Goal: Transaction & Acquisition: Purchase product/service

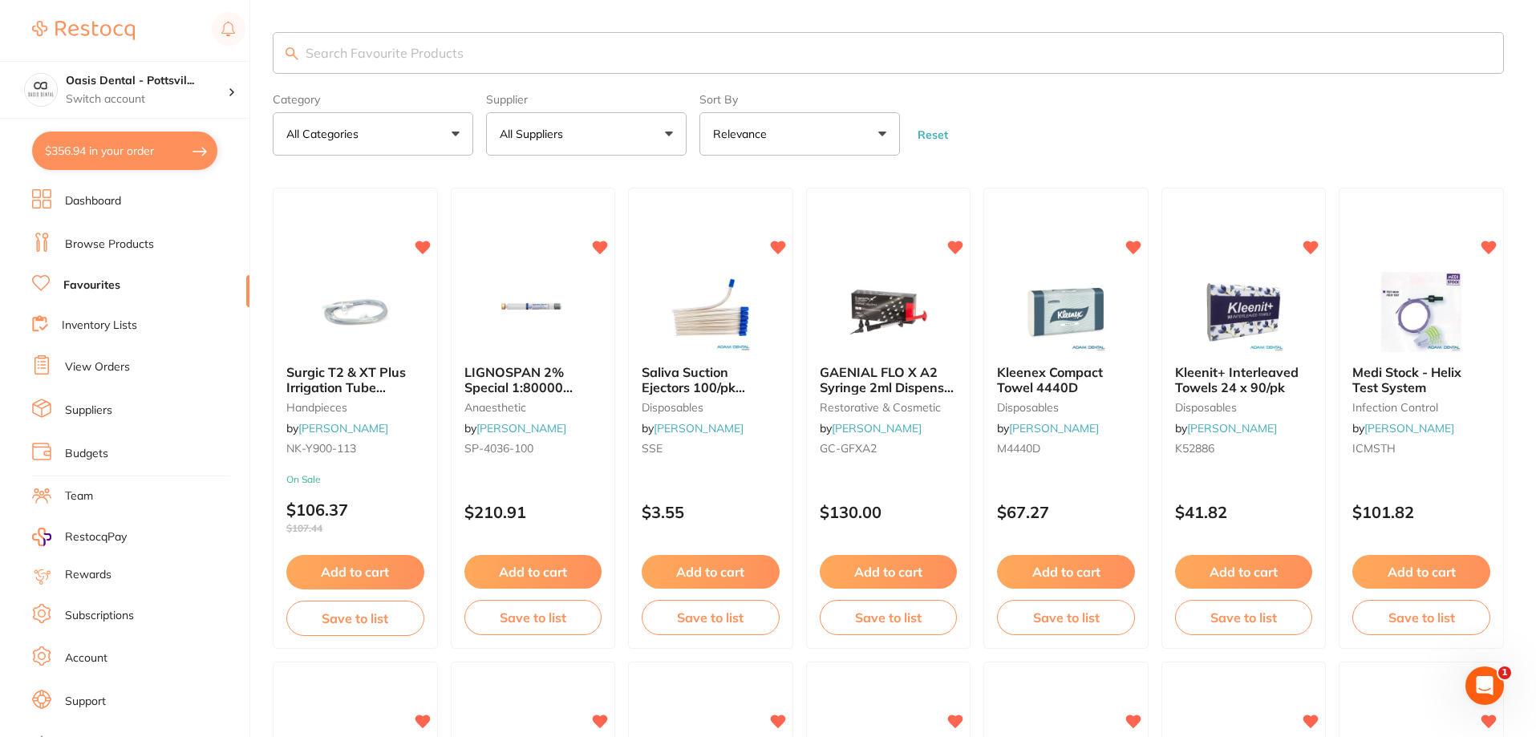
click at [124, 152] on button "$356.94 in your order" at bounding box center [124, 151] width 185 height 38
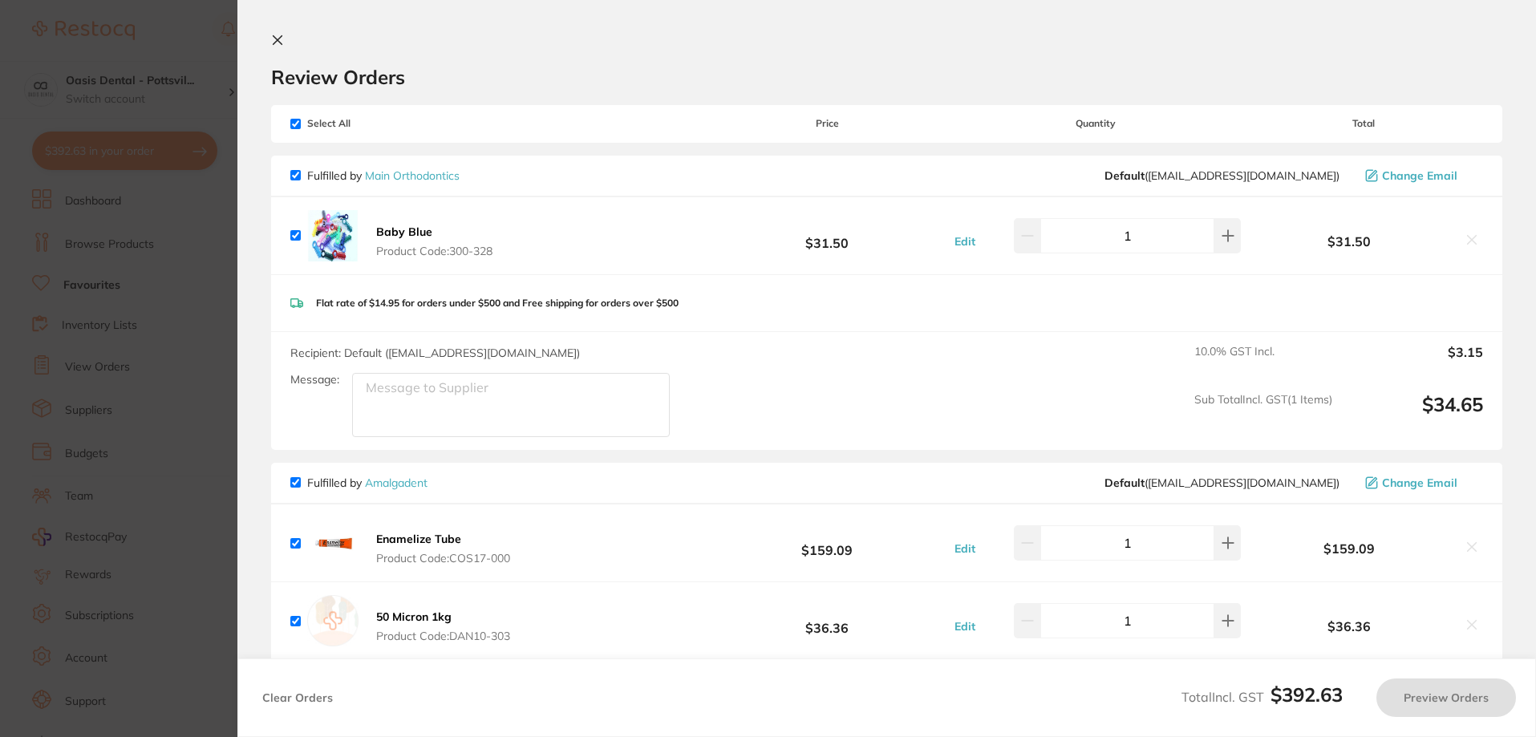
checkbox input "true"
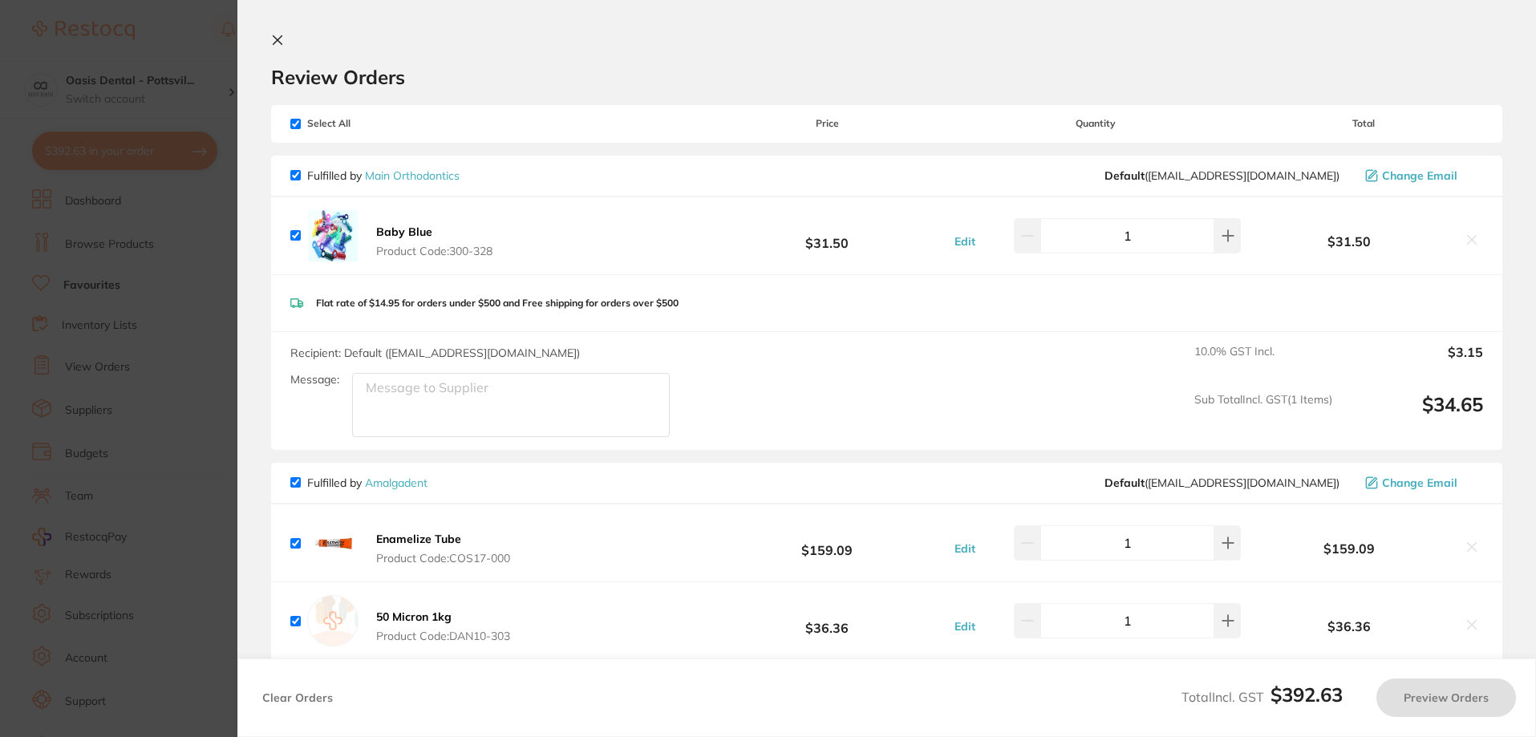
checkbox input "true"
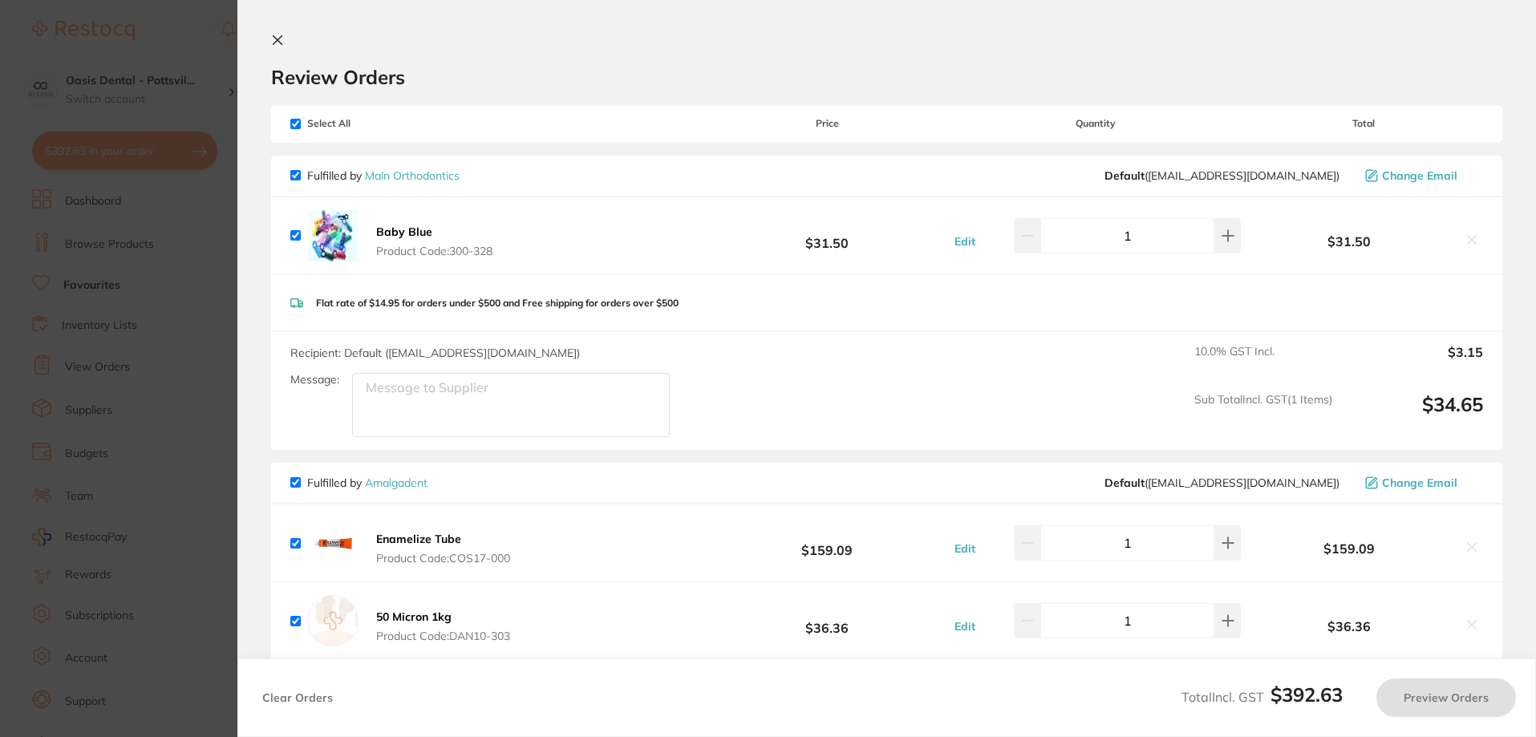
checkbox input "true"
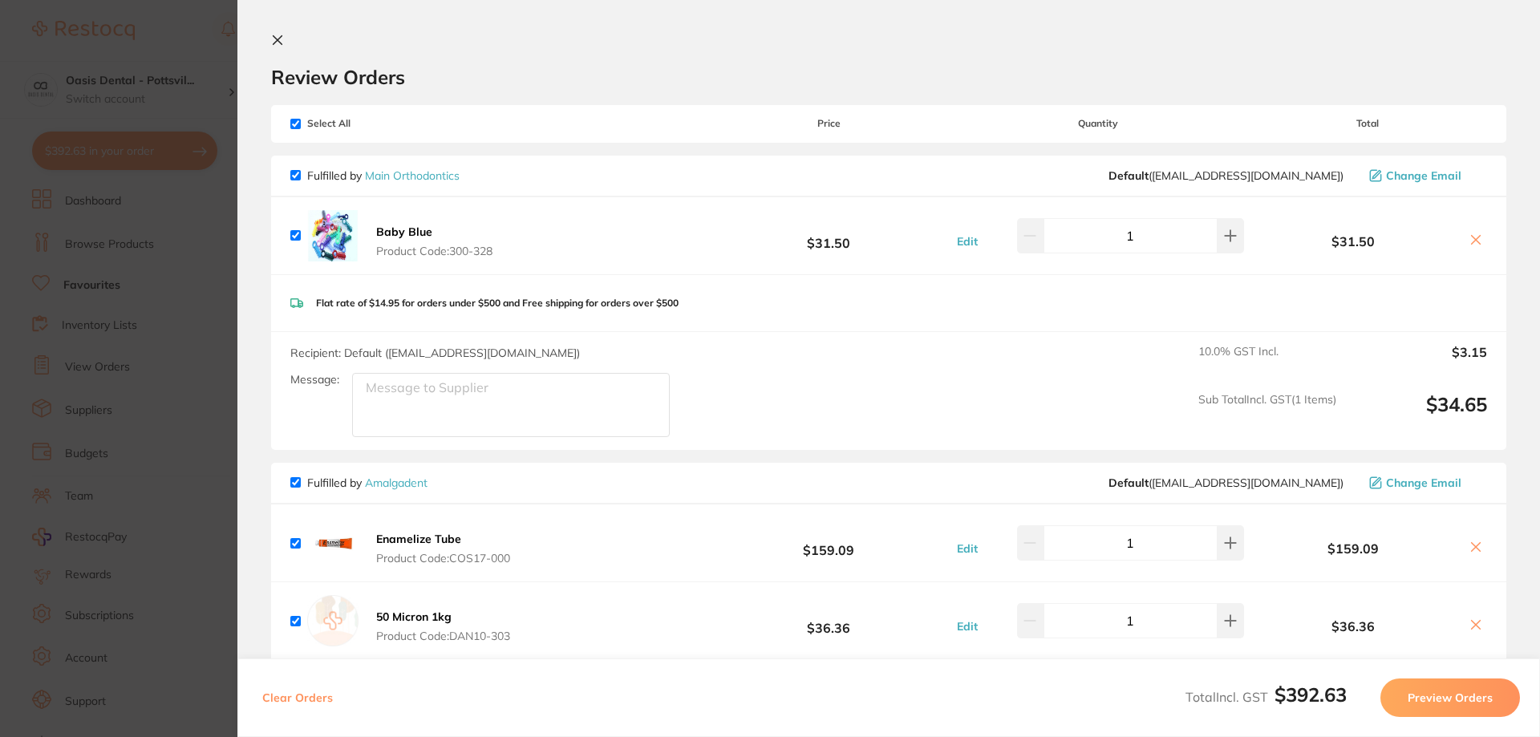
click at [293, 121] on input "checkbox" at bounding box center [295, 124] width 10 height 10
checkbox input "false"
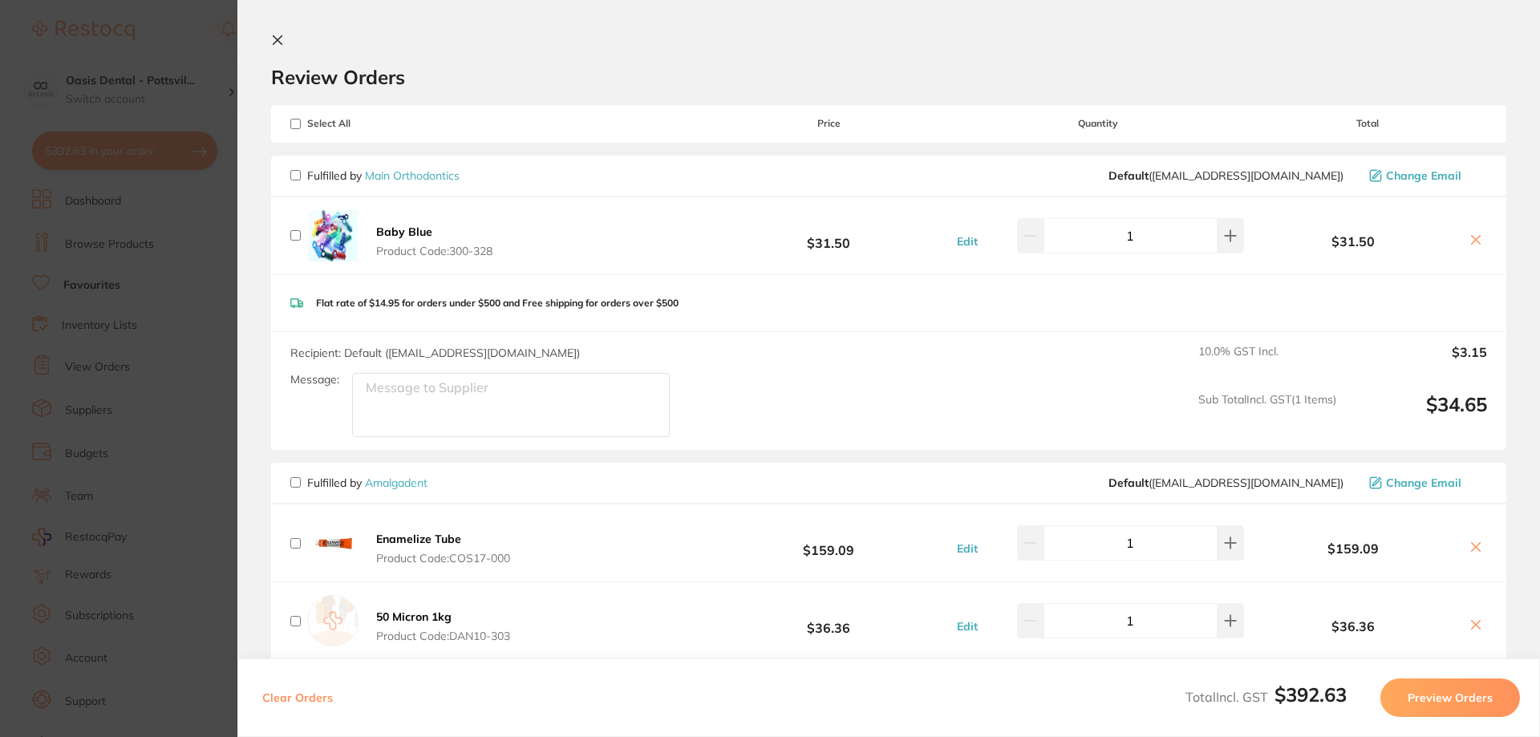
checkbox input "false"
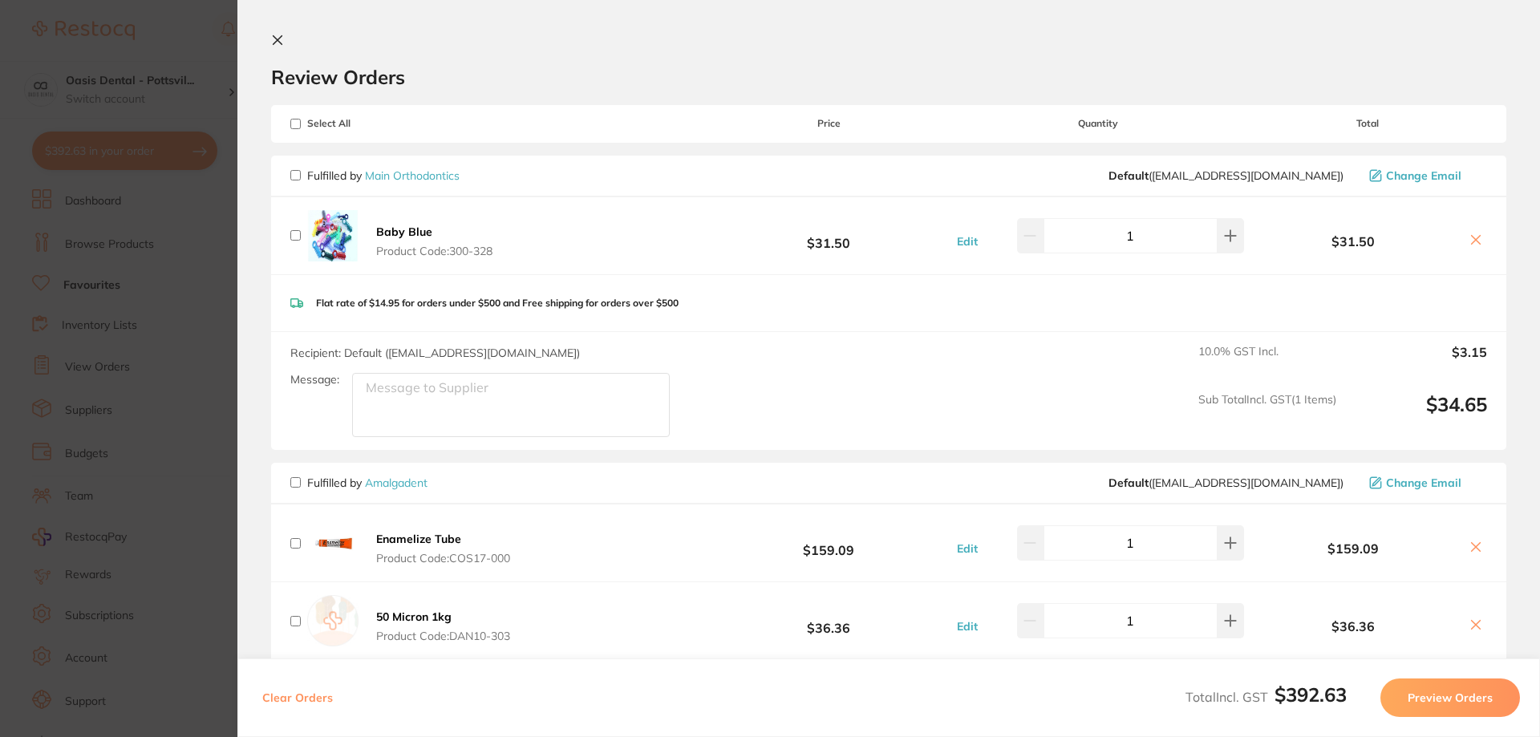
checkbox input "false"
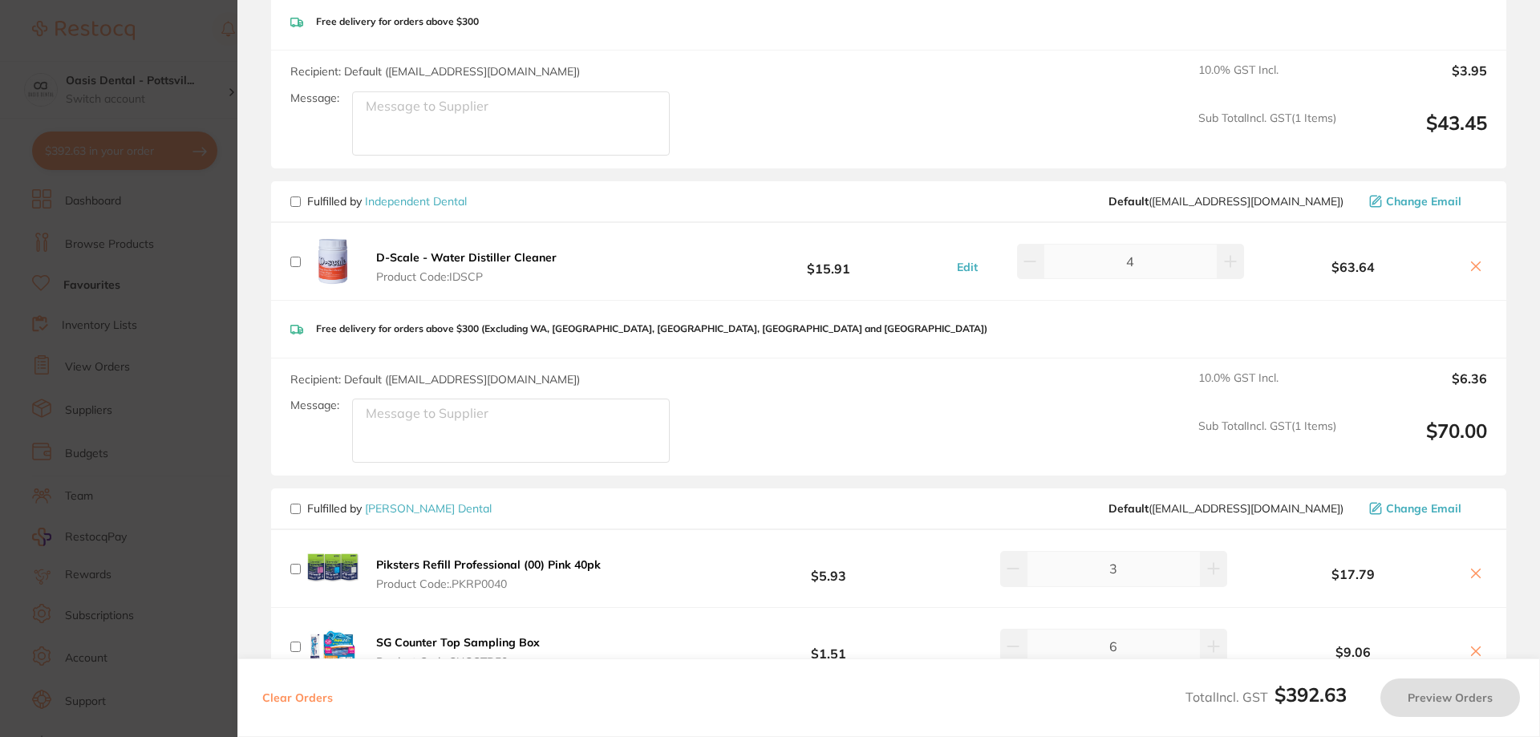
scroll to position [1123, 0]
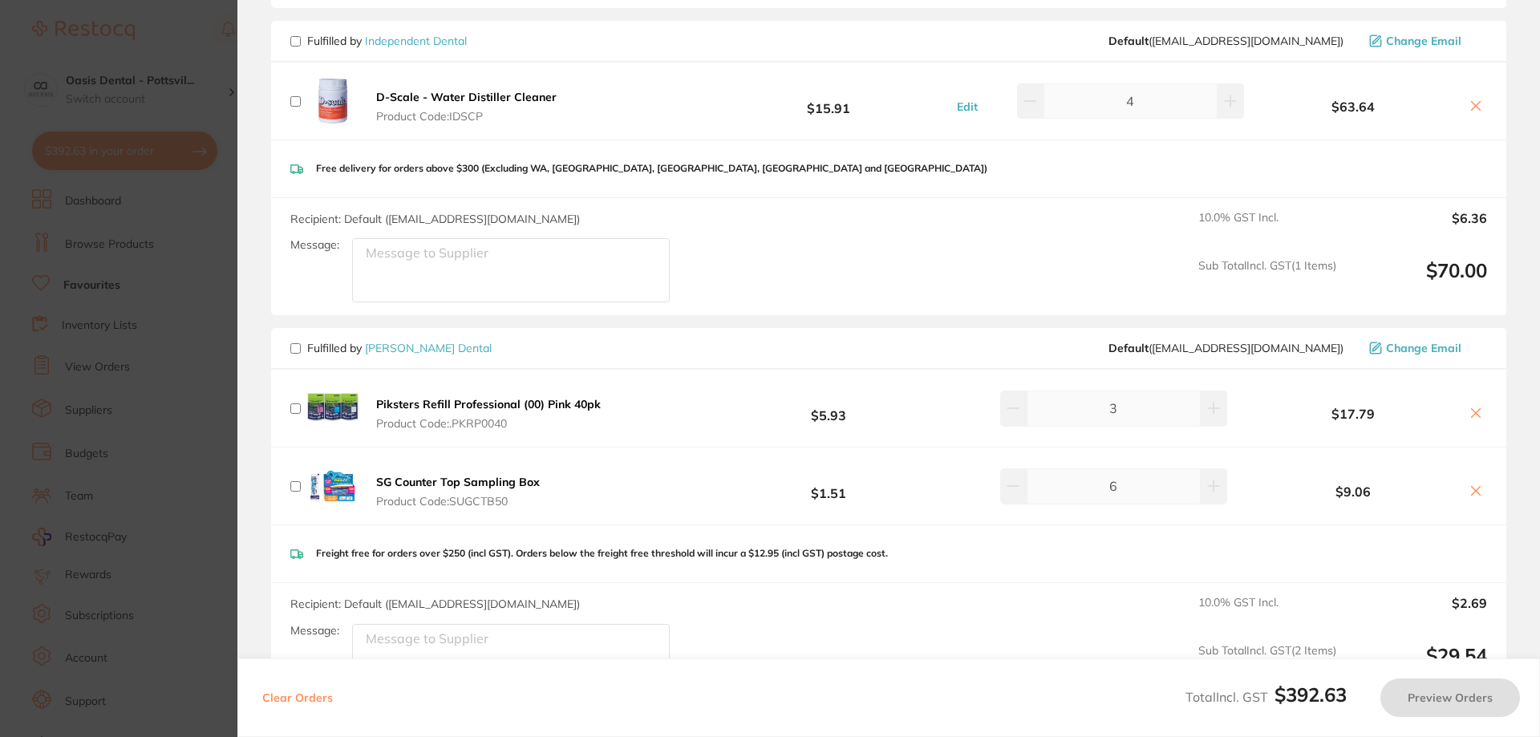
click at [293, 346] on input "checkbox" at bounding box center [295, 348] width 10 height 10
checkbox input "true"
click at [1479, 706] on button "Preview Orders" at bounding box center [1450, 697] width 140 height 38
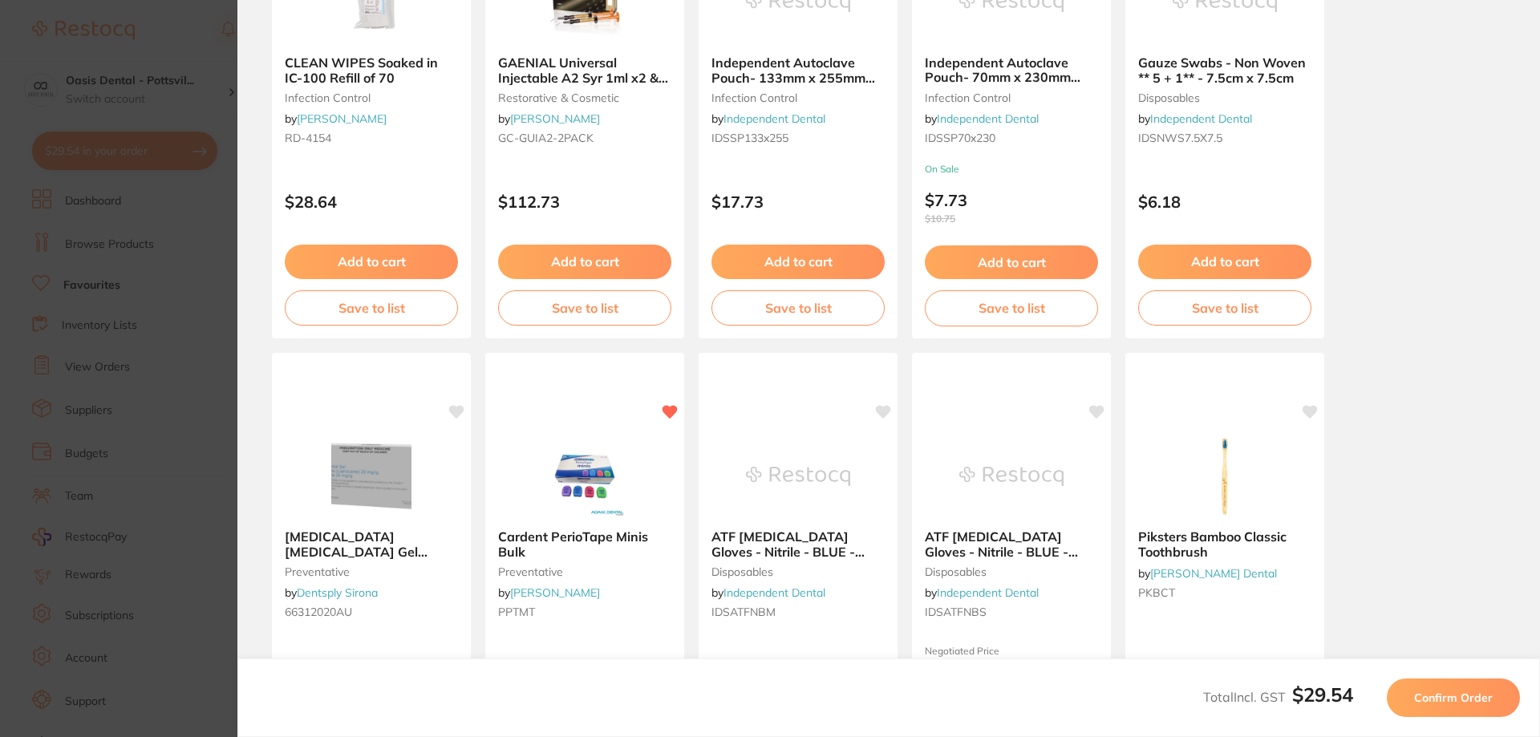
scroll to position [47, 0]
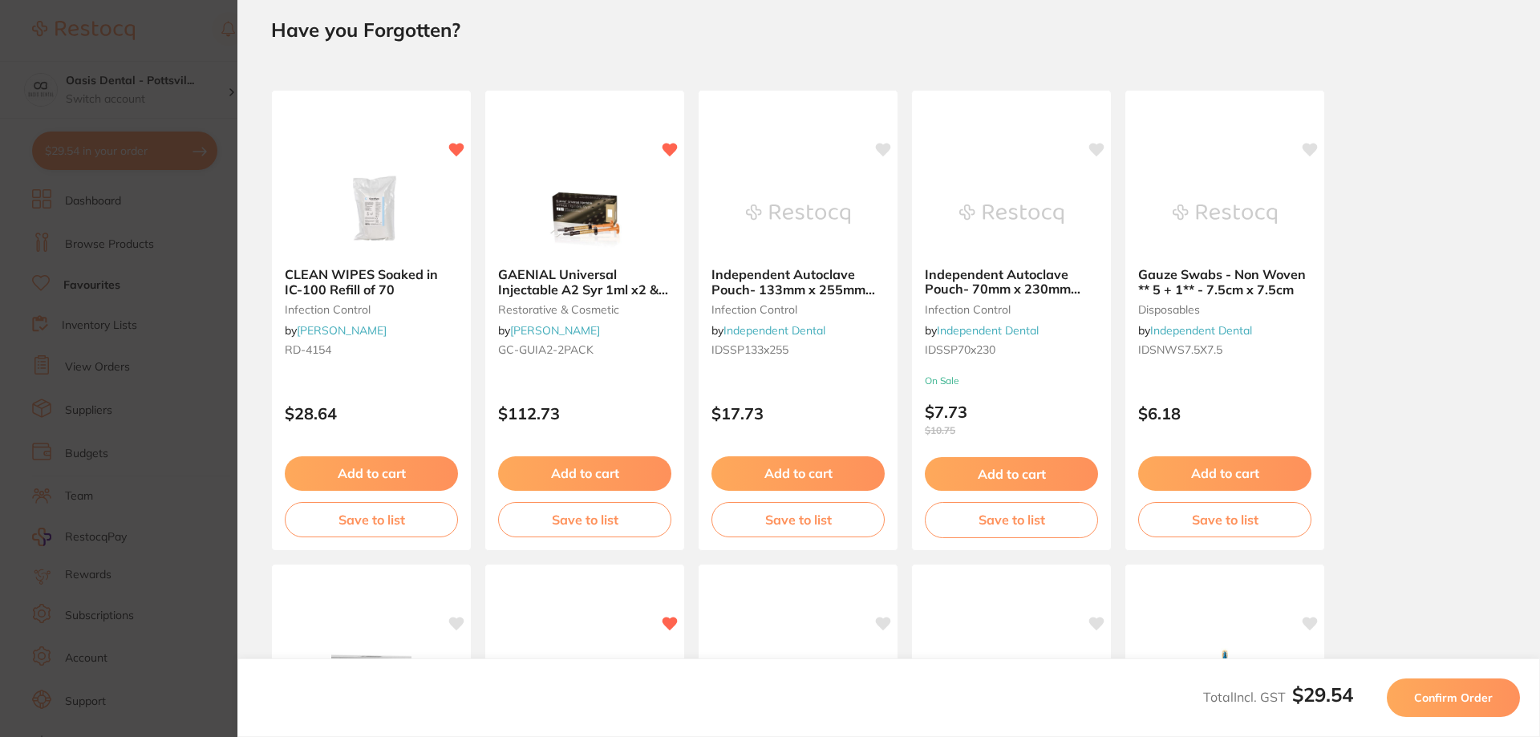
click at [1492, 697] on button "Confirm Order" at bounding box center [1452, 697] width 133 height 38
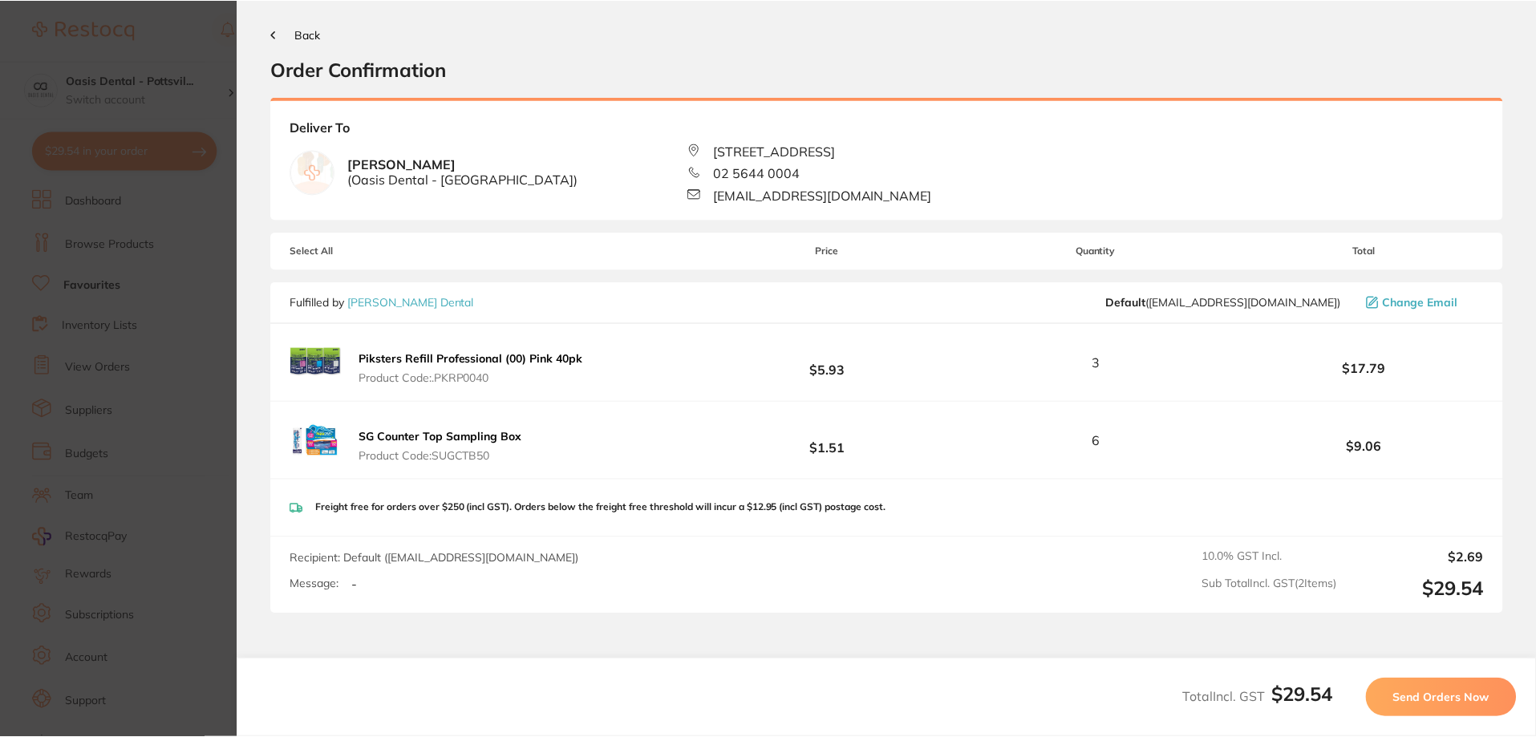
scroll to position [0, 0]
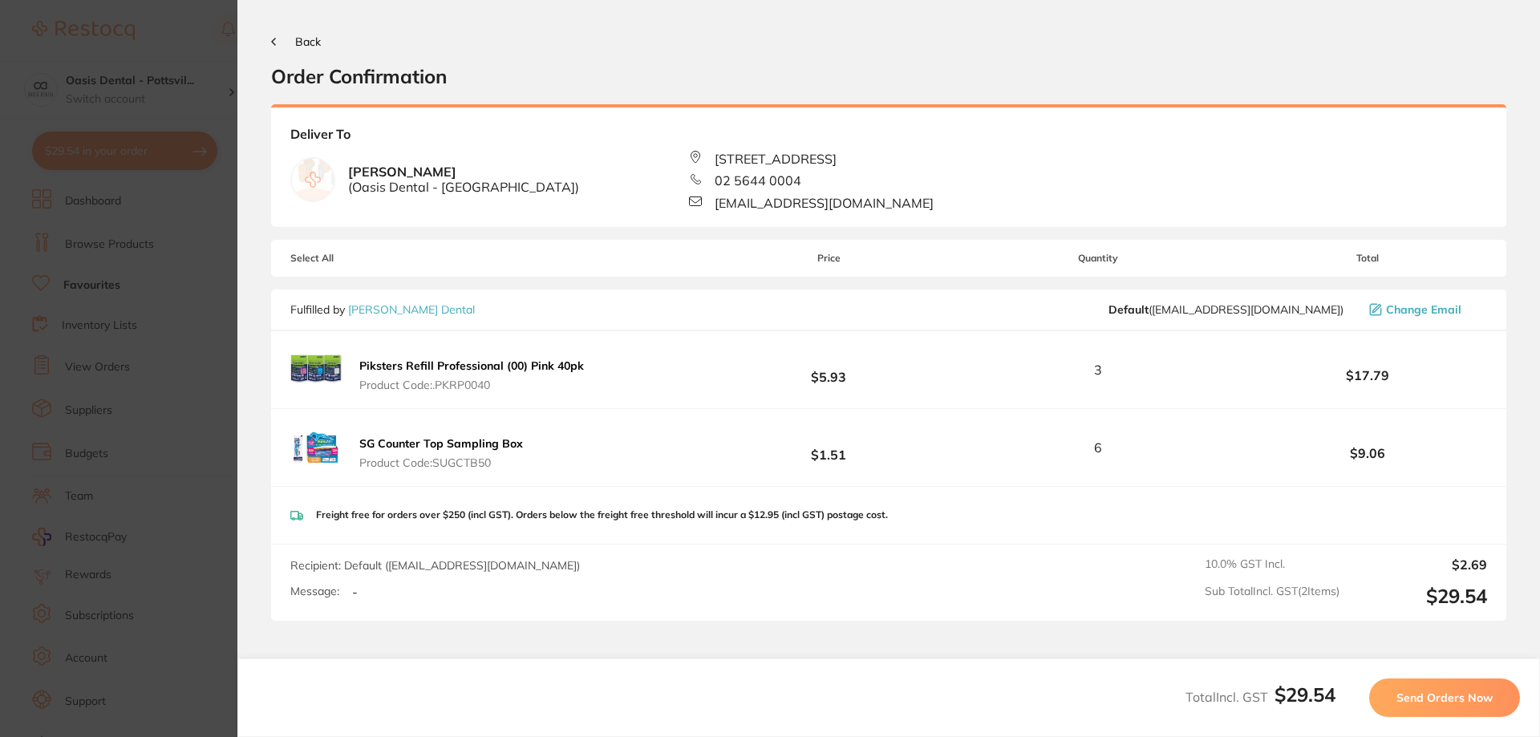
click at [1447, 709] on button "Send Orders Now" at bounding box center [1444, 697] width 151 height 38
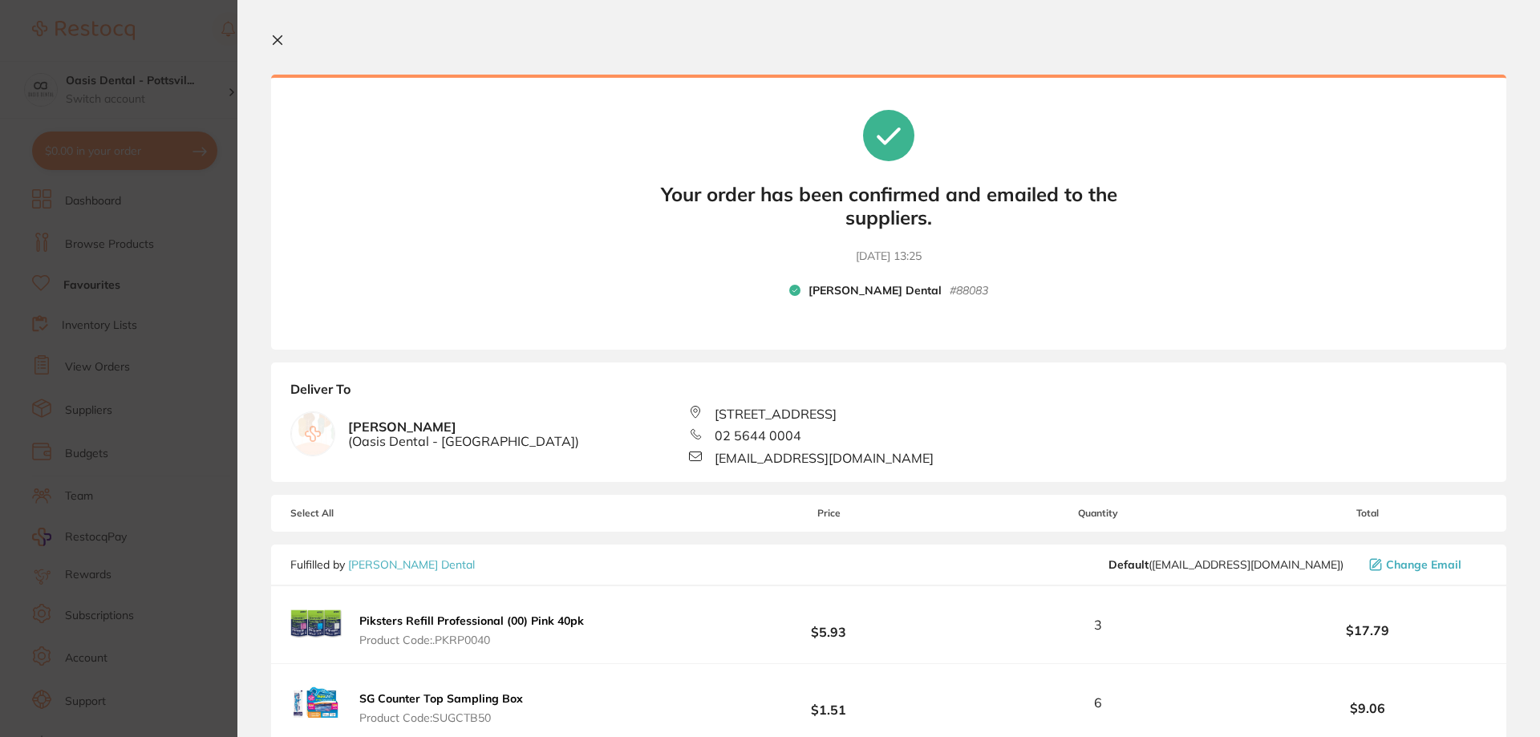
click at [278, 34] on icon at bounding box center [277, 40] width 13 height 13
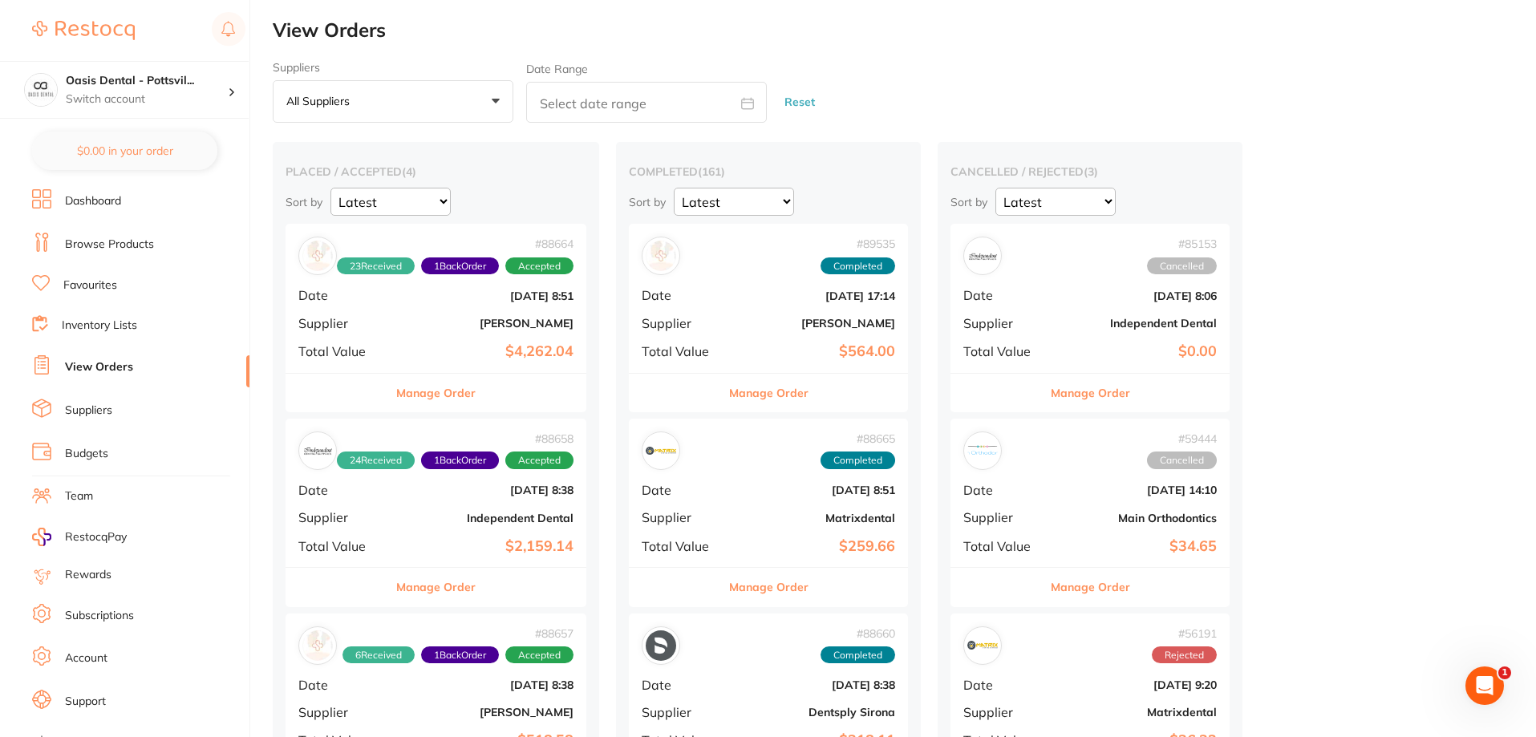
checkbox input "false"
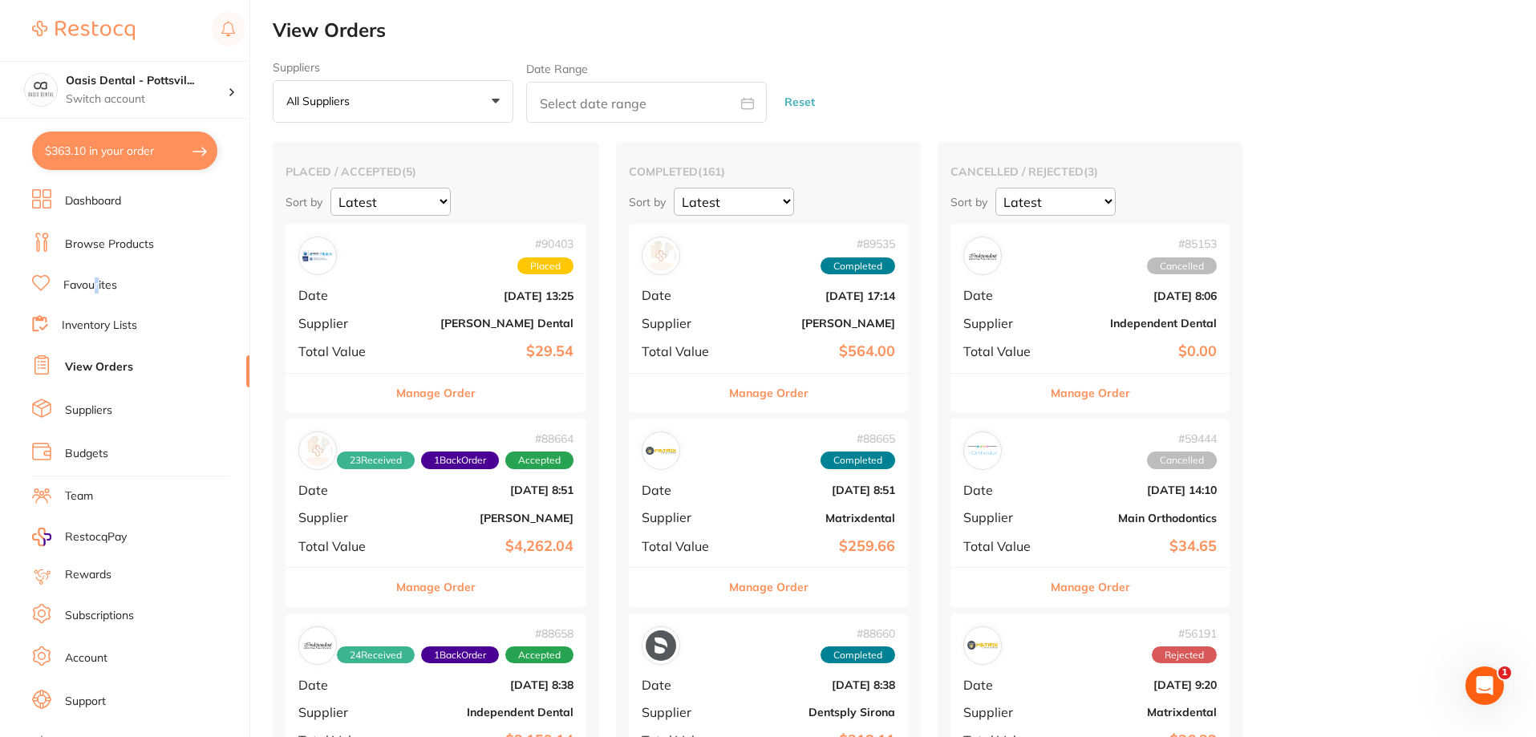
click at [100, 283] on link "Favourites" at bounding box center [90, 285] width 54 height 16
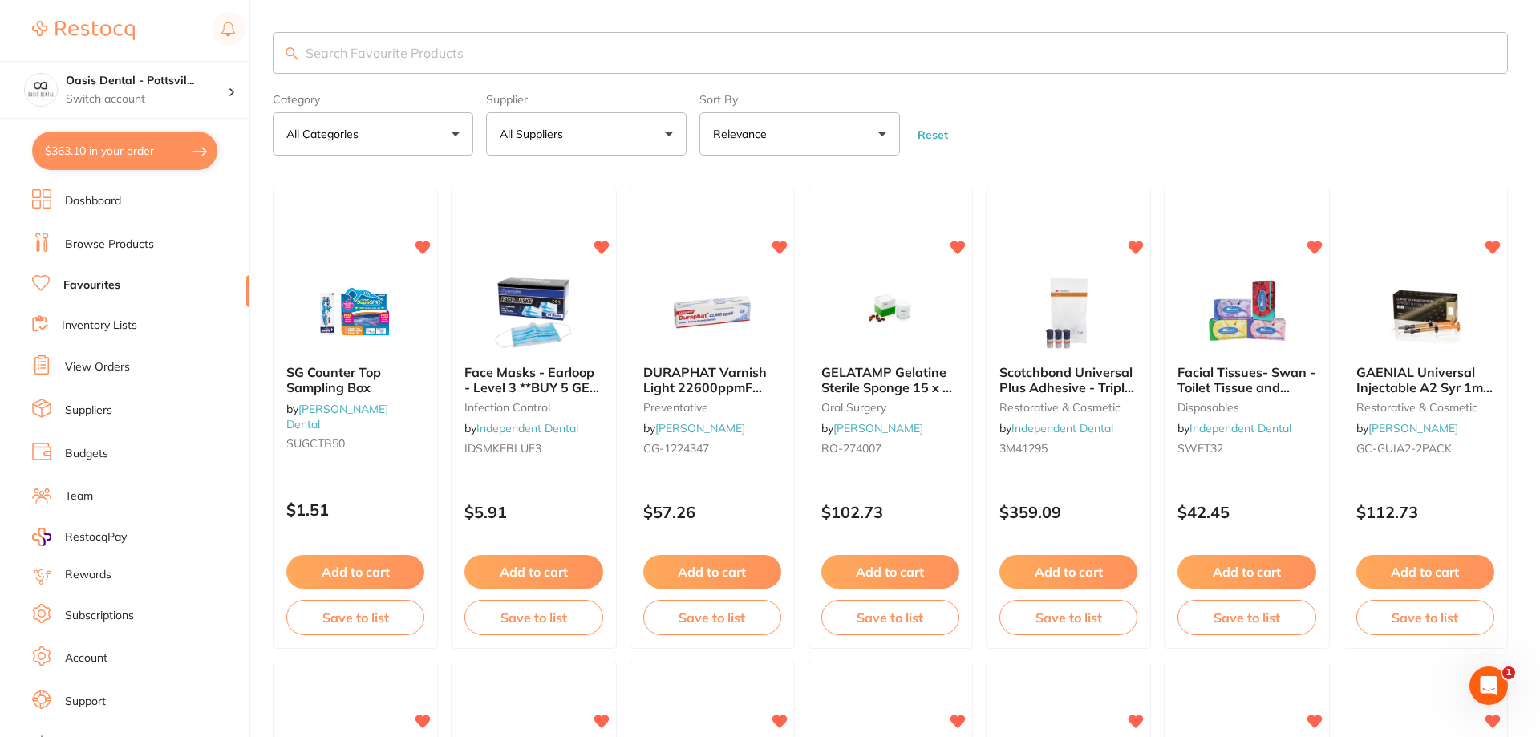
click at [330, 57] on input "search" at bounding box center [890, 53] width 1235 height 42
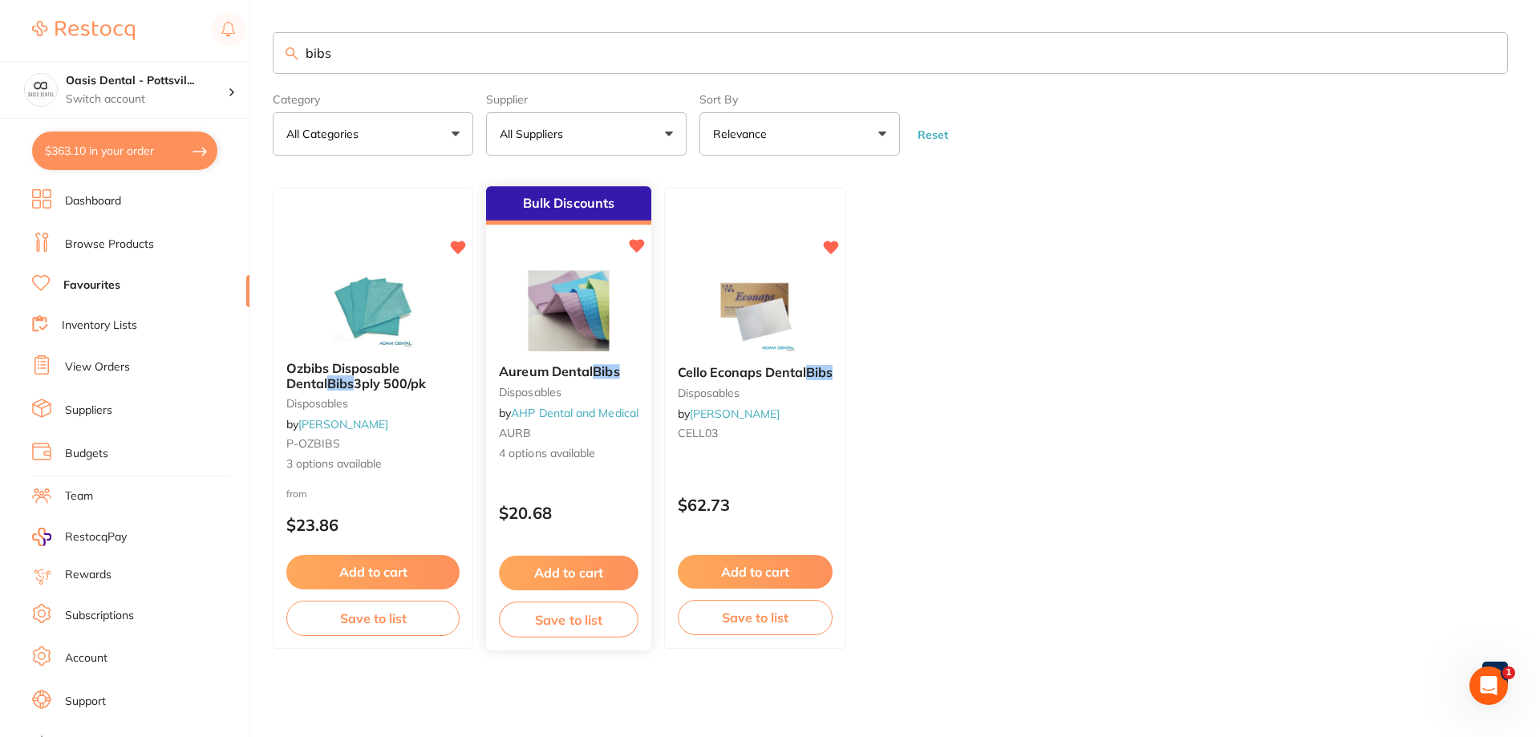
type input "bibs"
click at [593, 492] on div "$20.68" at bounding box center [568, 509] width 165 height 43
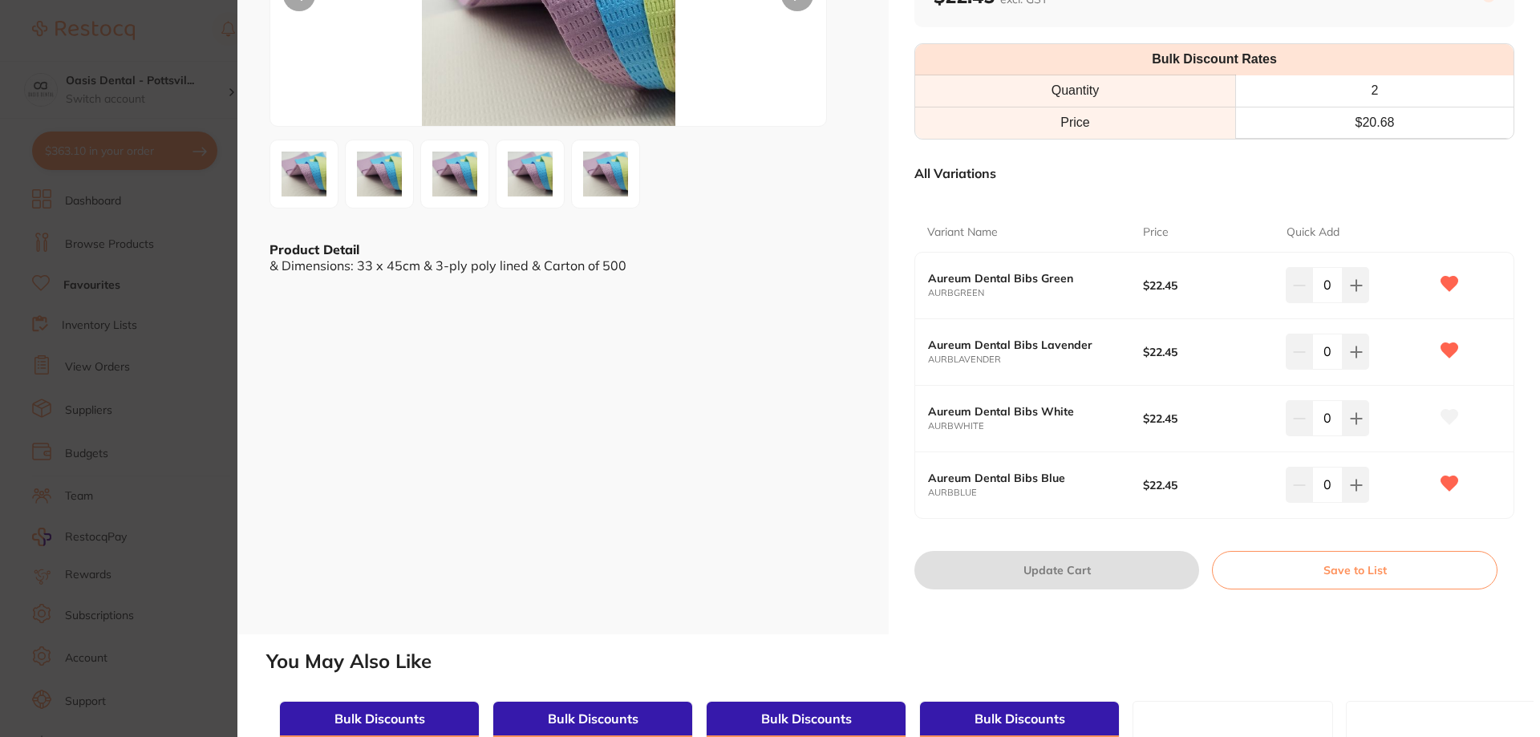
scroll to position [241, 0]
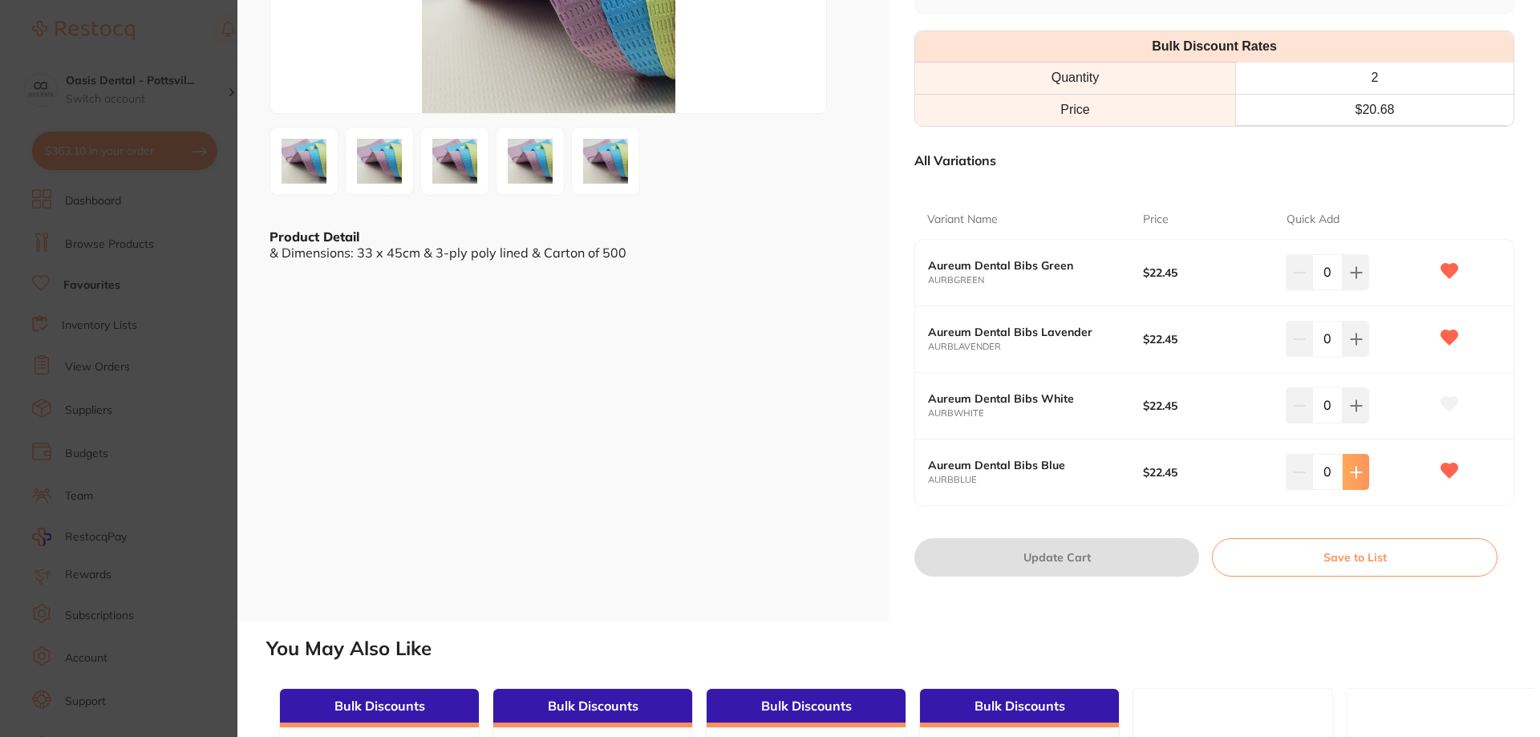
click at [1354, 279] on icon at bounding box center [1356, 272] width 13 height 13
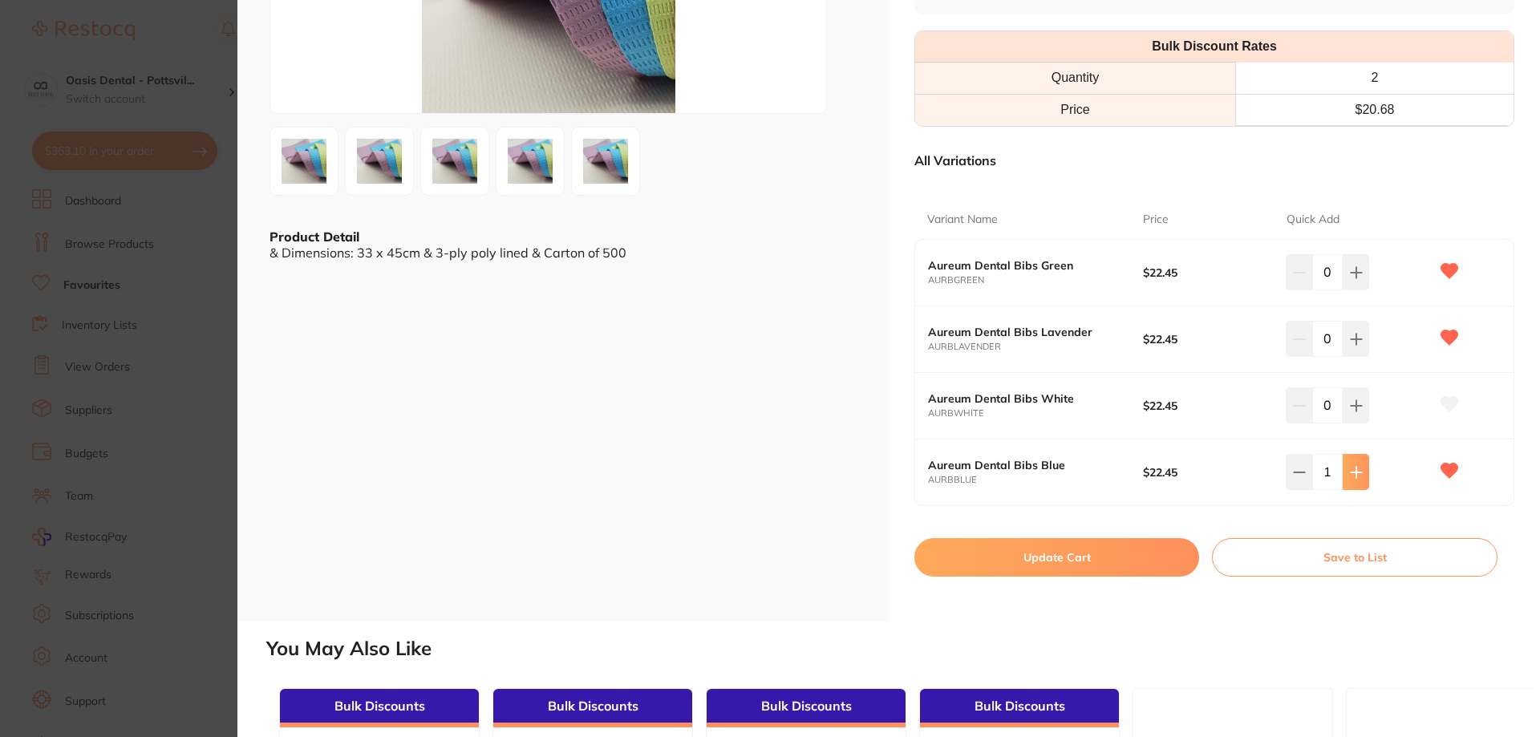
click at [1354, 279] on icon at bounding box center [1356, 272] width 13 height 13
type input "2"
click at [1356, 289] on button at bounding box center [1355, 271] width 26 height 35
click at [1357, 289] on button at bounding box center [1355, 271] width 26 height 35
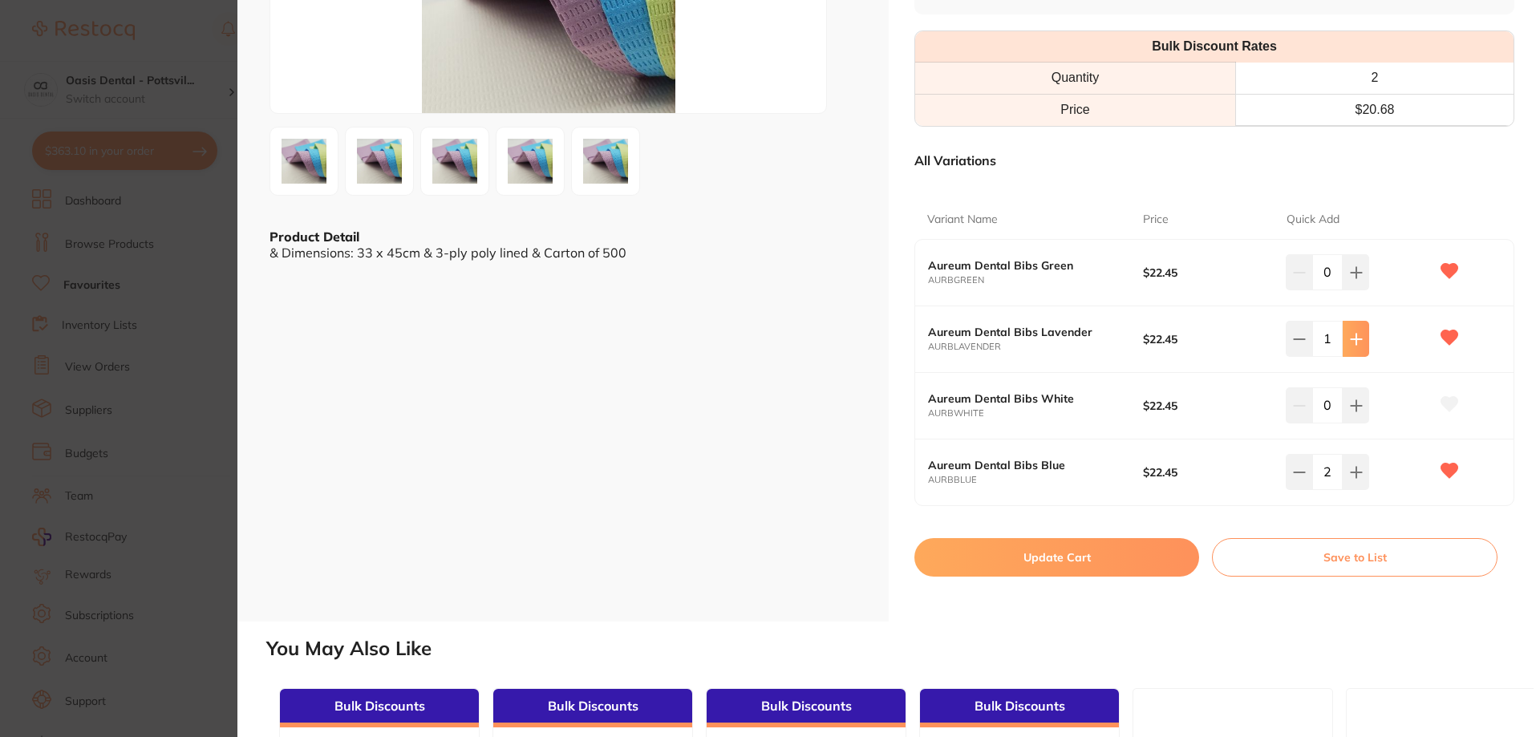
type input "2"
click at [1063, 561] on button "Update Cart" at bounding box center [1056, 557] width 285 height 38
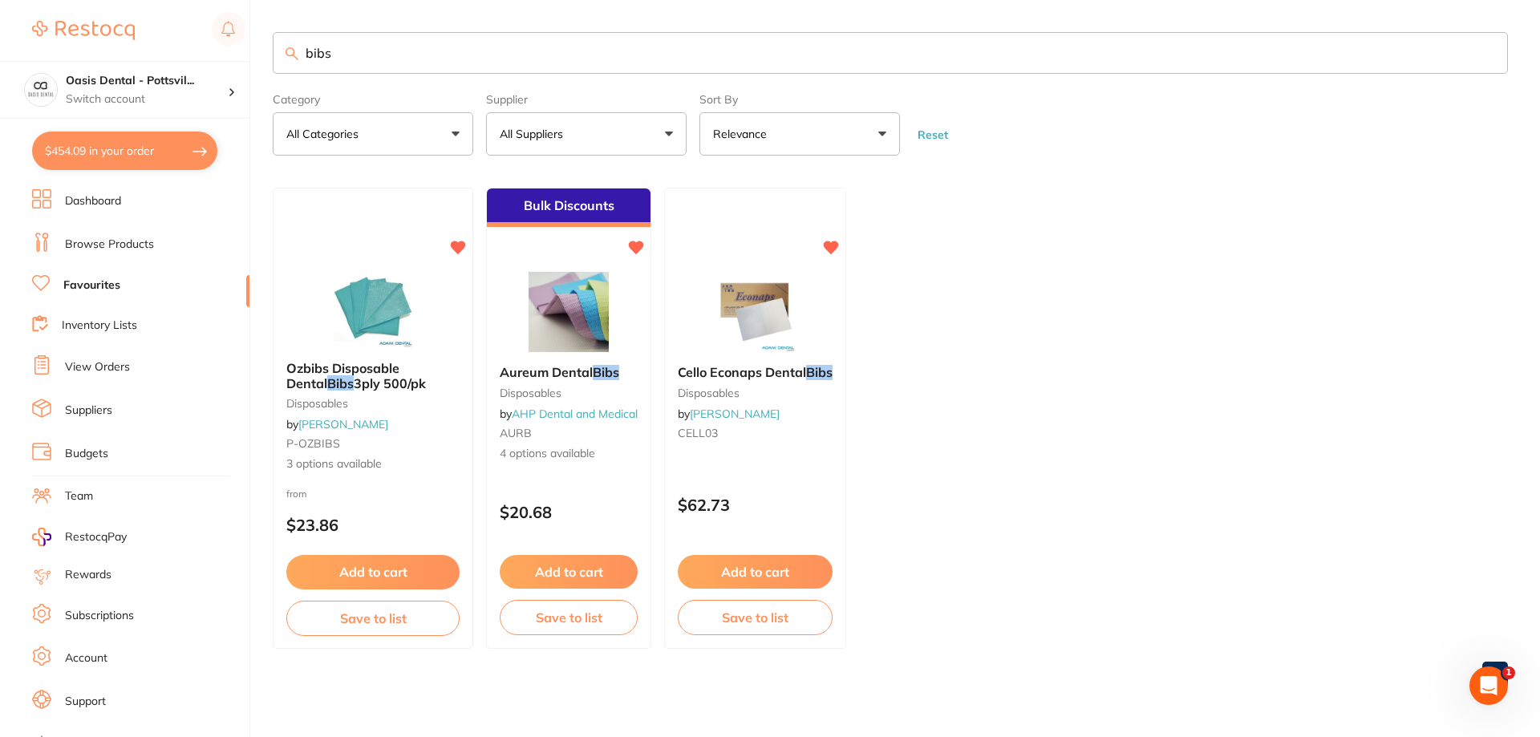
drag, startPoint x: 305, startPoint y: 47, endPoint x: 488, endPoint y: 71, distance: 185.3
click at [468, 63] on input "bibs" at bounding box center [890, 53] width 1235 height 42
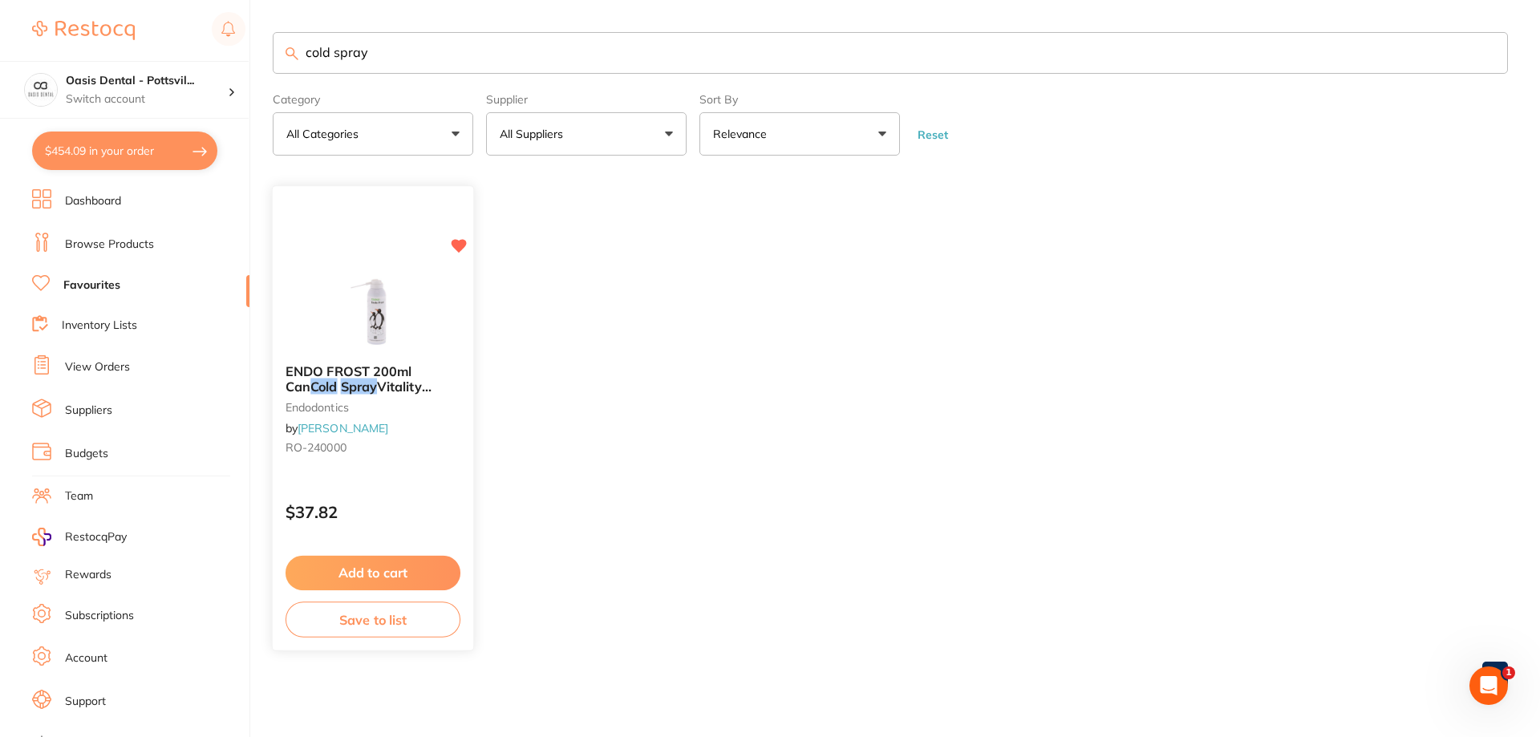
type input "cold spray"
click at [412, 472] on div "ENDO FROST 200ml Can Cold Spray Vitality Testing endodontics by [PERSON_NAME] […" at bounding box center [373, 413] width 200 height 123
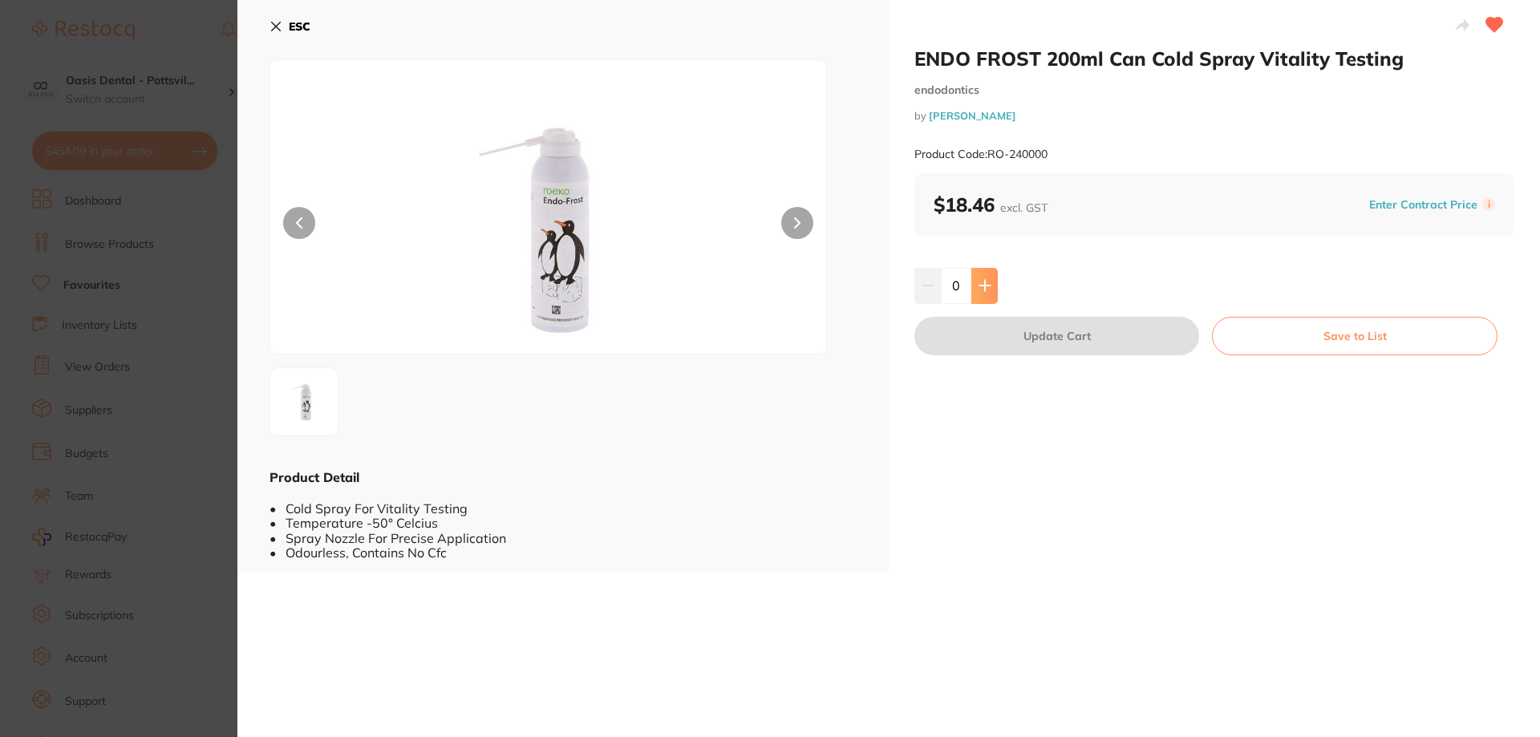
click at [983, 290] on icon at bounding box center [984, 286] width 10 height 10
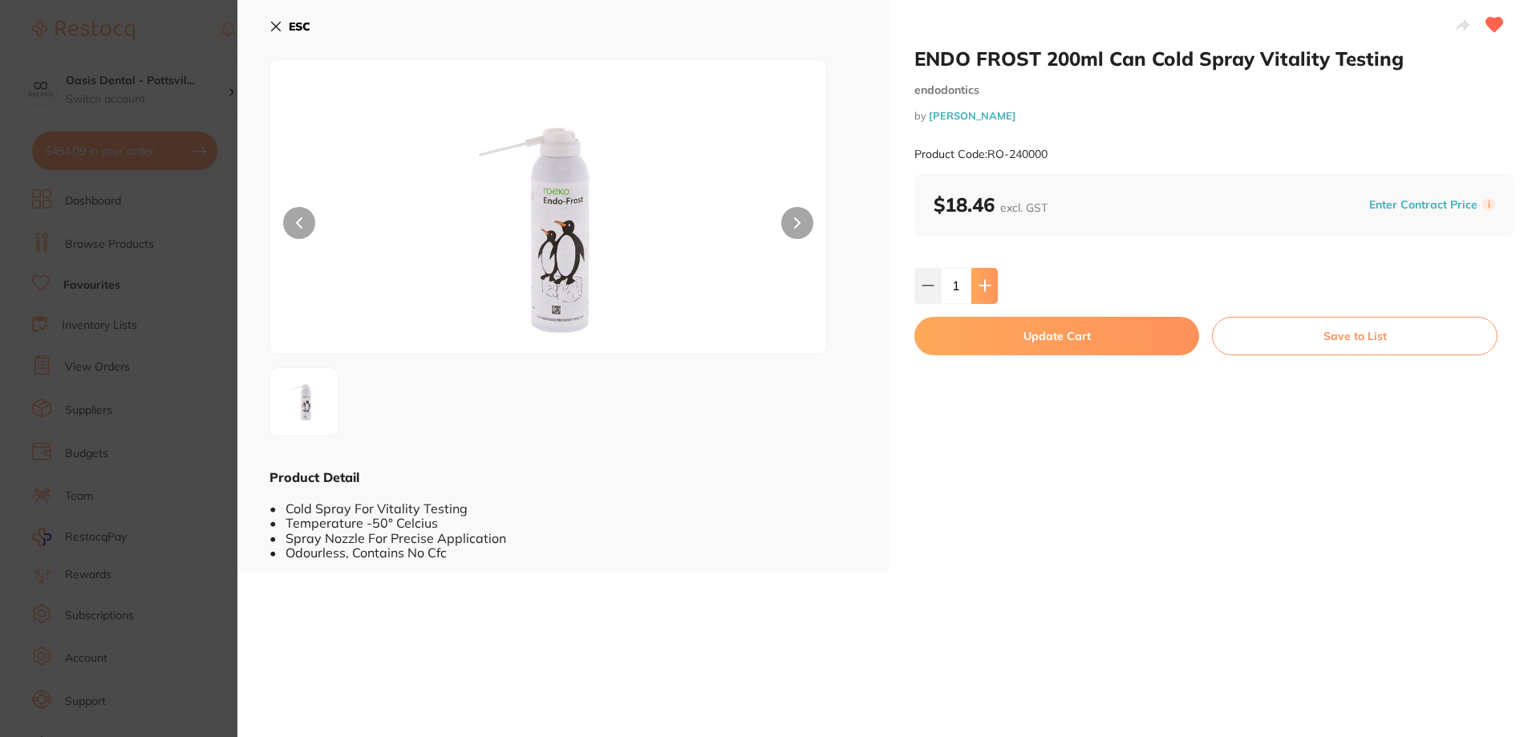
click at [982, 290] on icon at bounding box center [984, 286] width 10 height 10
type input "2"
click at [1060, 344] on button "Update Cart" at bounding box center [1056, 336] width 285 height 38
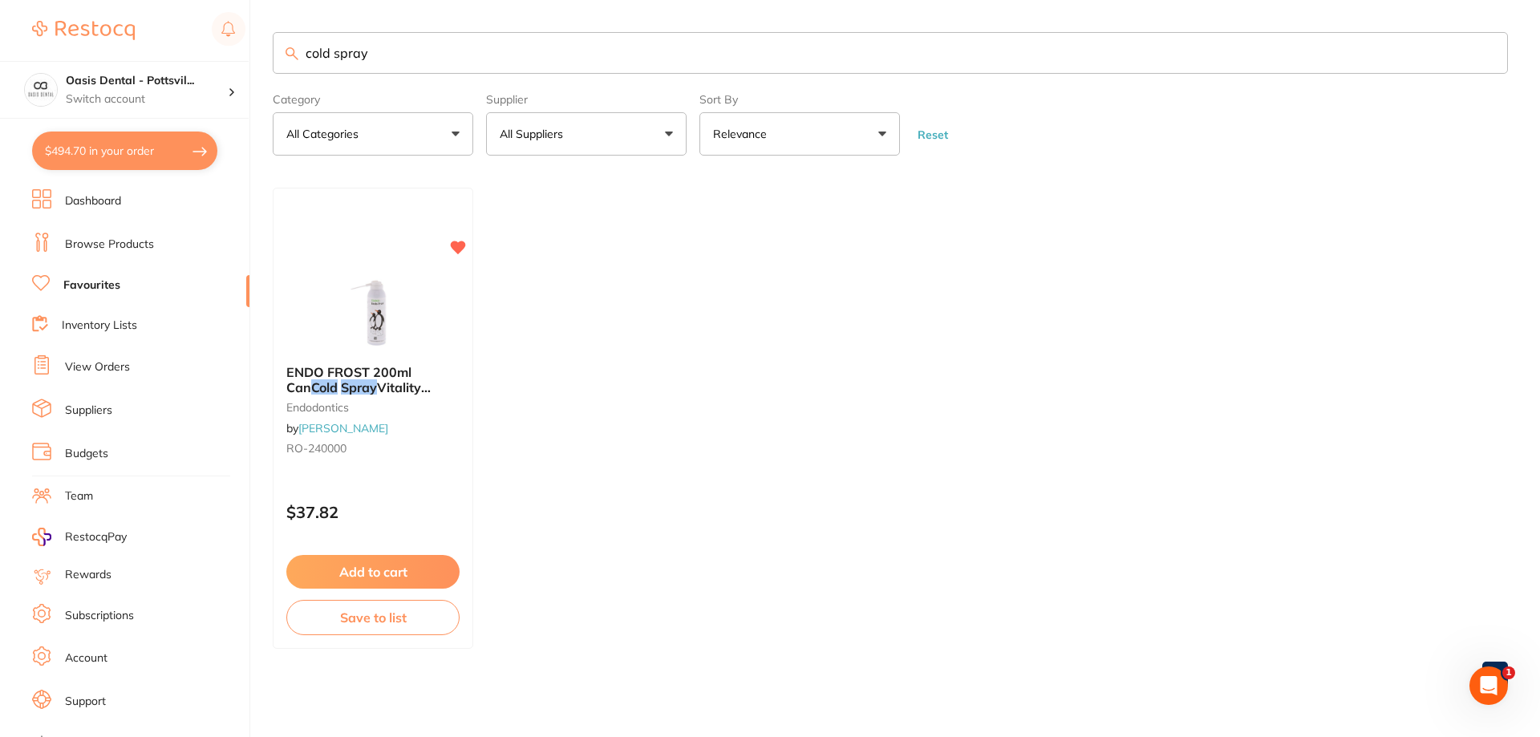
drag, startPoint x: 306, startPoint y: 53, endPoint x: 464, endPoint y: 68, distance: 158.7
click at [464, 68] on input "cold spray" at bounding box center [890, 53] width 1235 height 42
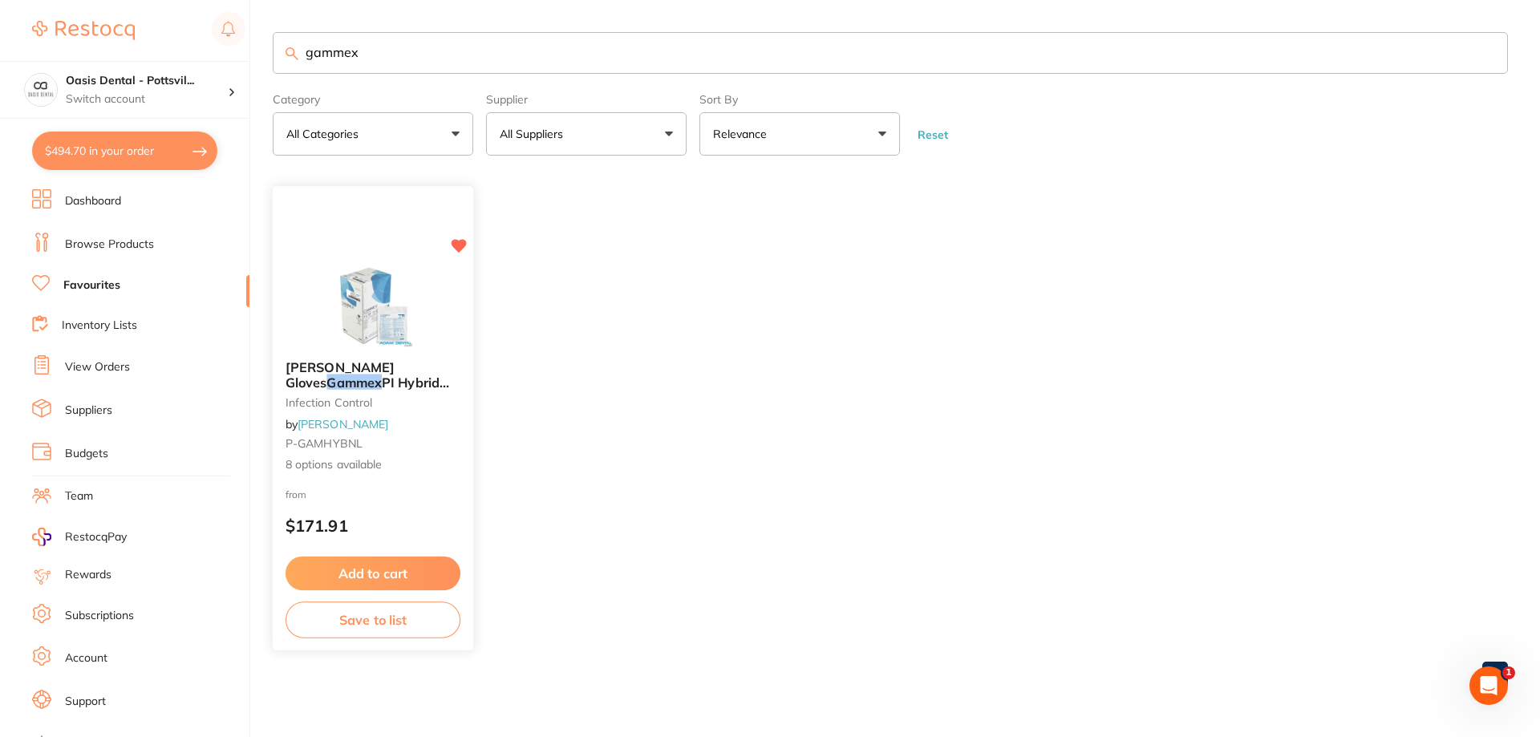
click at [411, 438] on small "P-GAMHYBNL" at bounding box center [372, 444] width 175 height 13
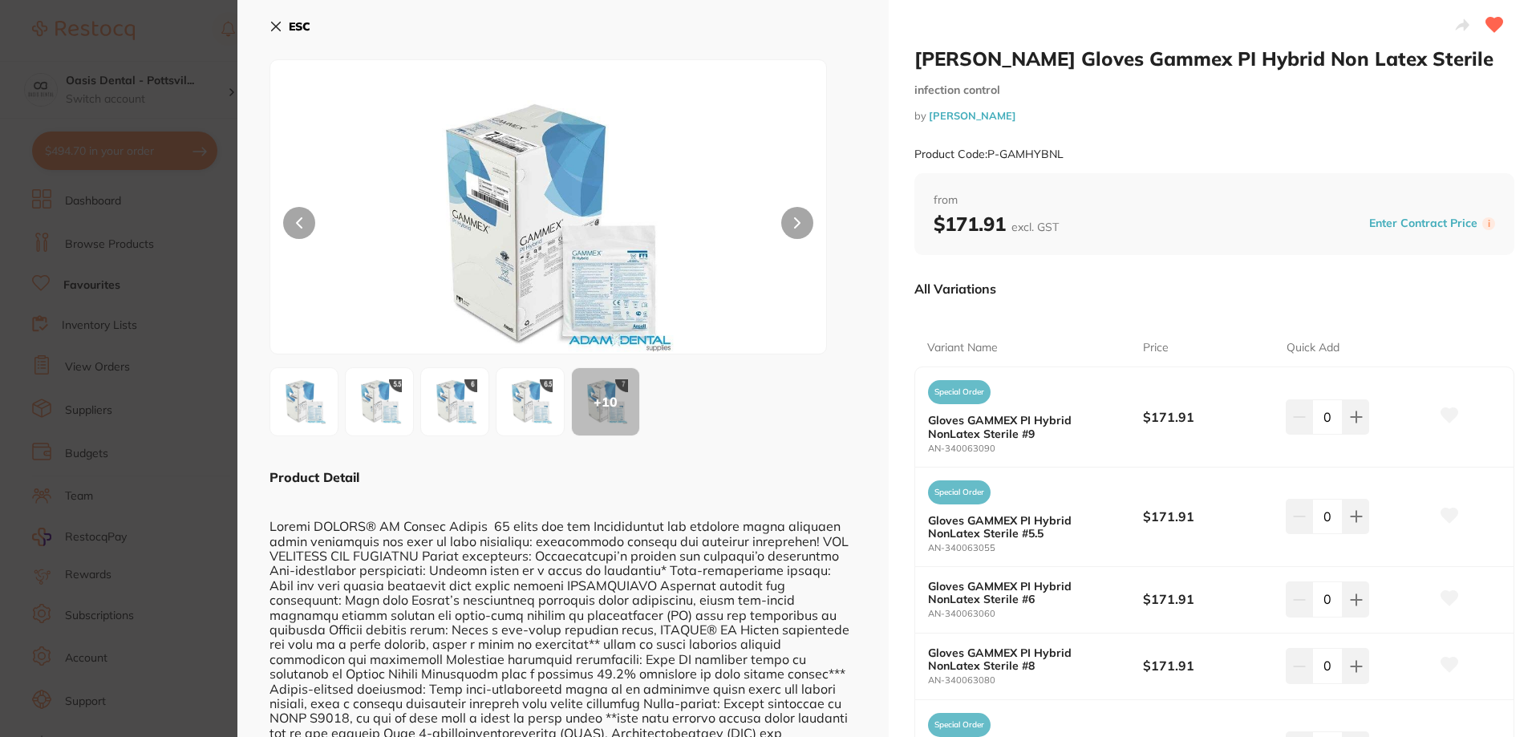
click at [273, 22] on icon at bounding box center [275, 26] width 13 height 13
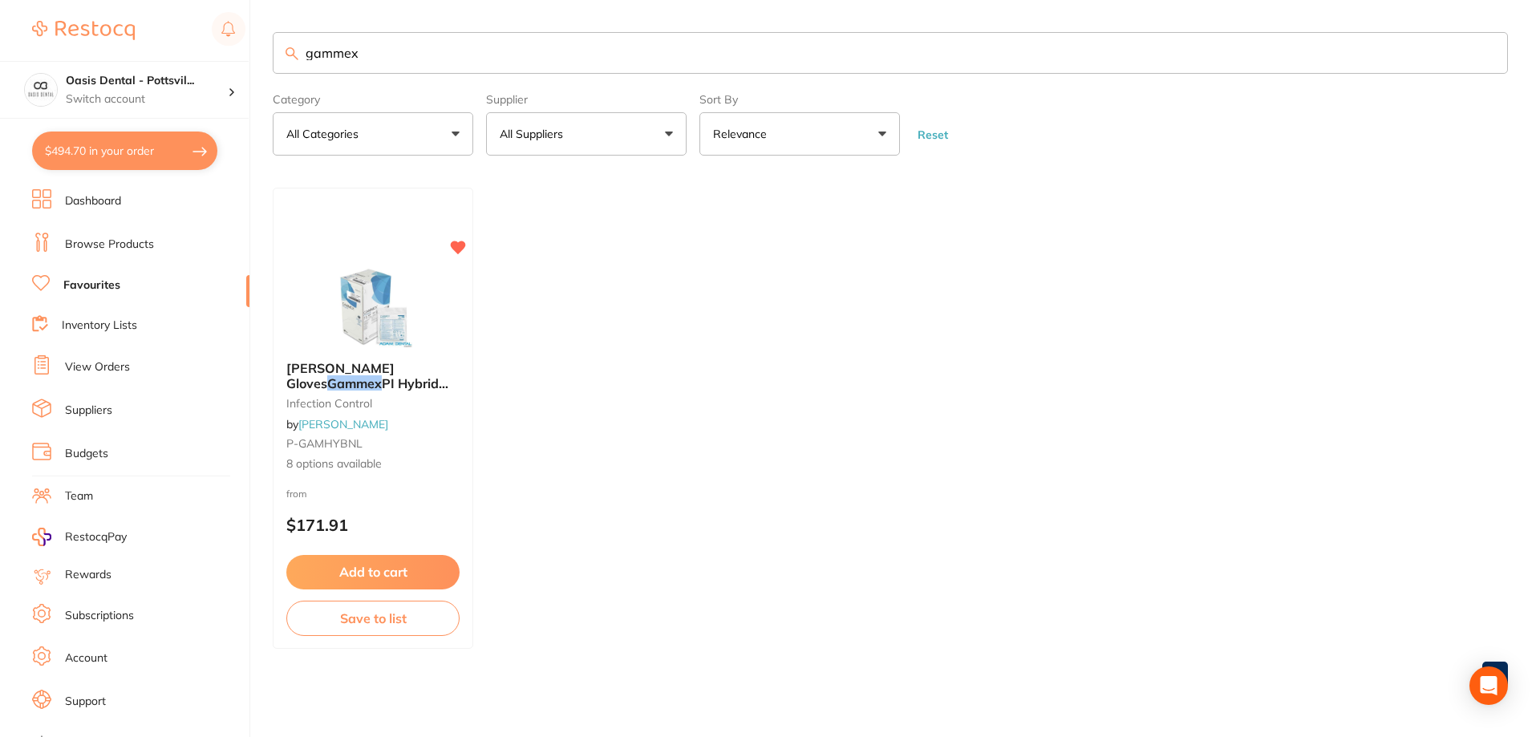
click at [369, 55] on input "gammex" at bounding box center [890, 53] width 1235 height 42
type input "gammex 7.5"
click at [140, 246] on link "Browse Products" at bounding box center [109, 245] width 89 height 16
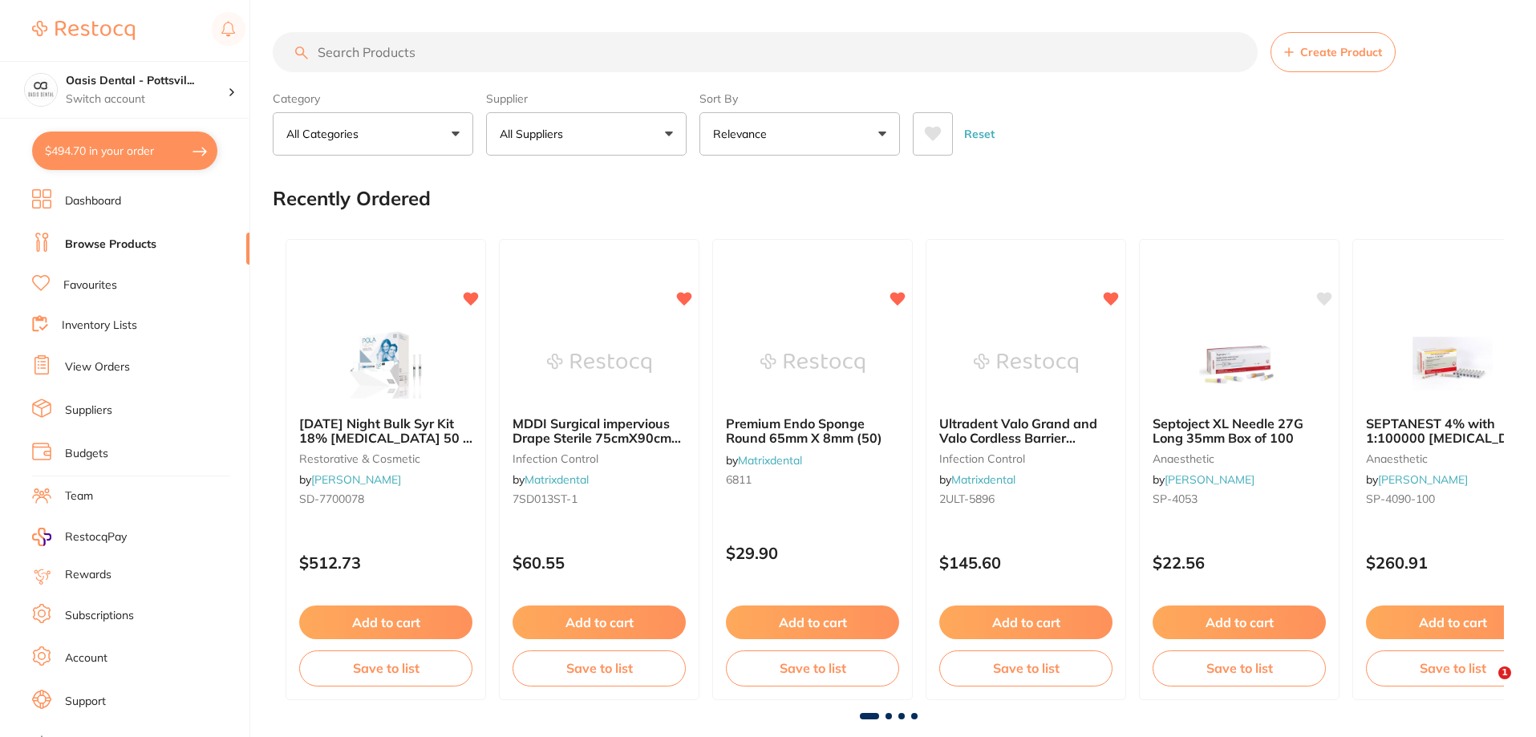
click at [358, 48] on input "search" at bounding box center [765, 52] width 985 height 40
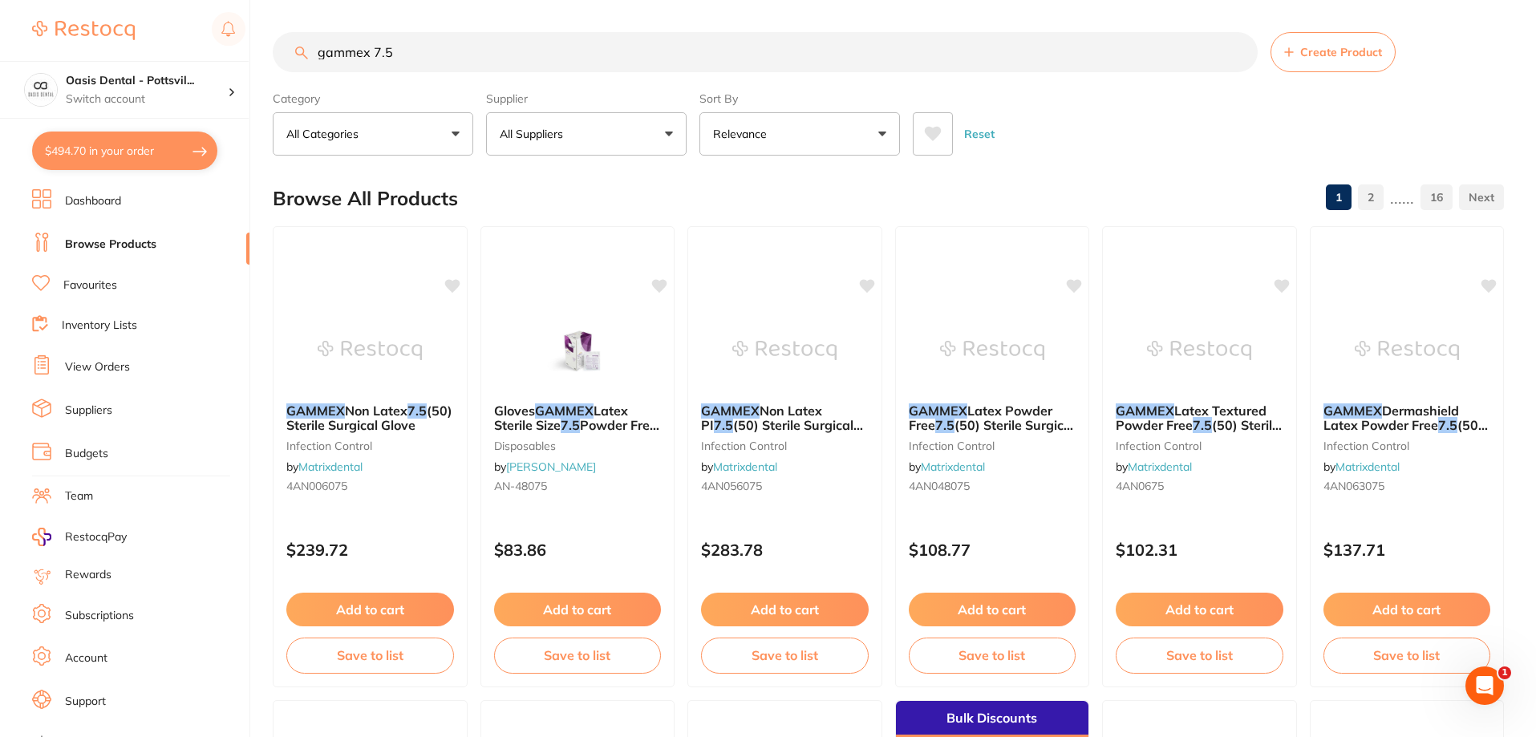
click at [368, 47] on input "gammex 7.5" at bounding box center [765, 52] width 985 height 40
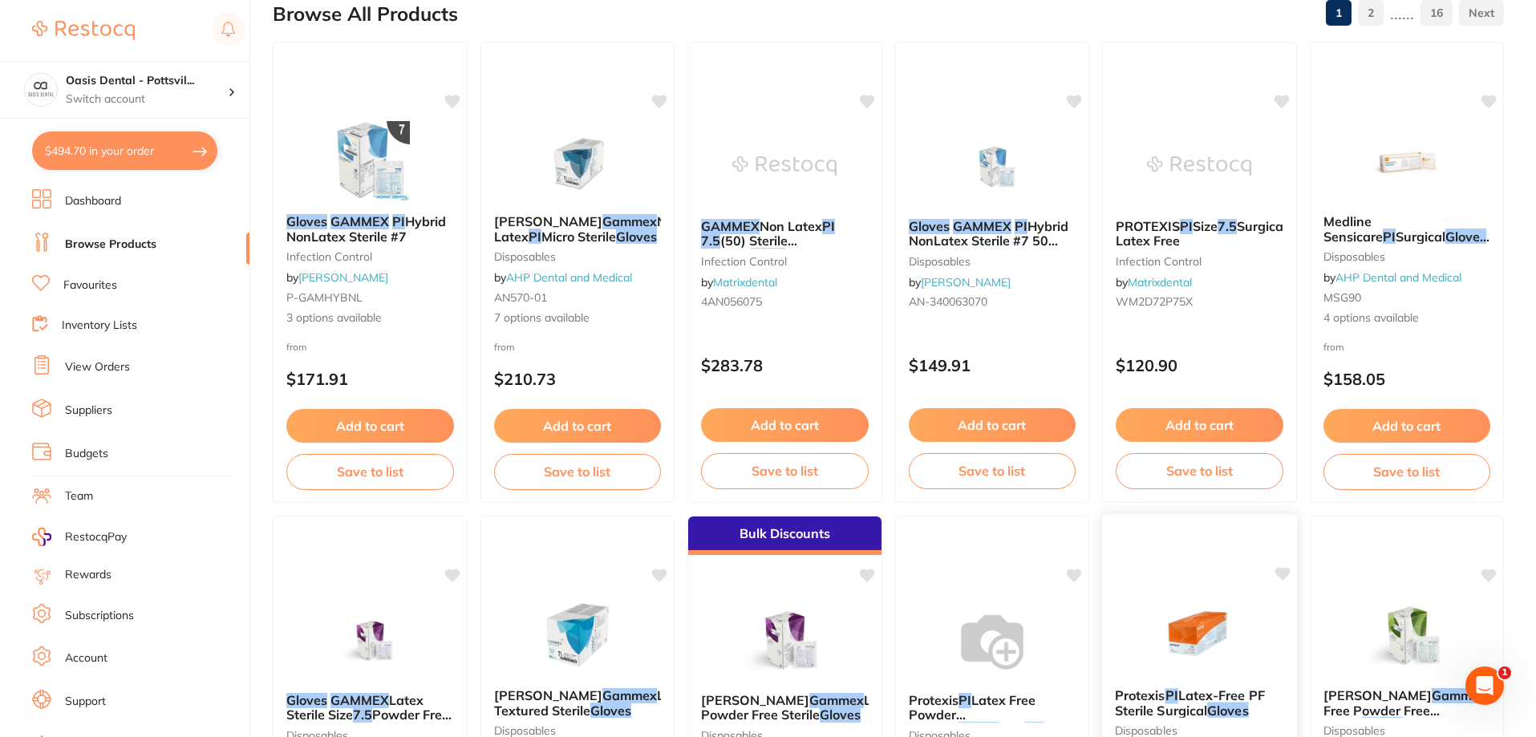
scroll to position [80, 0]
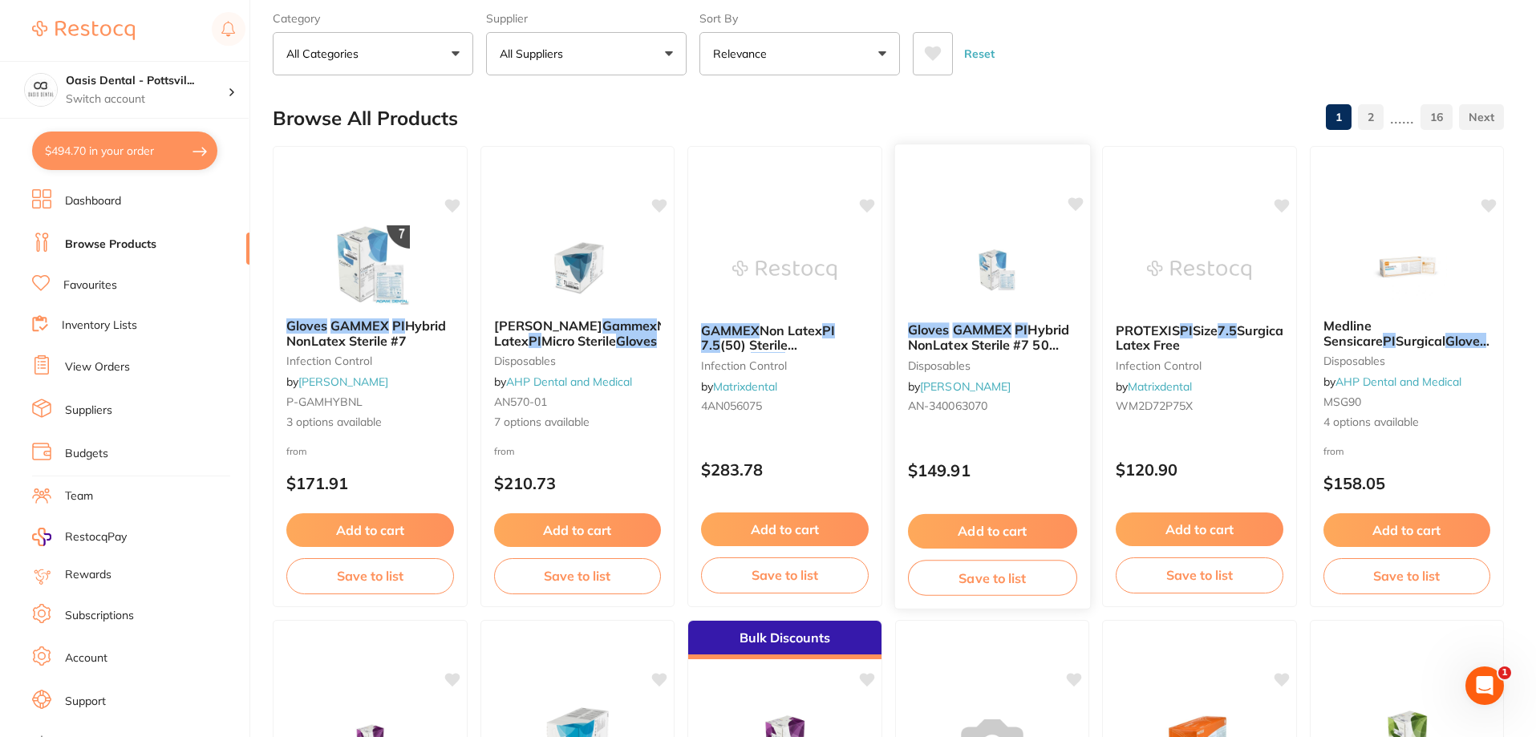
type input "gammex gloves PI 7.5"
click at [1048, 407] on small "AN-340063070" at bounding box center [991, 405] width 169 height 13
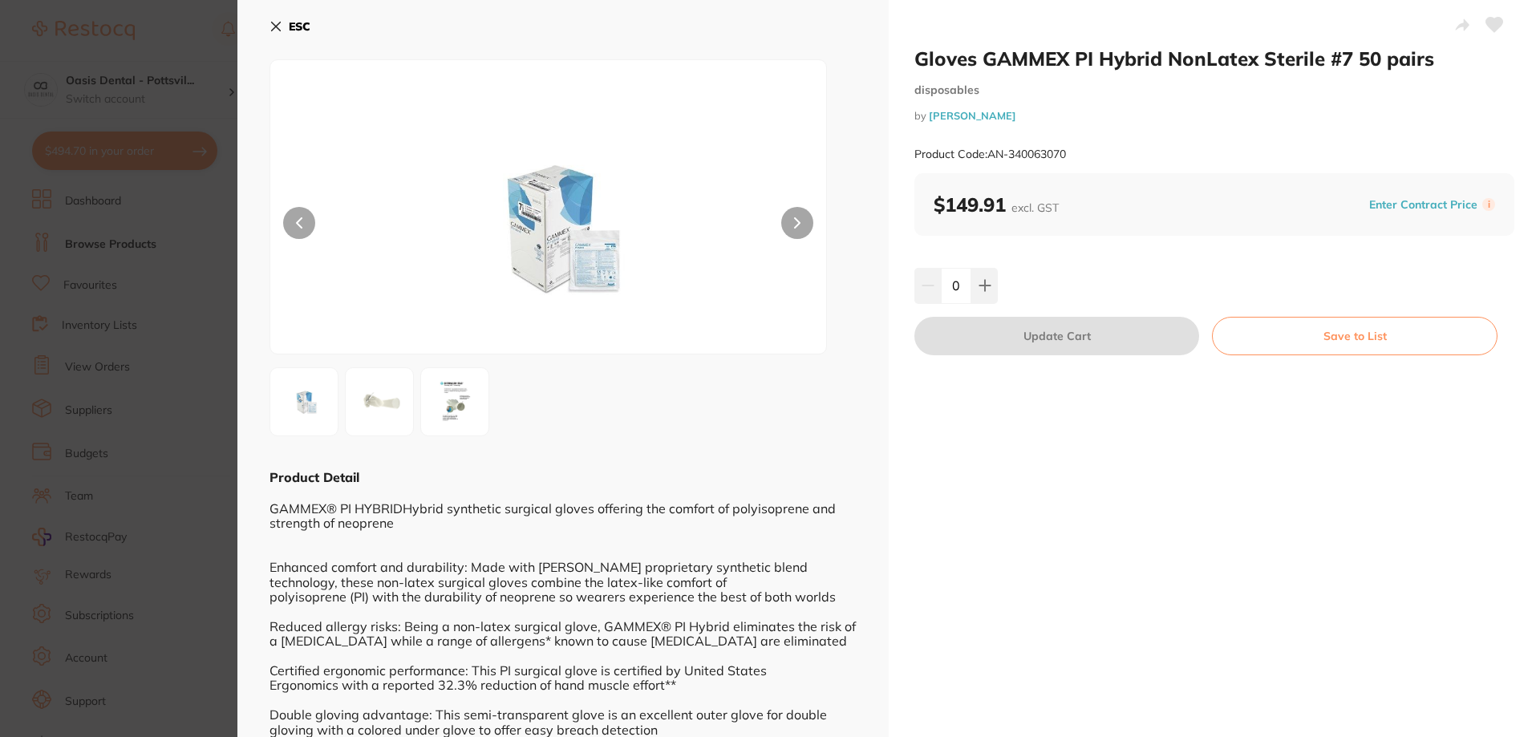
click at [370, 409] on img at bounding box center [379, 402] width 58 height 58
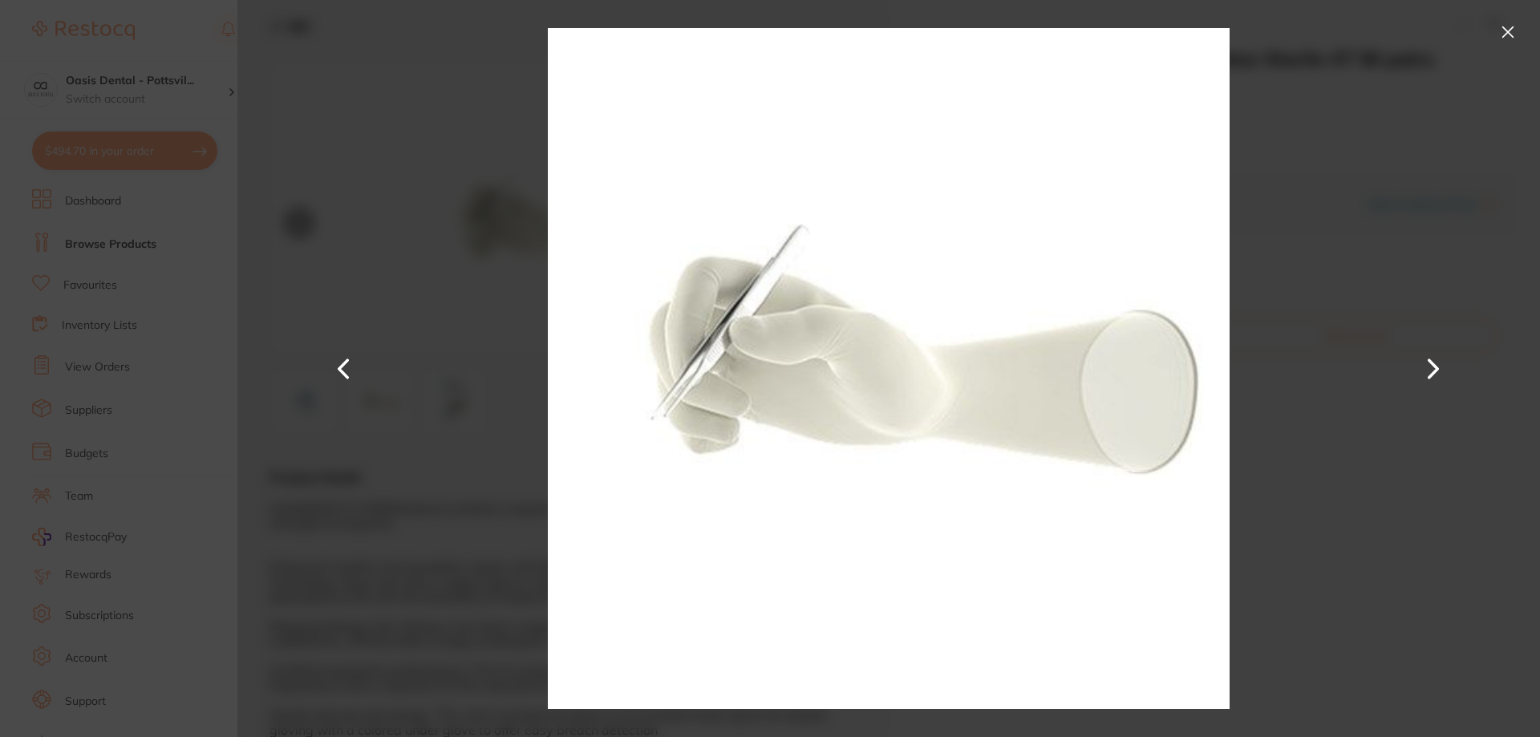
click at [1431, 365] on button at bounding box center [1433, 368] width 38 height 369
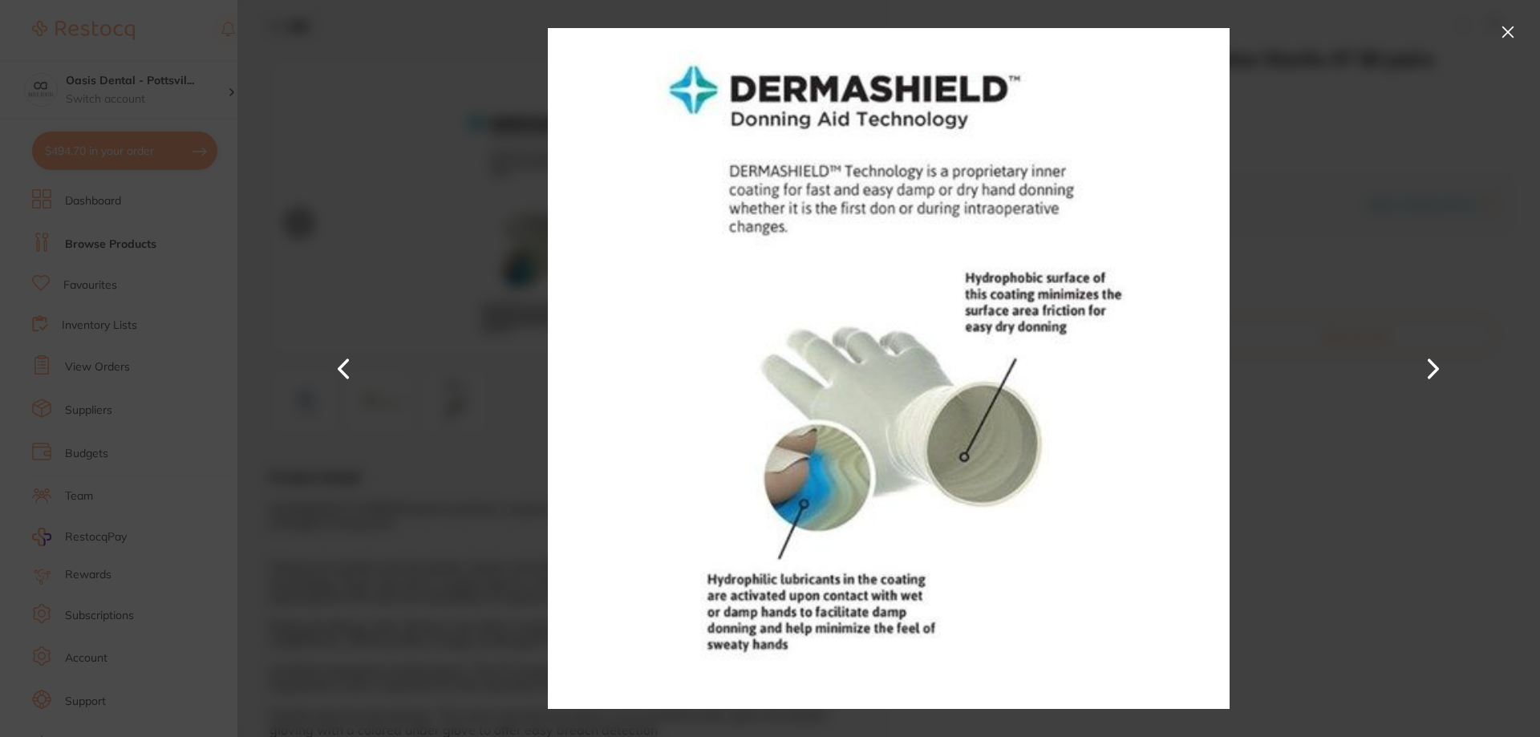
click at [346, 367] on button at bounding box center [344, 368] width 38 height 369
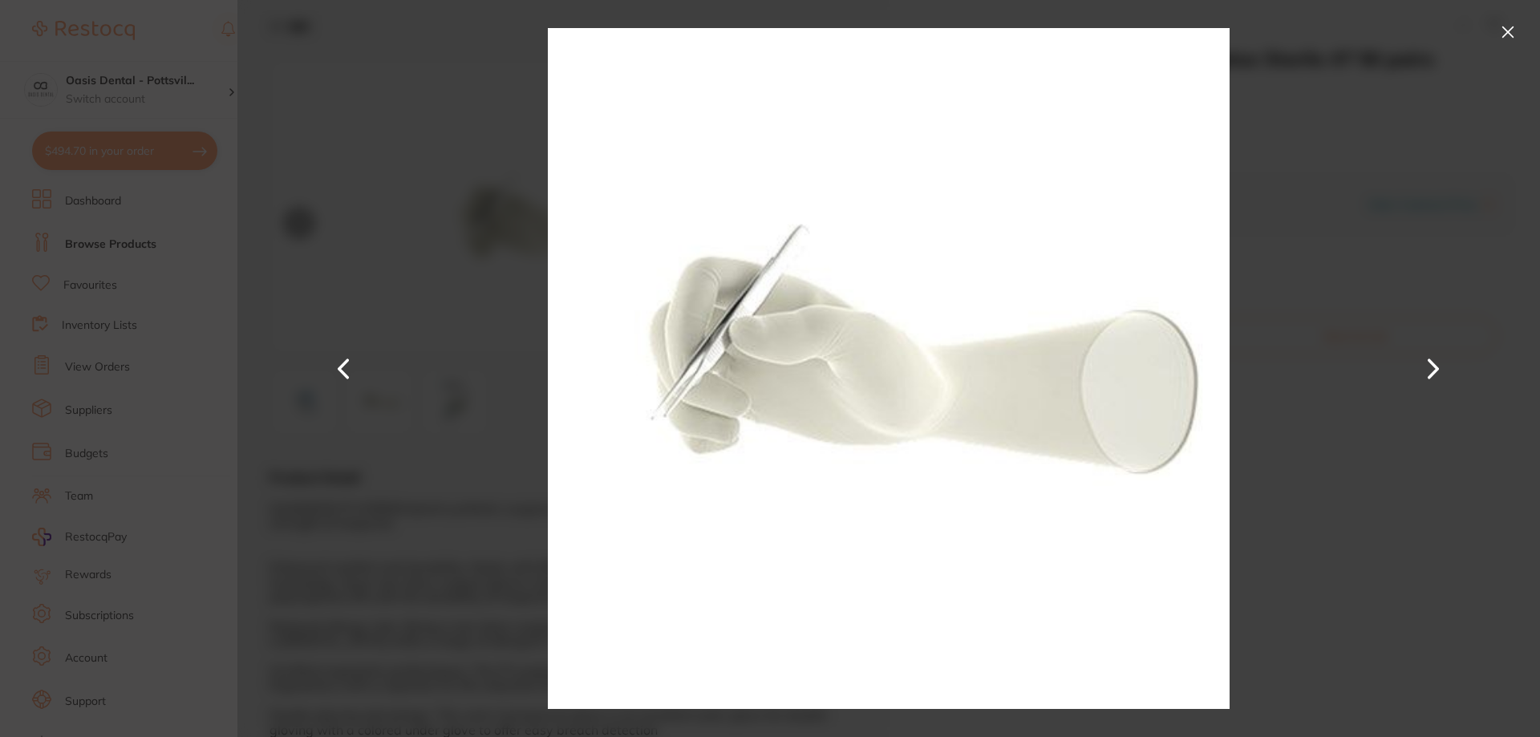
click at [346, 367] on button at bounding box center [344, 368] width 38 height 369
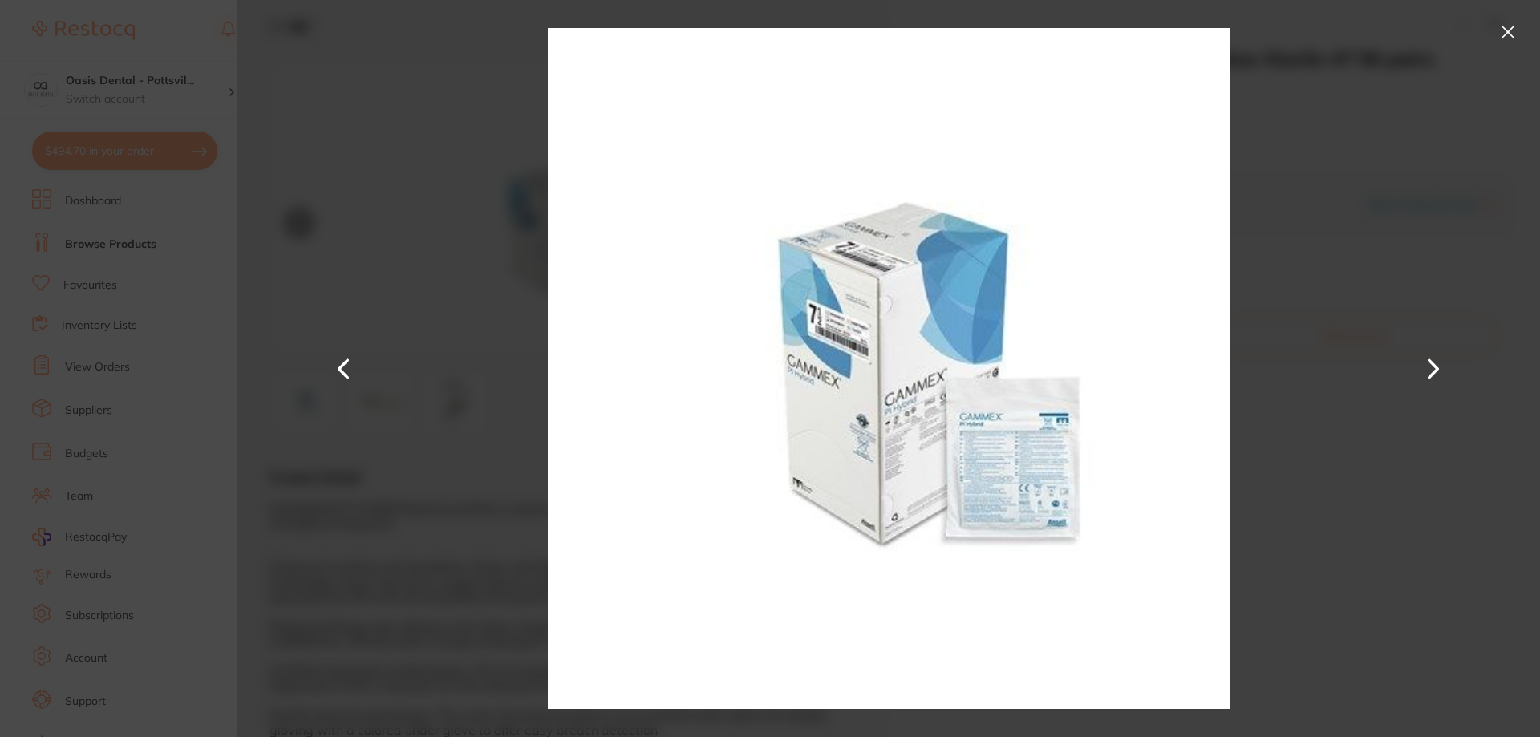
click at [862, 330] on img at bounding box center [888, 368] width 681 height 737
click at [852, 334] on img at bounding box center [888, 368] width 681 height 737
click at [853, 335] on img at bounding box center [888, 368] width 681 height 737
click at [1511, 26] on button at bounding box center [1508, 32] width 26 height 26
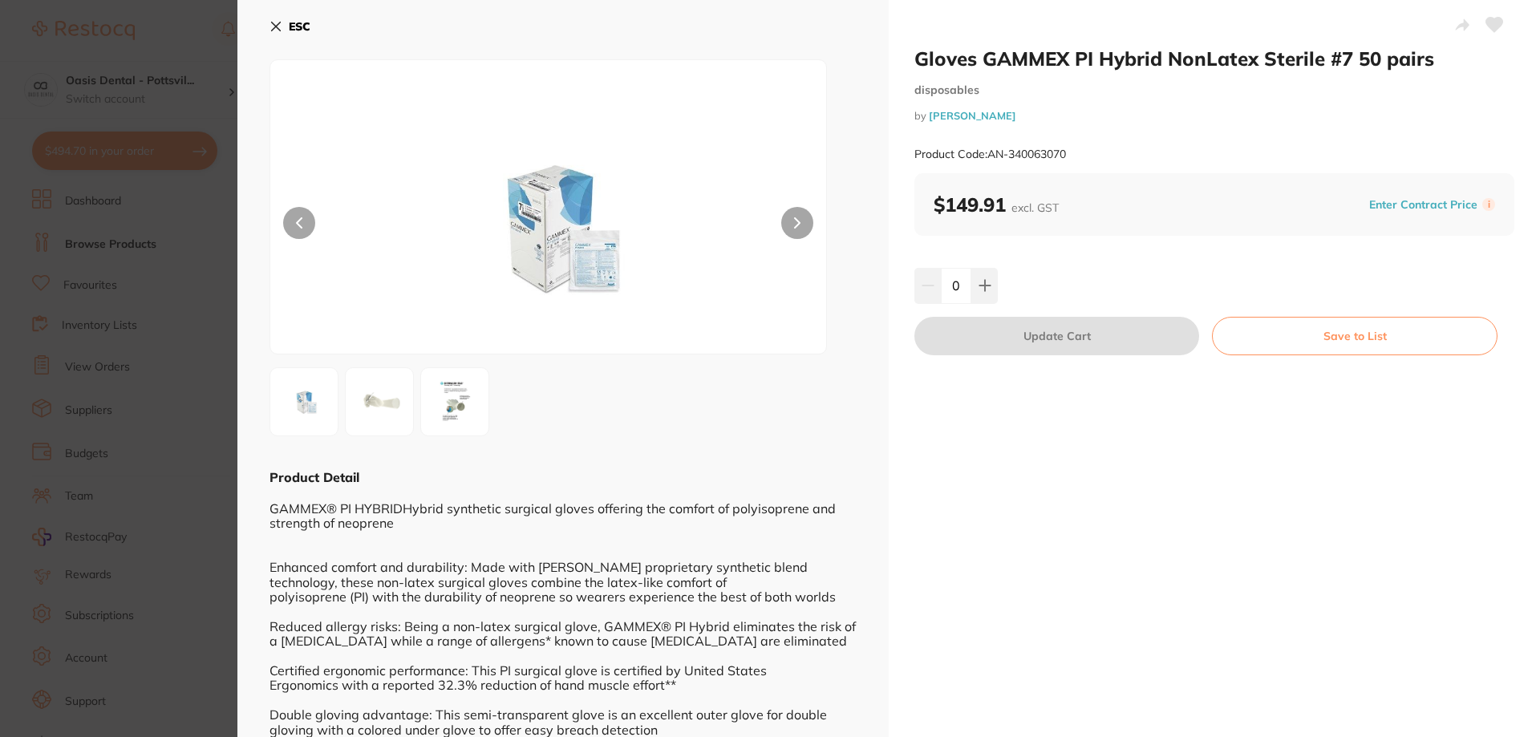
drag, startPoint x: 1488, startPoint y: 24, endPoint x: 1464, endPoint y: 52, distance: 36.4
click at [1487, 22] on icon at bounding box center [1494, 25] width 17 height 14
click at [986, 281] on icon at bounding box center [984, 285] width 13 height 13
type input "1"
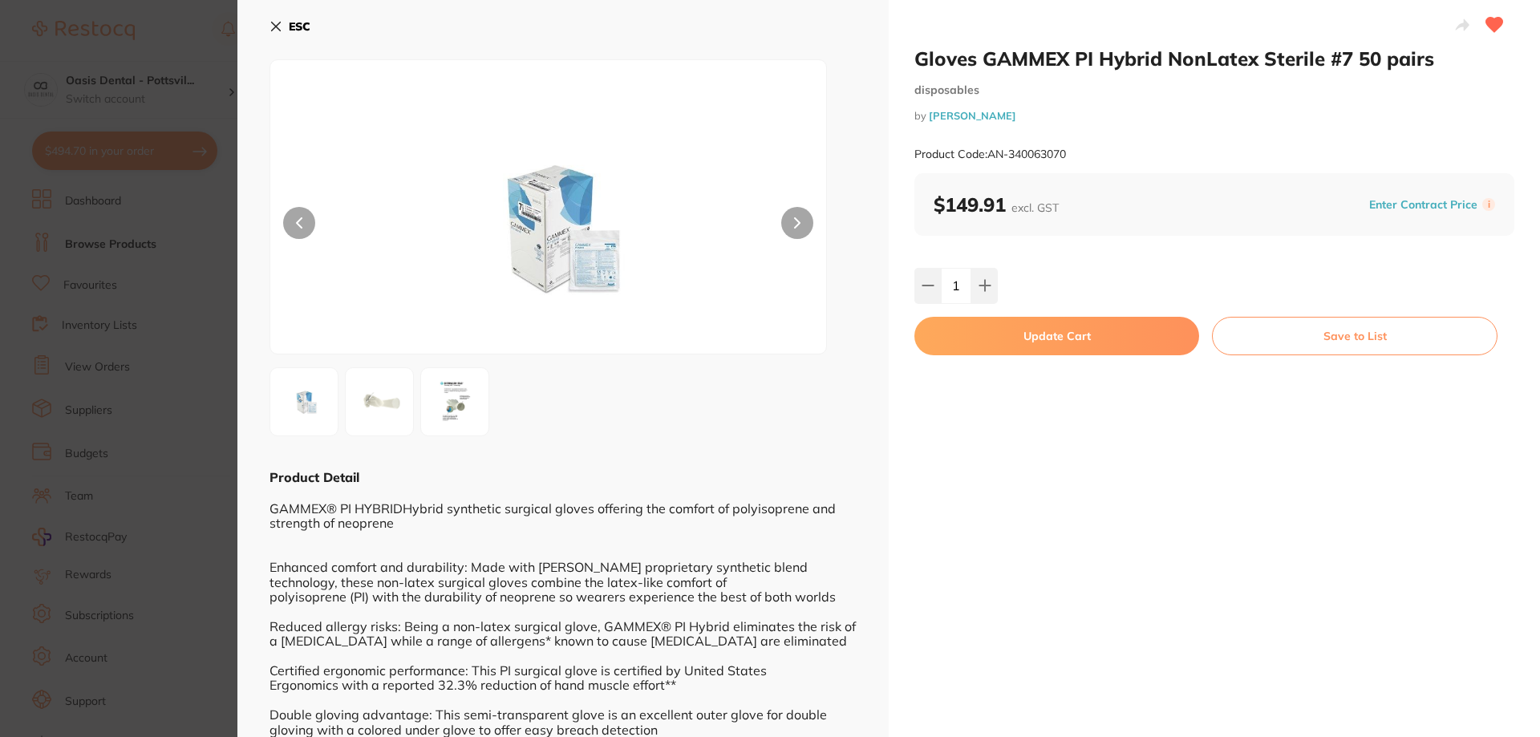
click at [1052, 325] on button "Update Cart" at bounding box center [1056, 336] width 285 height 38
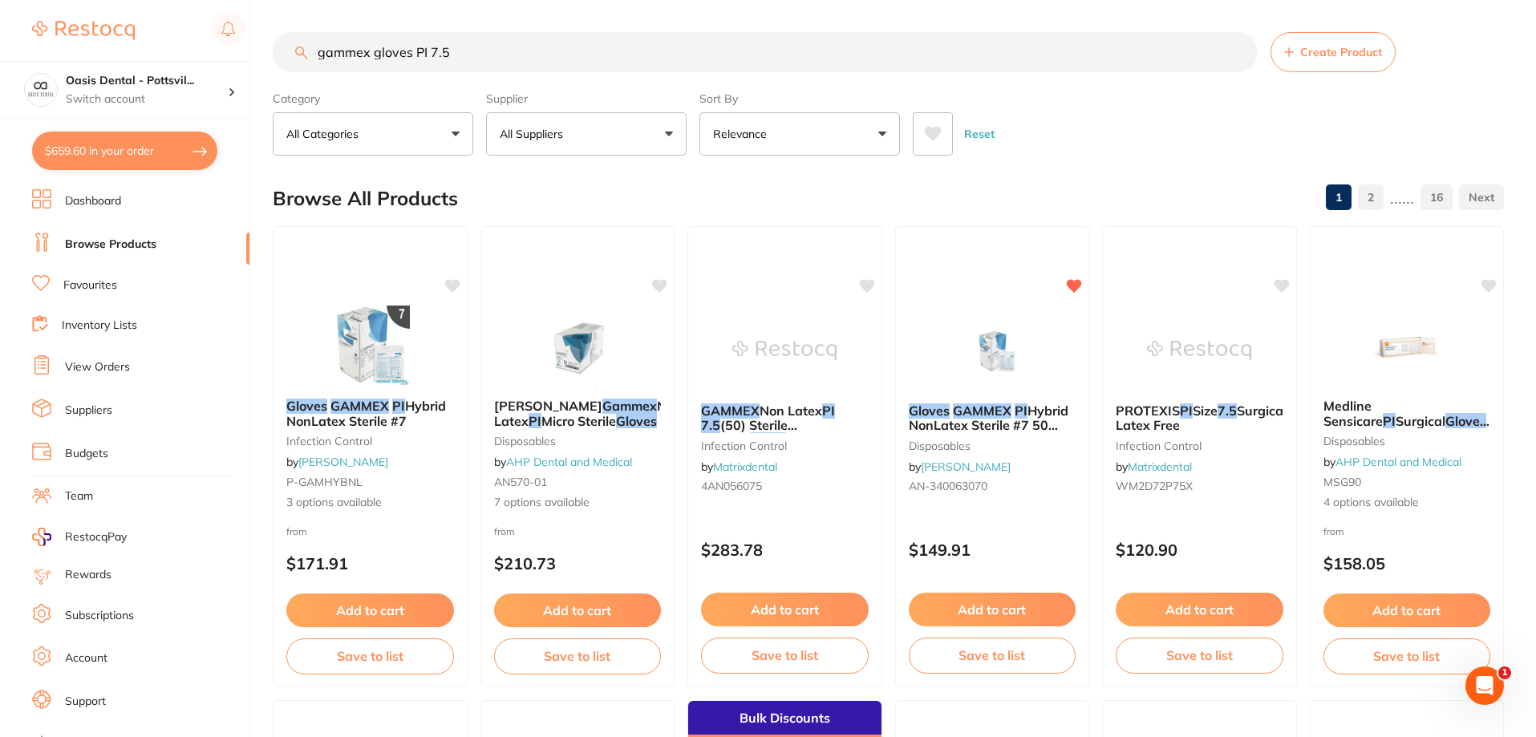
drag, startPoint x: 315, startPoint y: 55, endPoint x: 850, endPoint y: 57, distance: 534.9
click at [843, 57] on input "gammex gloves PI 7.5" at bounding box center [765, 52] width 985 height 40
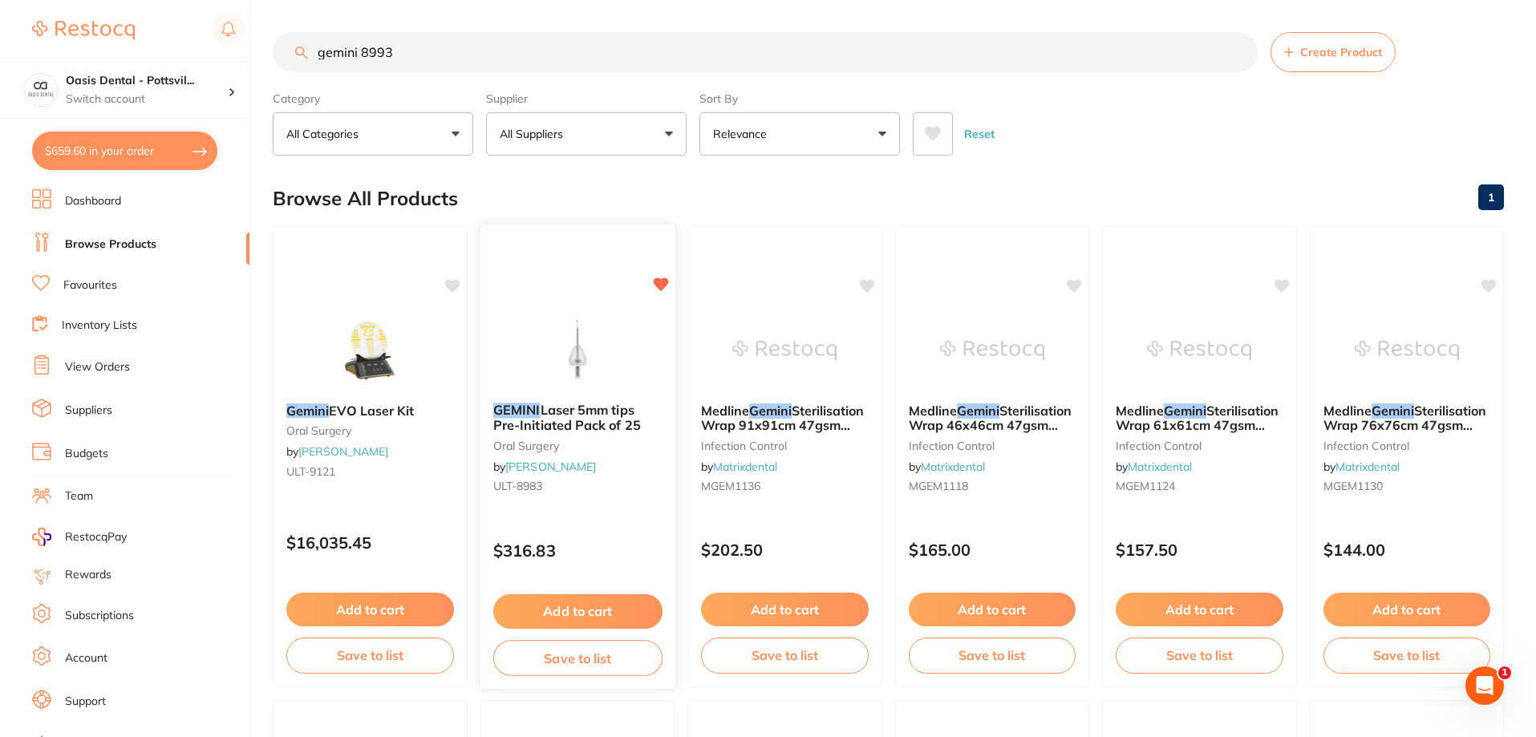
type input "gemini 8993"
click at [606, 492] on small "ULT-8983" at bounding box center [576, 486] width 169 height 13
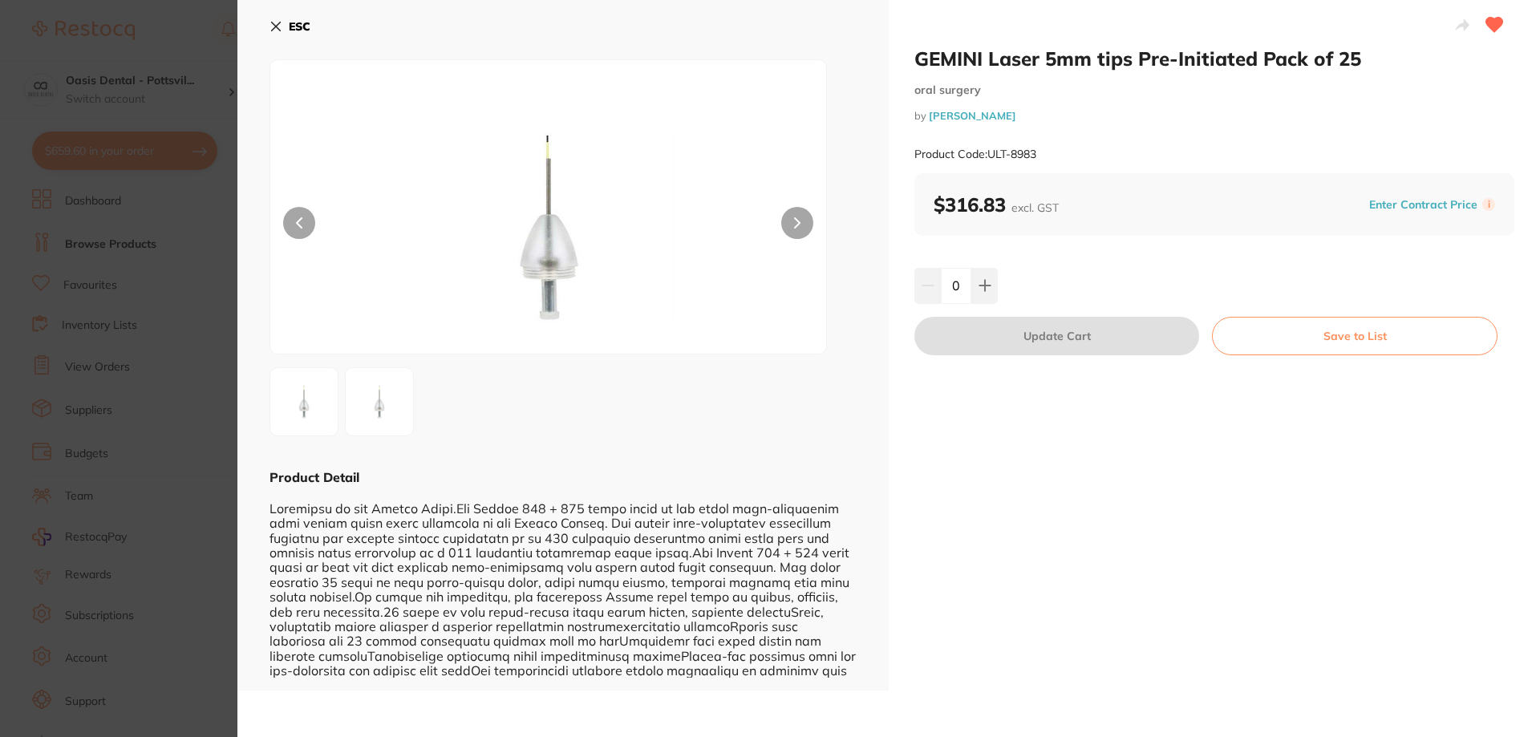
click at [373, 415] on img at bounding box center [379, 402] width 58 height 58
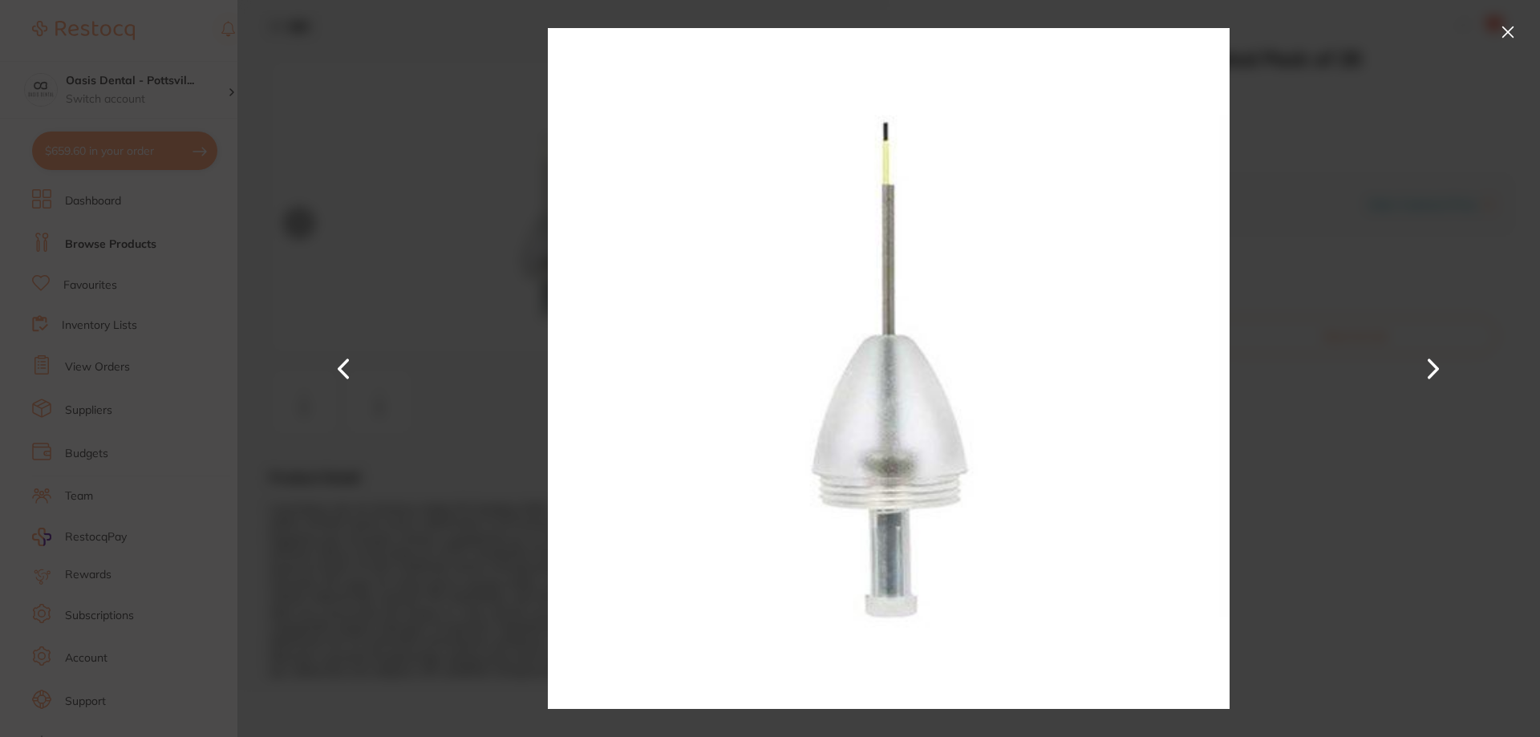
click at [1427, 370] on button at bounding box center [1433, 368] width 38 height 369
click at [351, 373] on button at bounding box center [344, 368] width 38 height 369
click at [1499, 28] on button at bounding box center [1508, 32] width 26 height 26
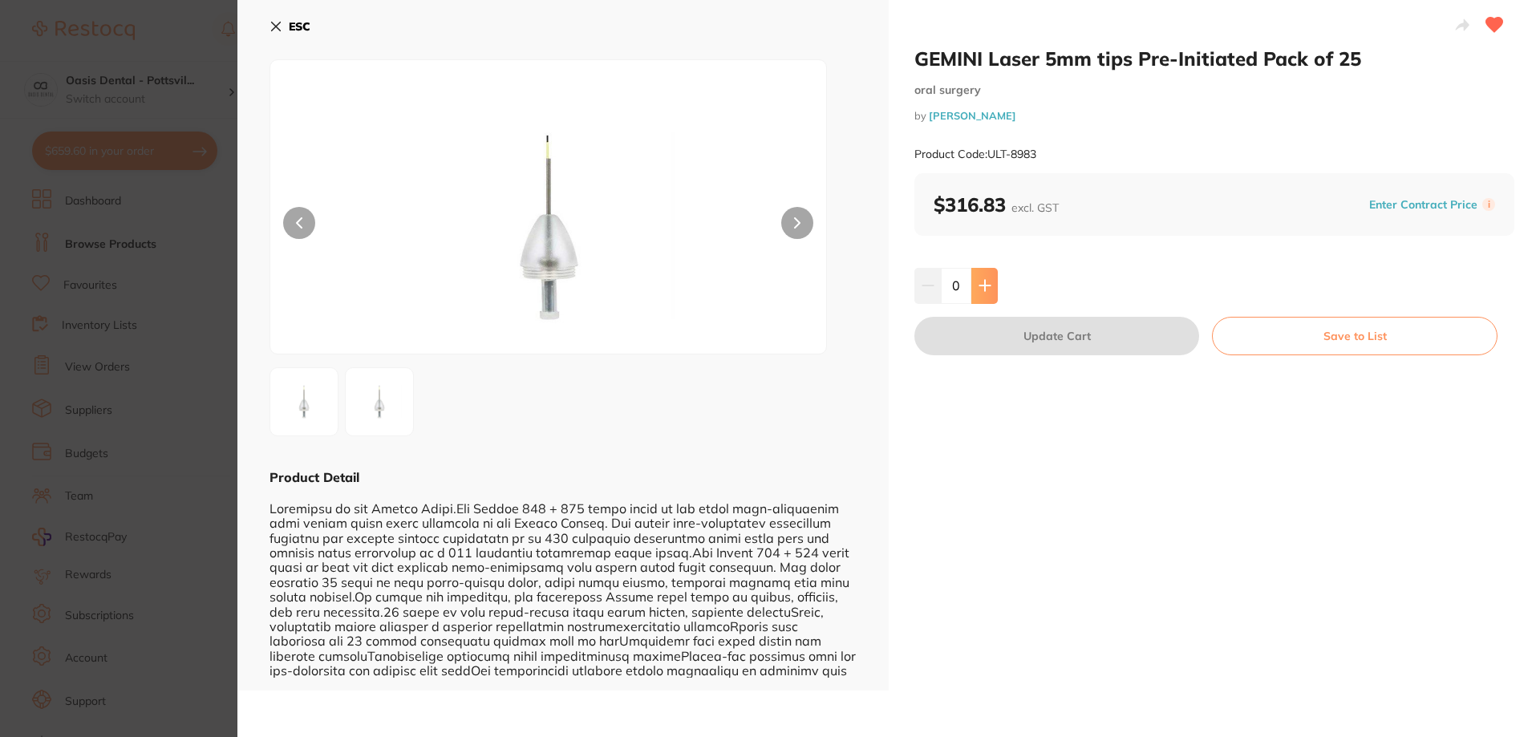
click at [982, 288] on icon at bounding box center [984, 286] width 10 height 10
type input "1"
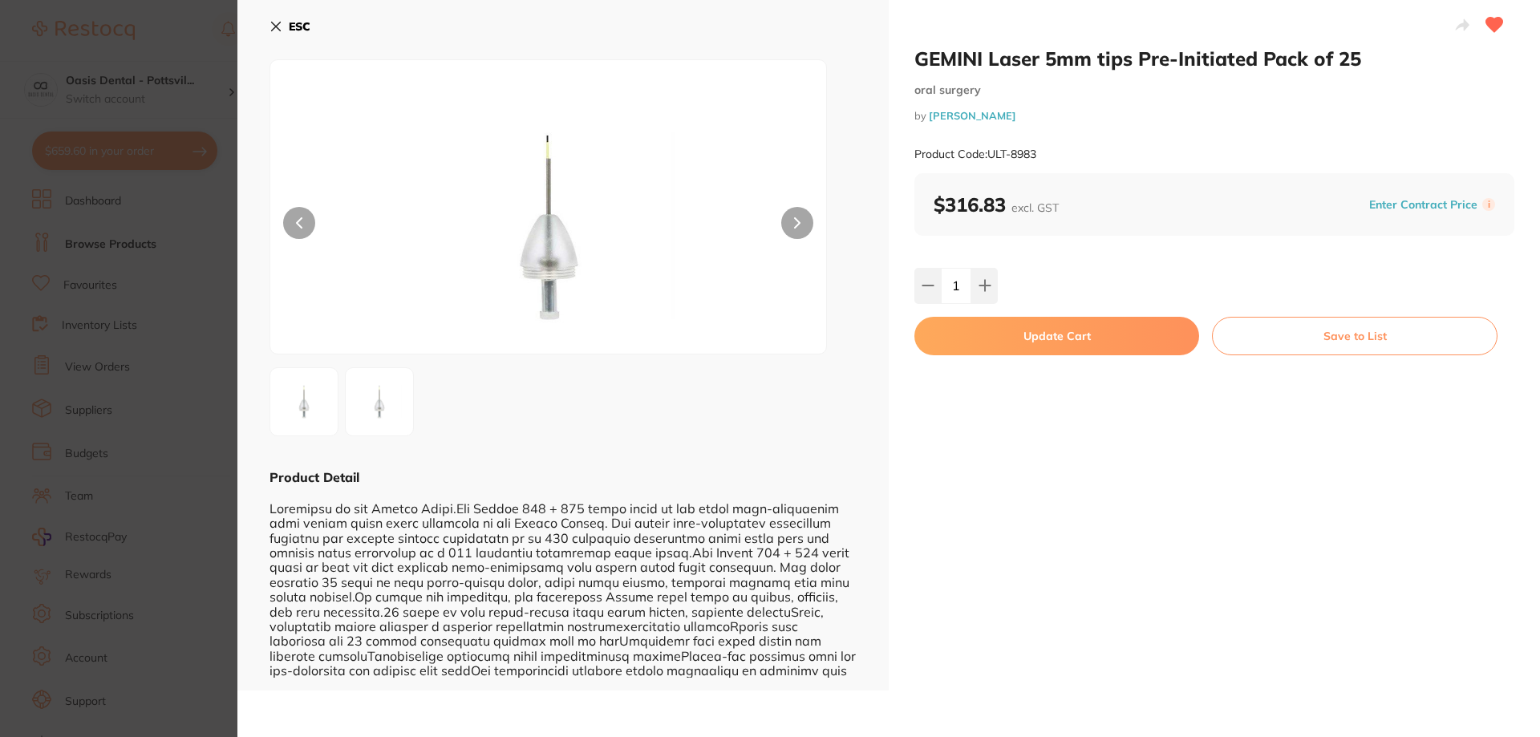
click at [1047, 338] on button "Update Cart" at bounding box center [1056, 336] width 285 height 38
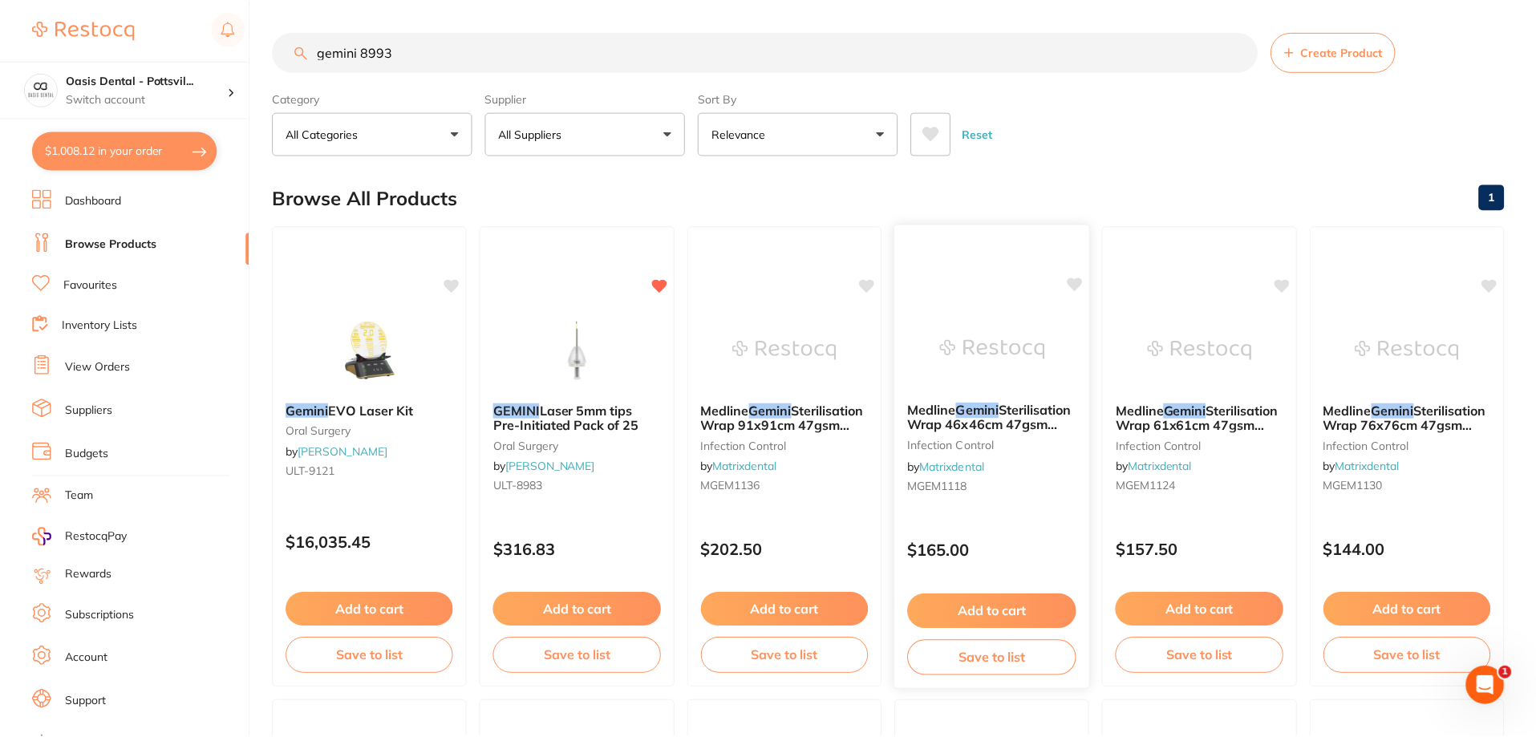
scroll to position [1, 0]
click at [92, 284] on link "Favourites" at bounding box center [90, 285] width 54 height 16
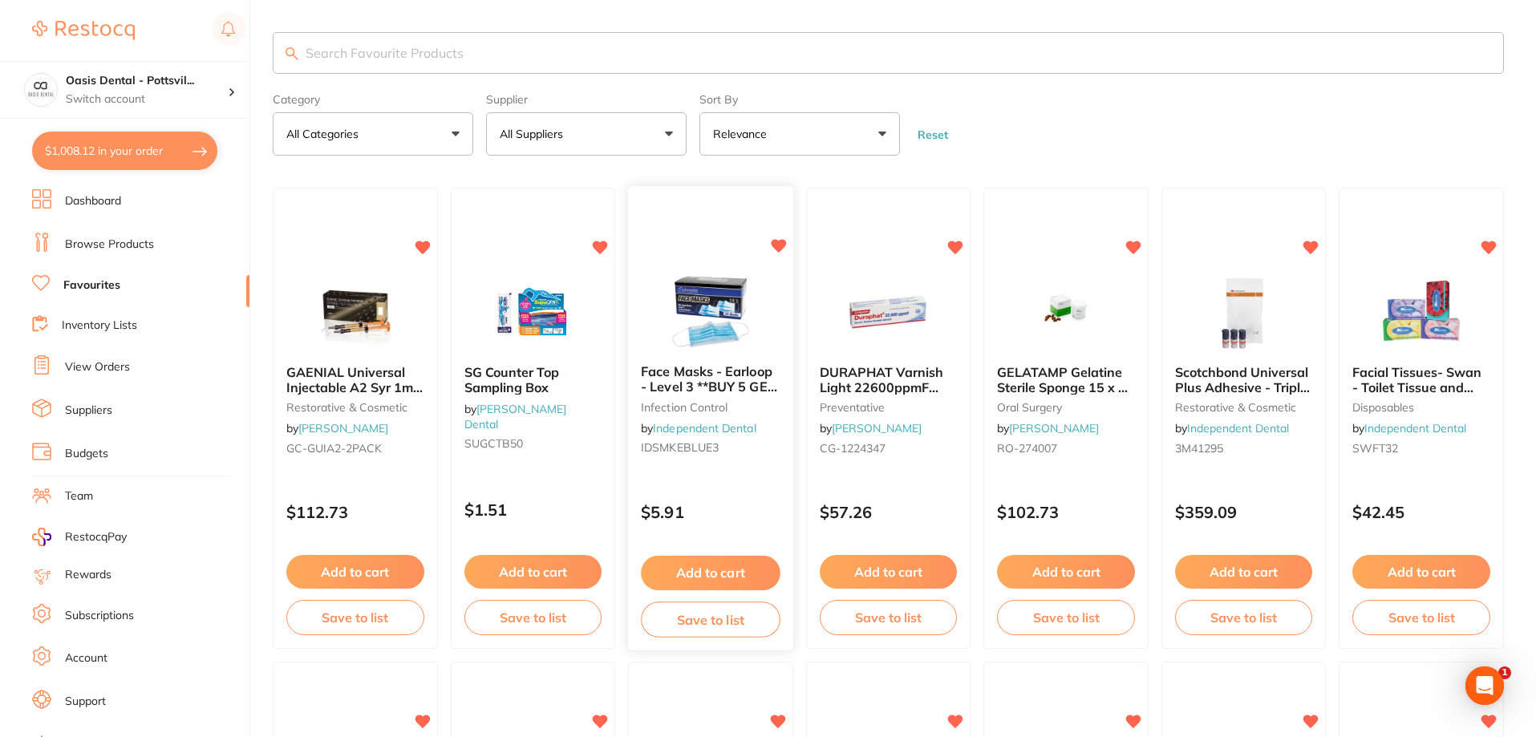
click at [733, 579] on button "Add to cart" at bounding box center [710, 573] width 139 height 34
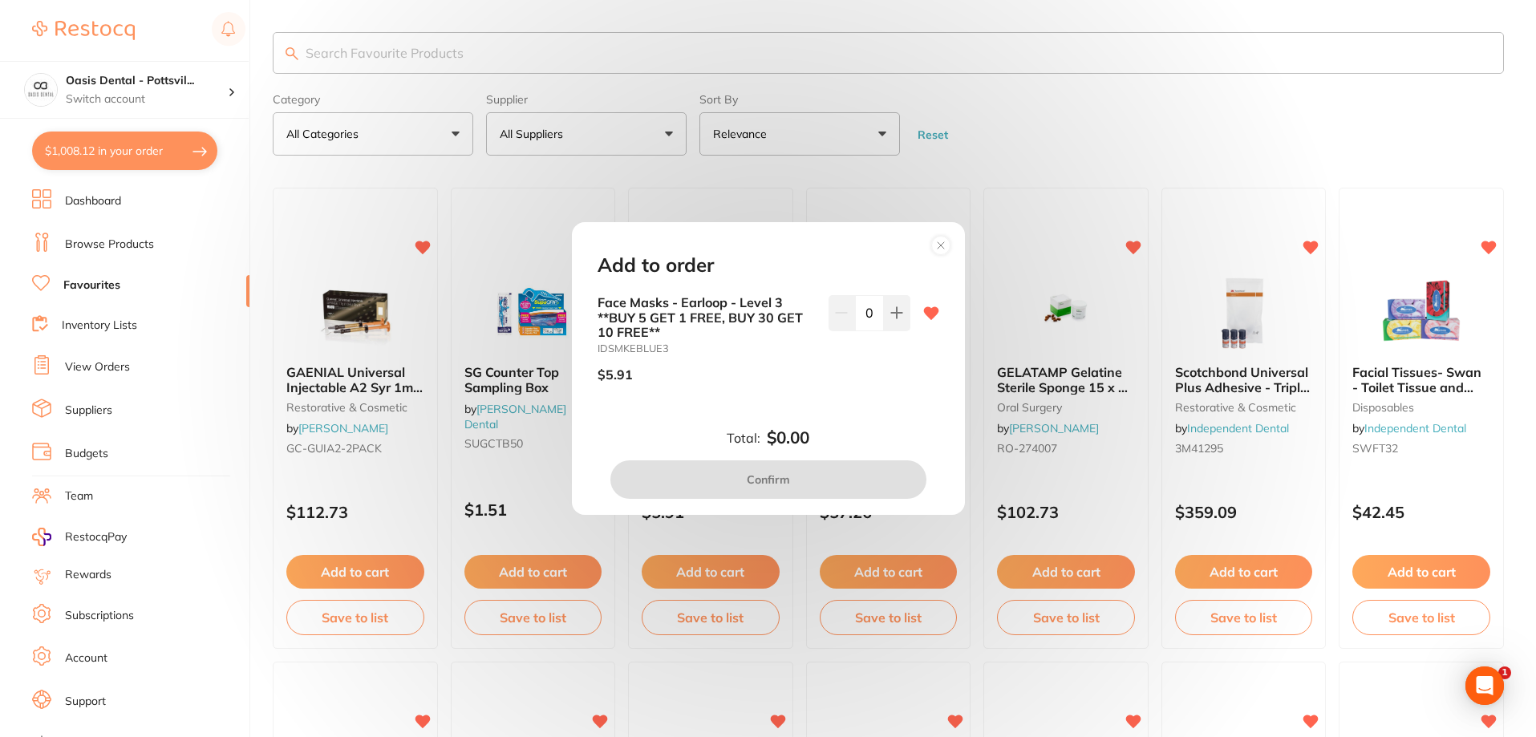
click at [864, 313] on input "0" at bounding box center [869, 312] width 29 height 35
type input "50"
click at [864, 398] on div "Face Masks - Earloop - Level 3 **BUY 5 GET 1 FREE, BUY 30 GET 10 FREE** IDSMKEB…" at bounding box center [768, 357] width 380 height 125
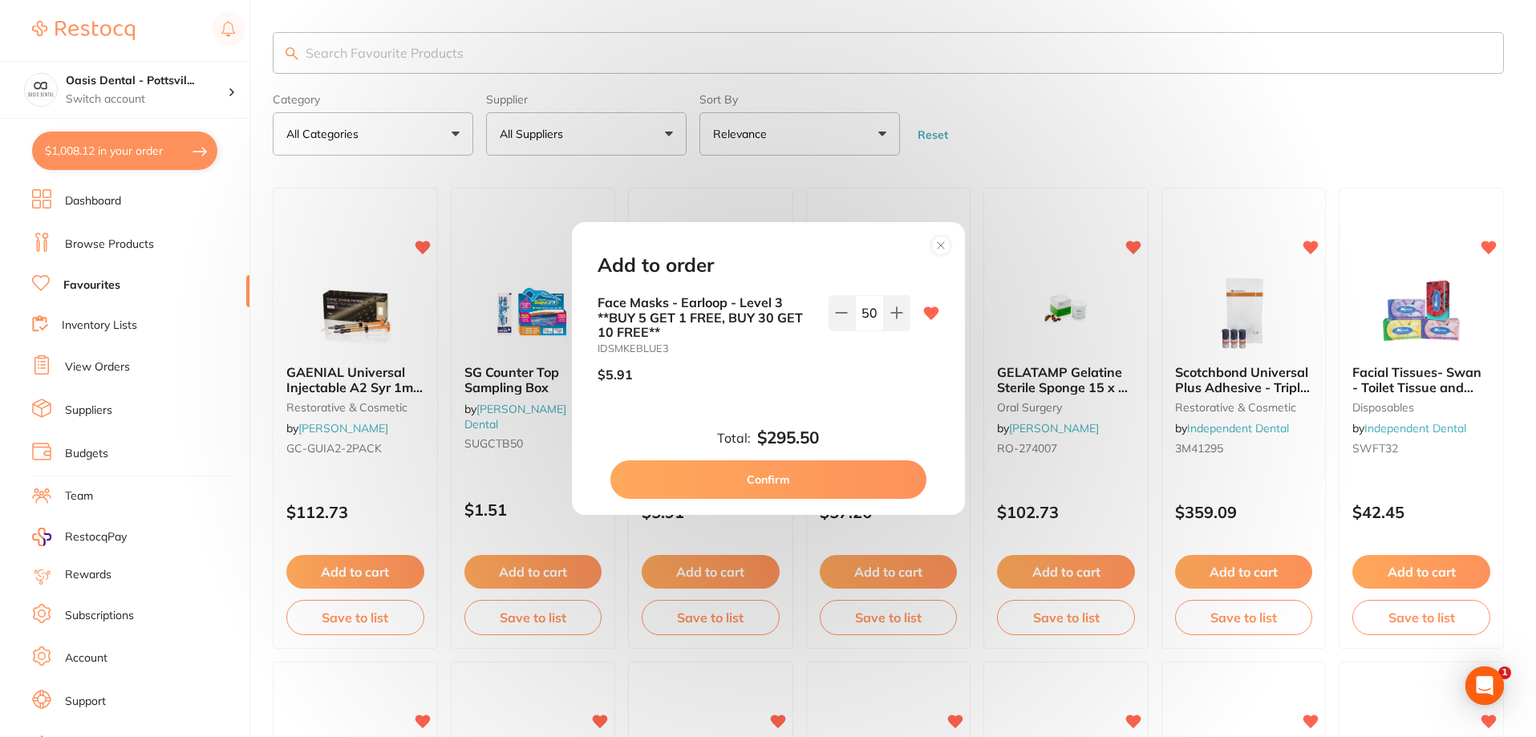
click at [774, 485] on button "Confirm" at bounding box center [768, 479] width 316 height 38
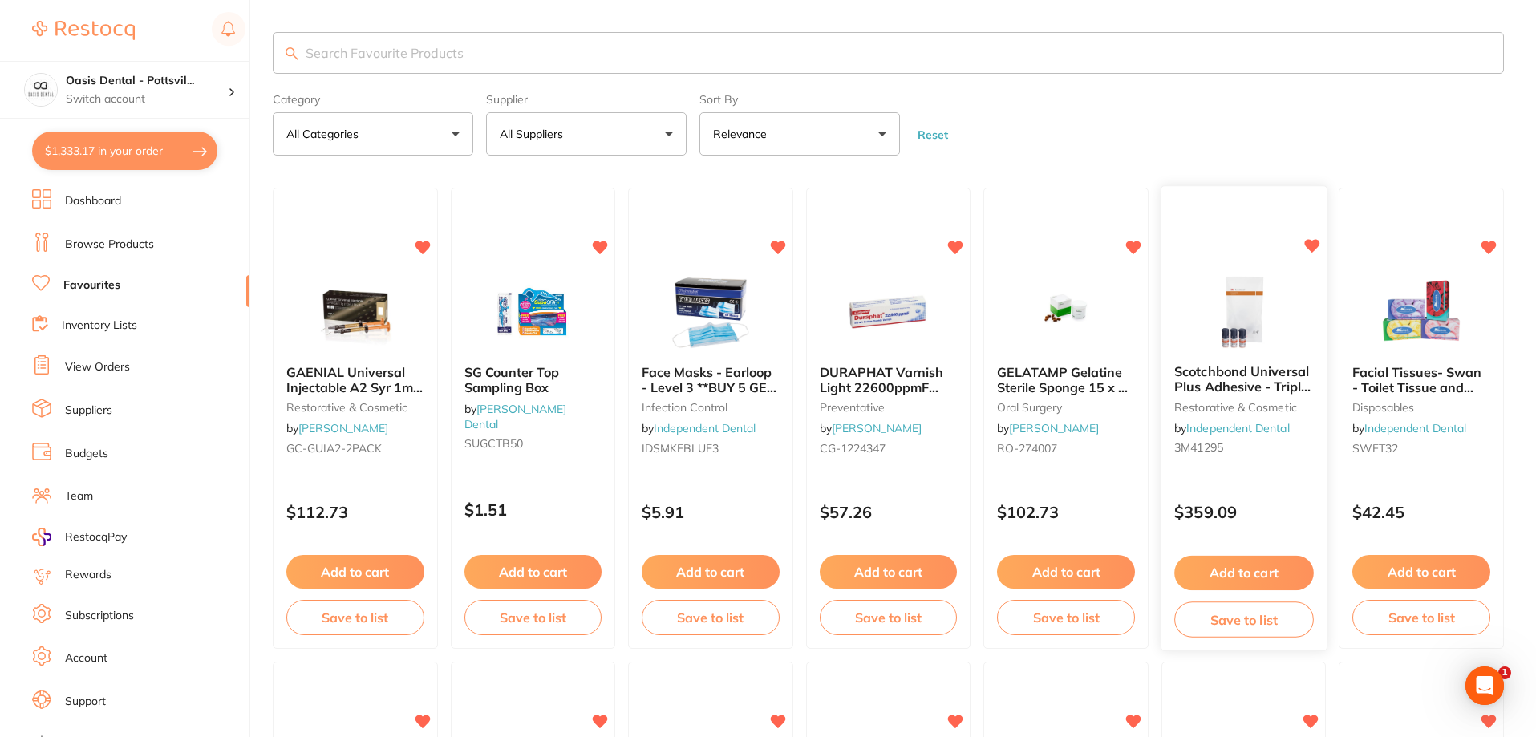
click at [1250, 574] on button "Add to cart" at bounding box center [1243, 573] width 139 height 34
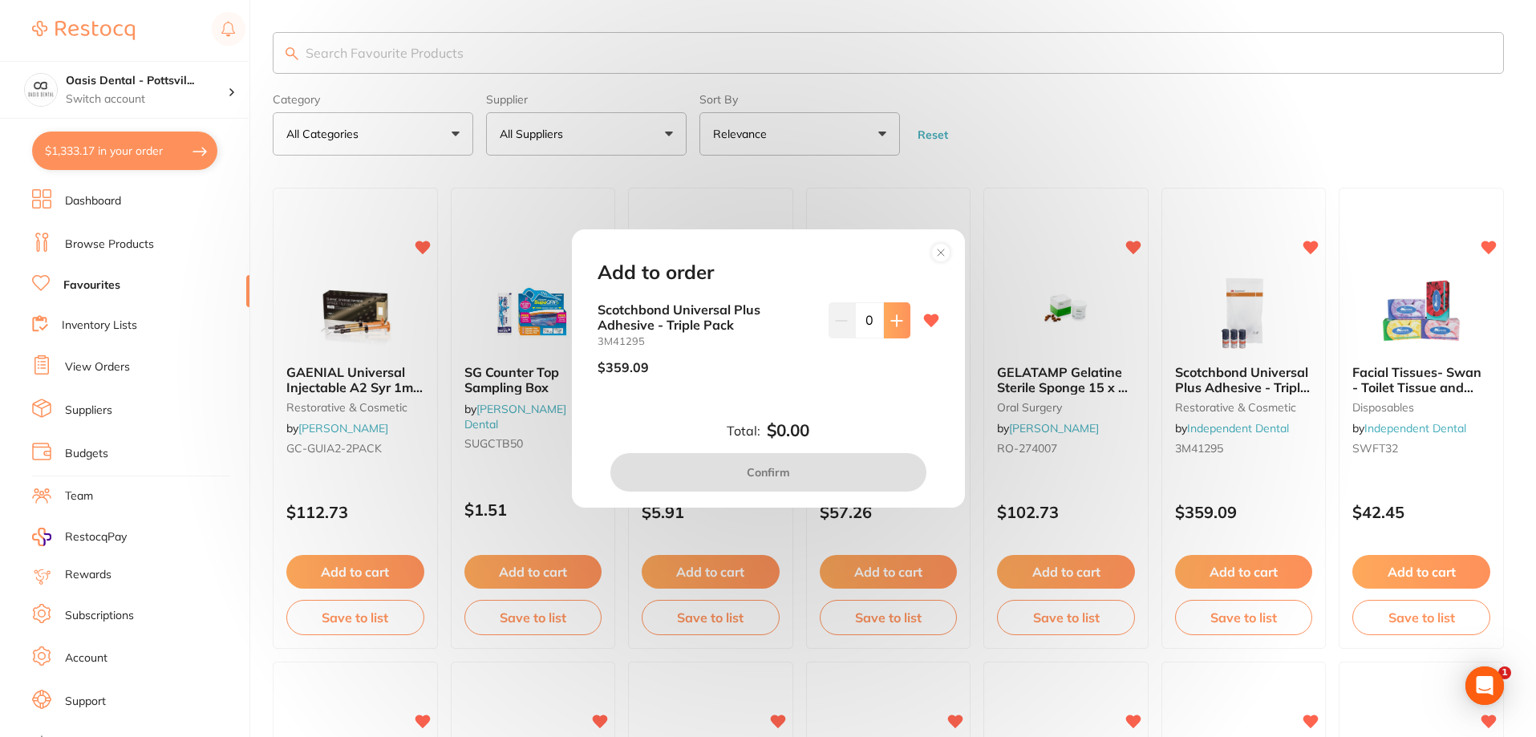
click at [890, 316] on icon at bounding box center [896, 320] width 13 height 13
type input "1"
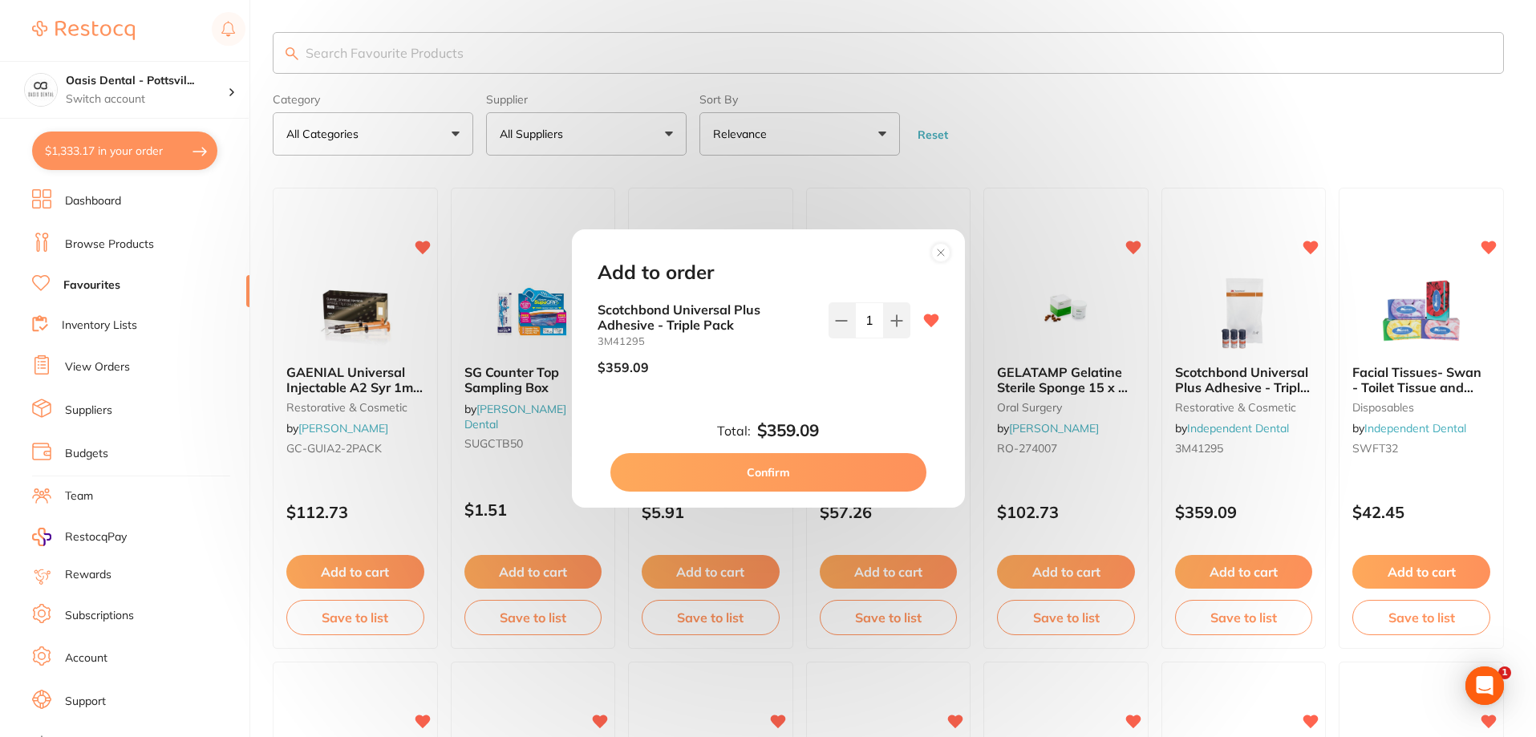
click at [774, 468] on button "Confirm" at bounding box center [768, 472] width 316 height 38
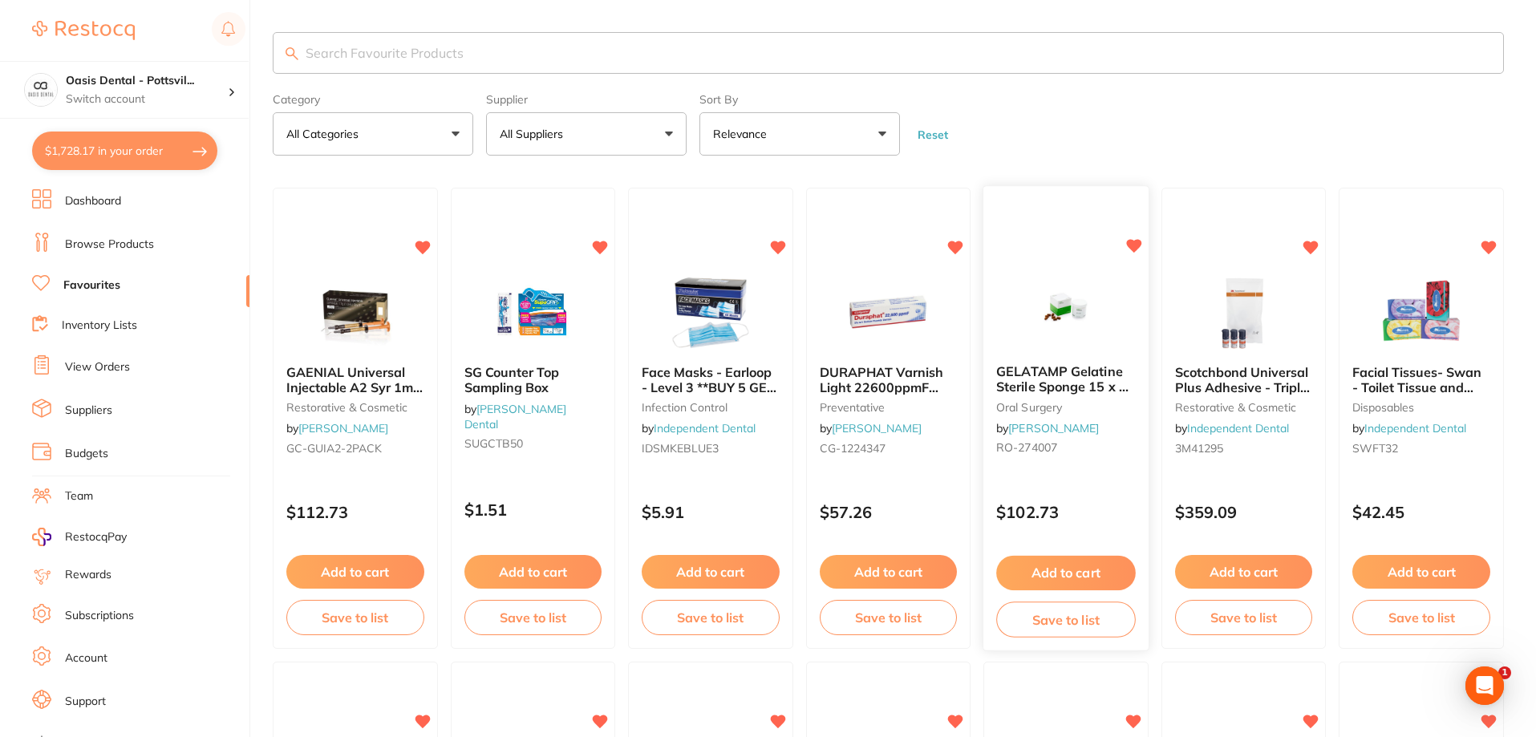
click at [1068, 571] on button "Add to cart" at bounding box center [1065, 573] width 139 height 34
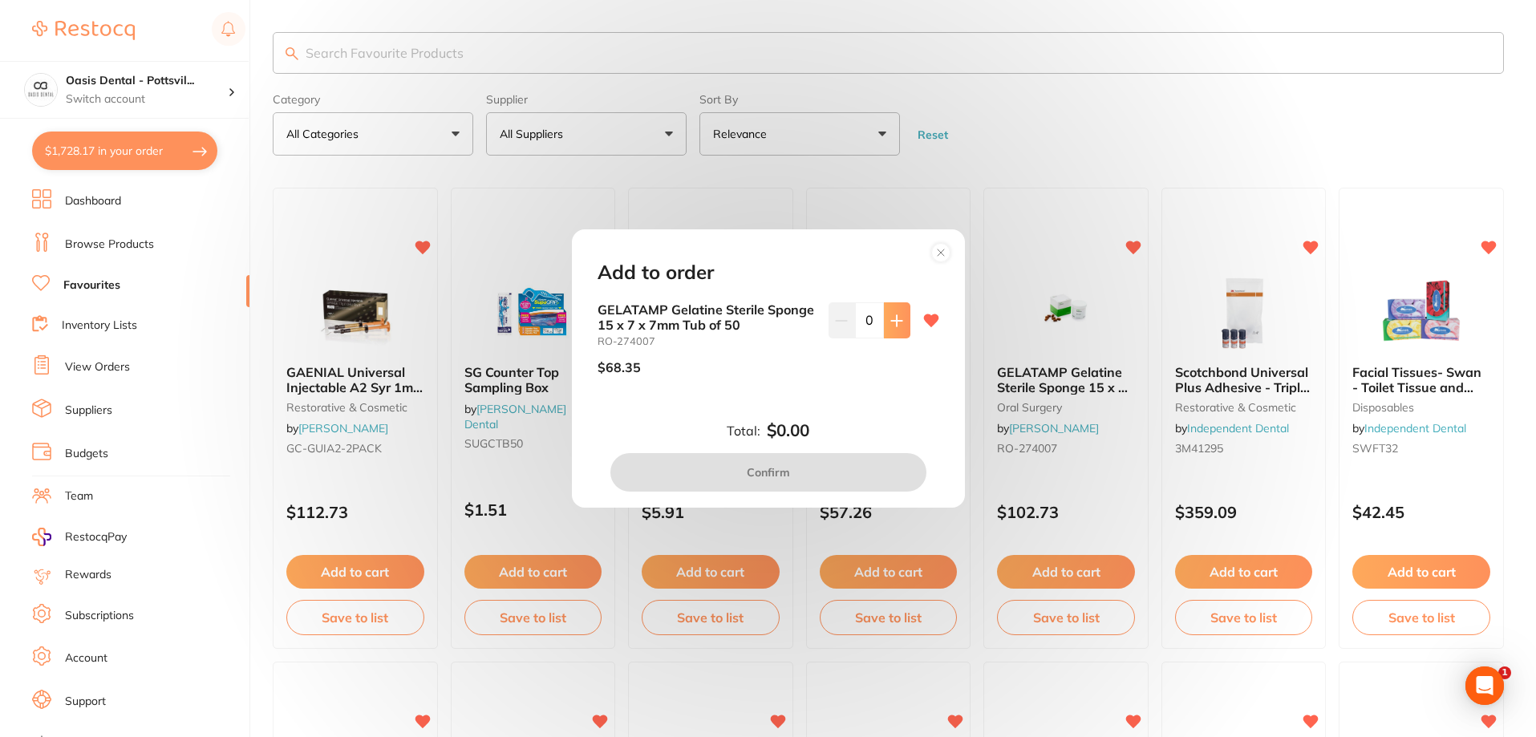
click at [898, 330] on button at bounding box center [897, 319] width 26 height 35
type input "1"
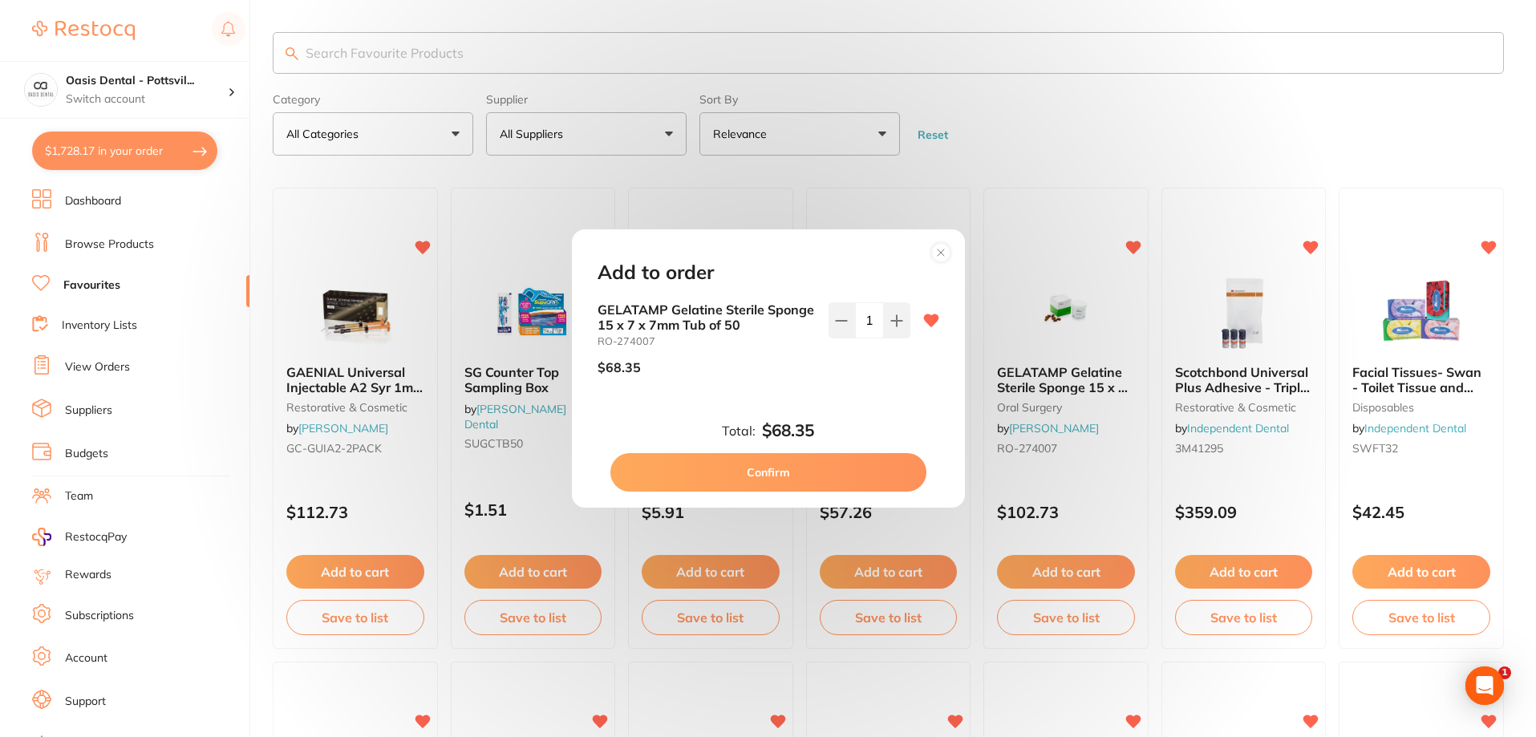
click at [762, 468] on button "Confirm" at bounding box center [768, 472] width 316 height 38
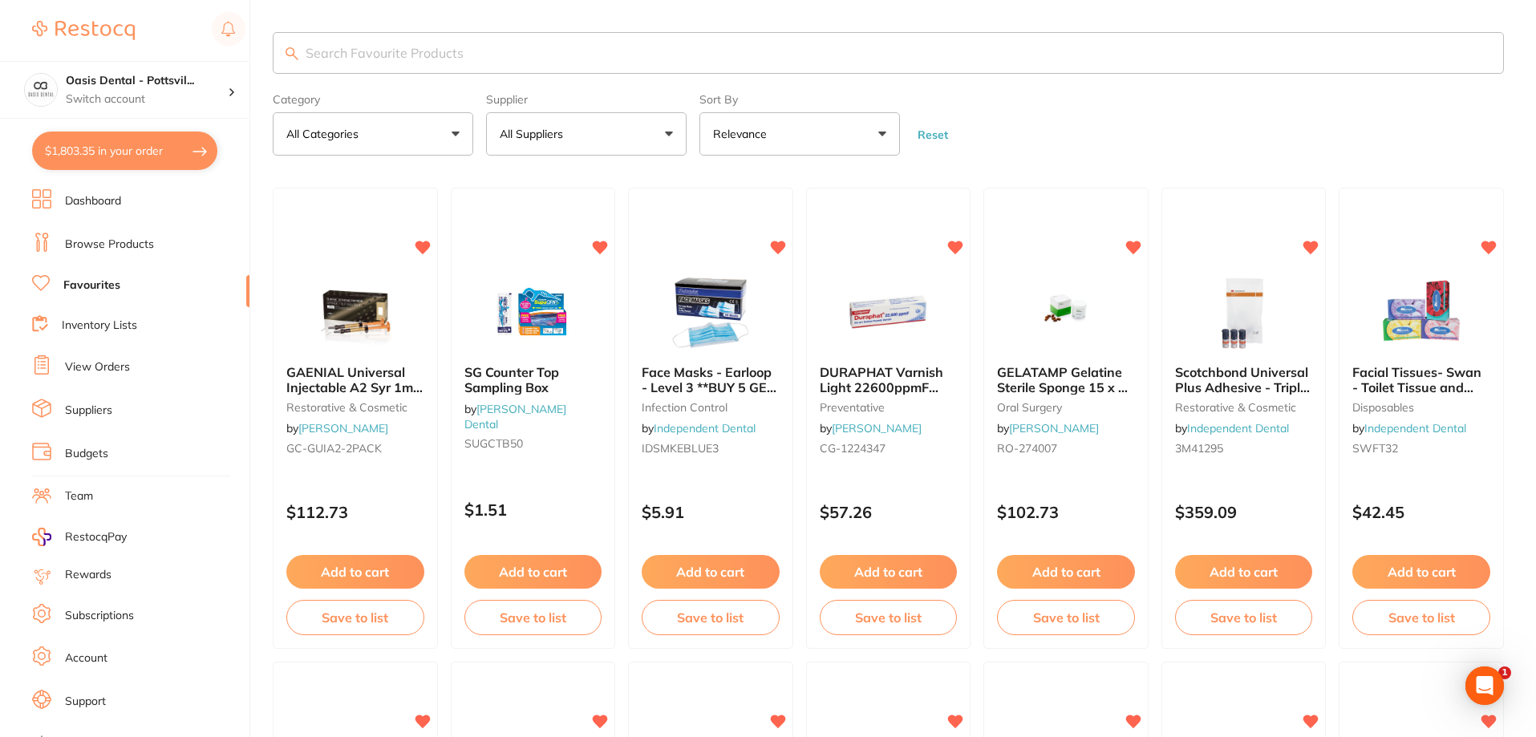
click at [355, 55] on input "search" at bounding box center [888, 53] width 1231 height 42
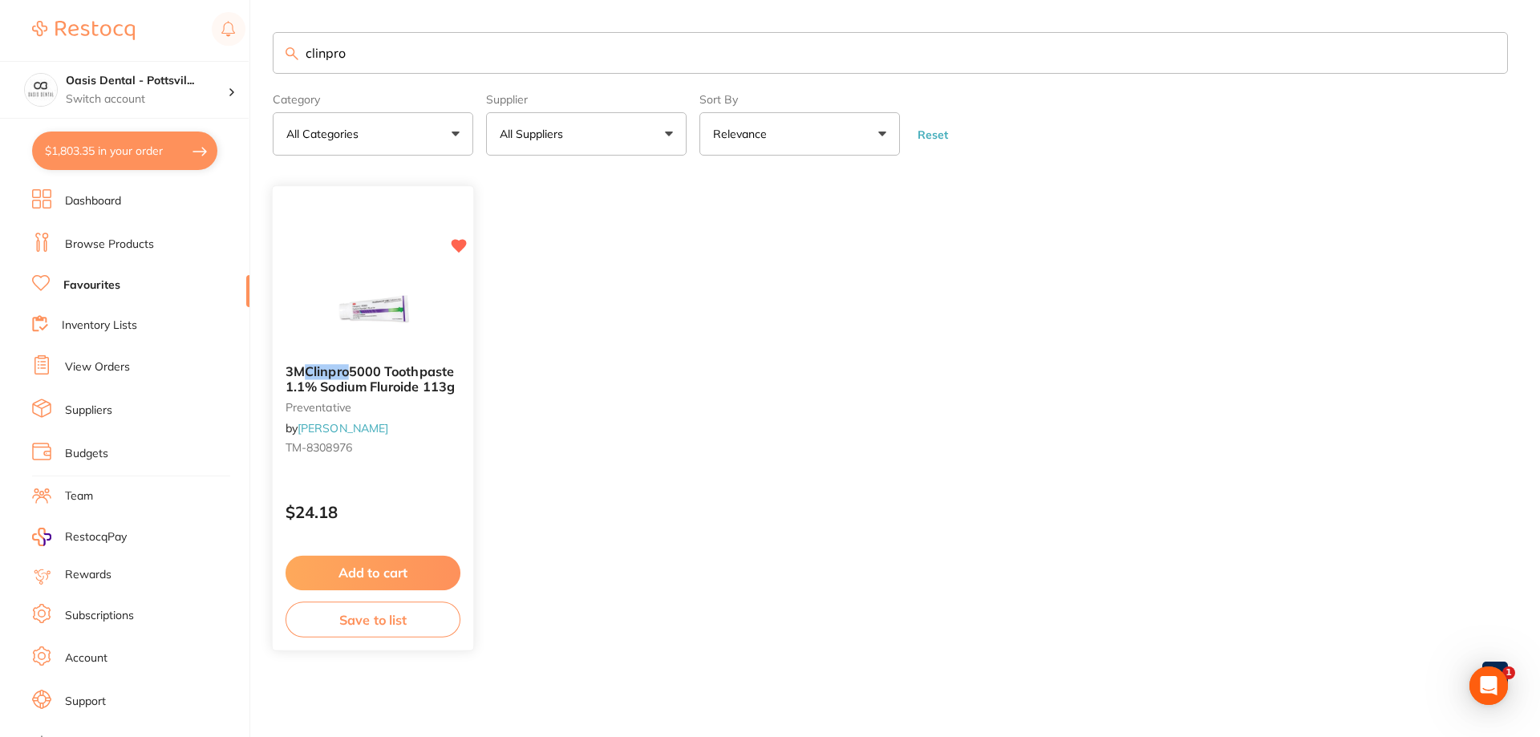
type input "clinpro"
click at [426, 445] on small "TM-8308976" at bounding box center [372, 448] width 175 height 13
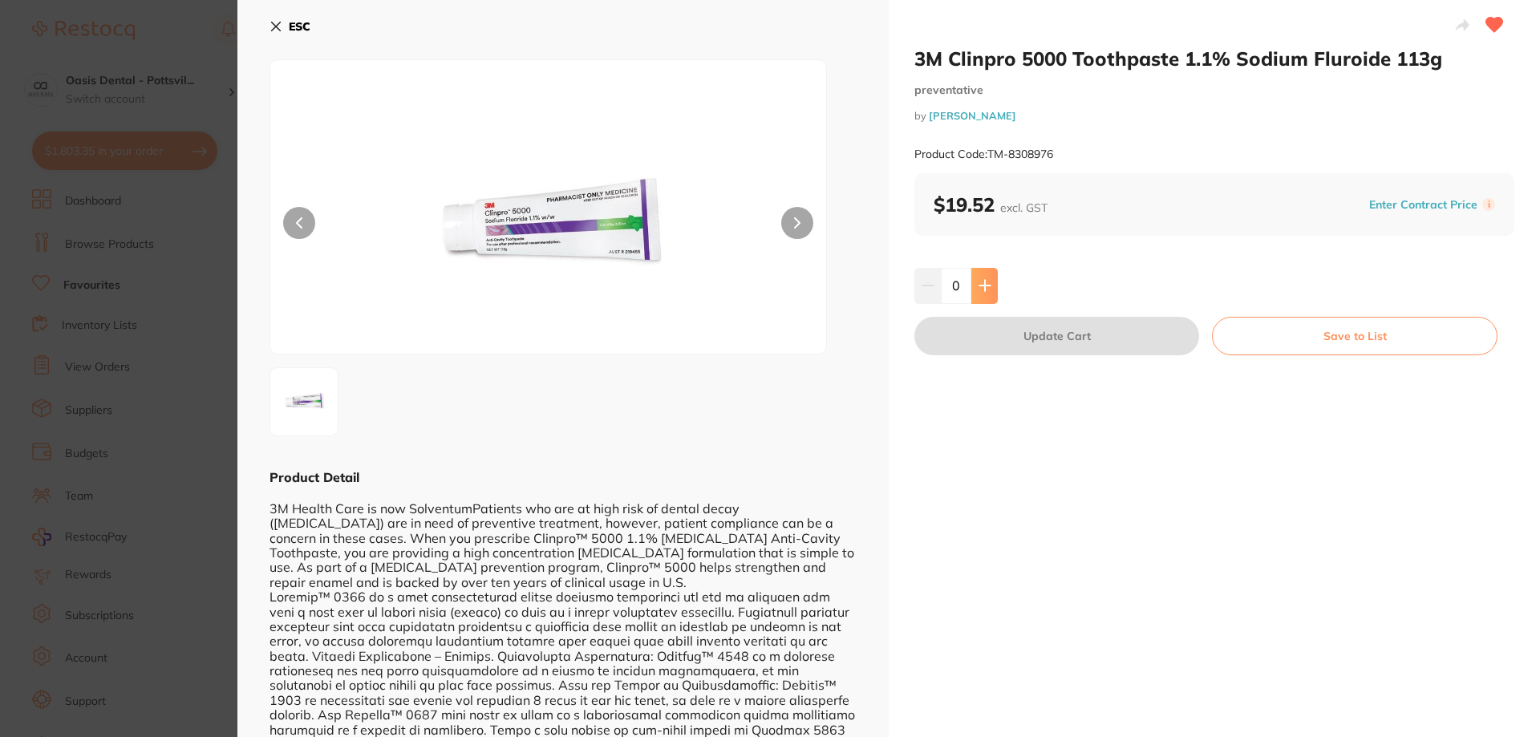
click at [981, 285] on icon at bounding box center [984, 286] width 10 height 10
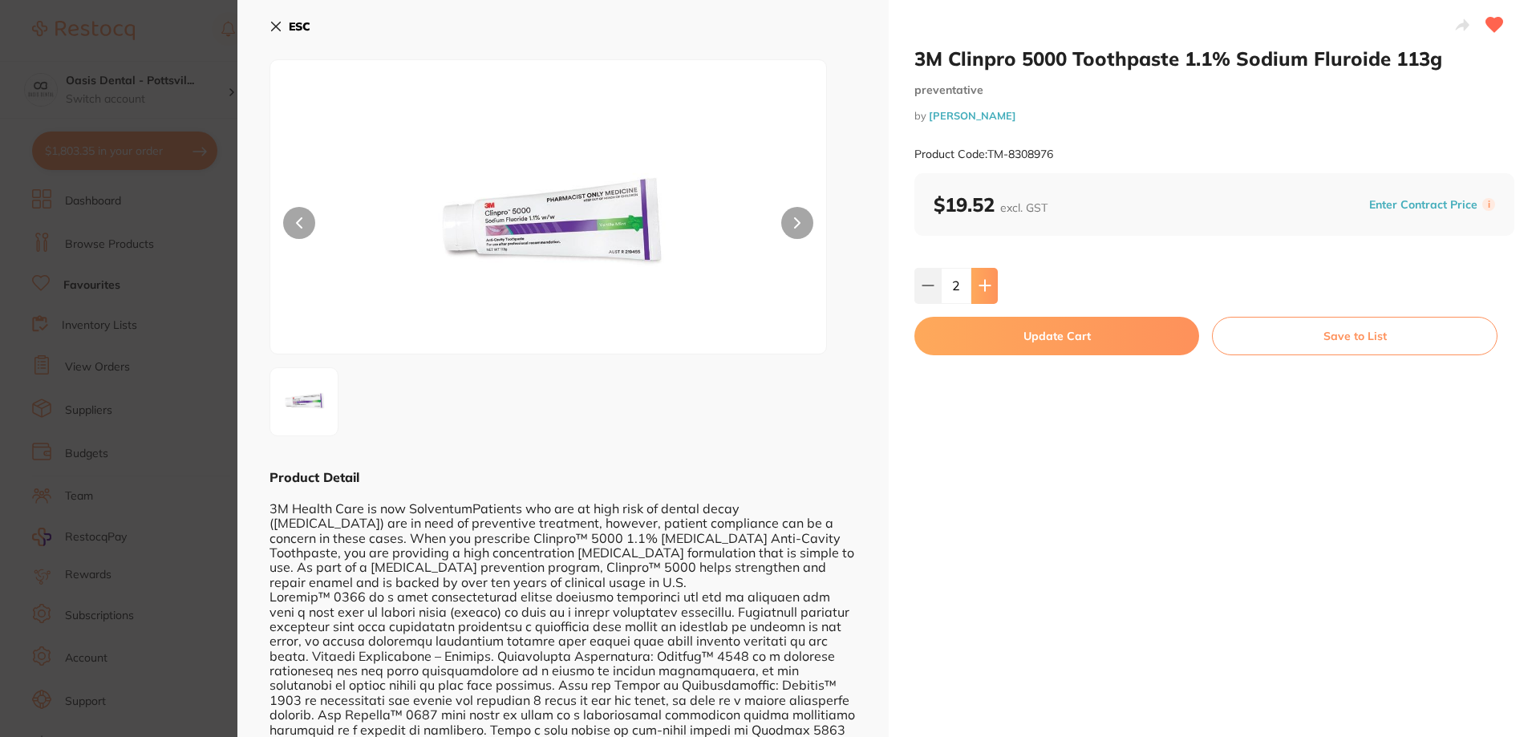
click at [981, 285] on icon at bounding box center [984, 286] width 10 height 10
click at [980, 284] on icon at bounding box center [984, 285] width 13 height 13
type input "6"
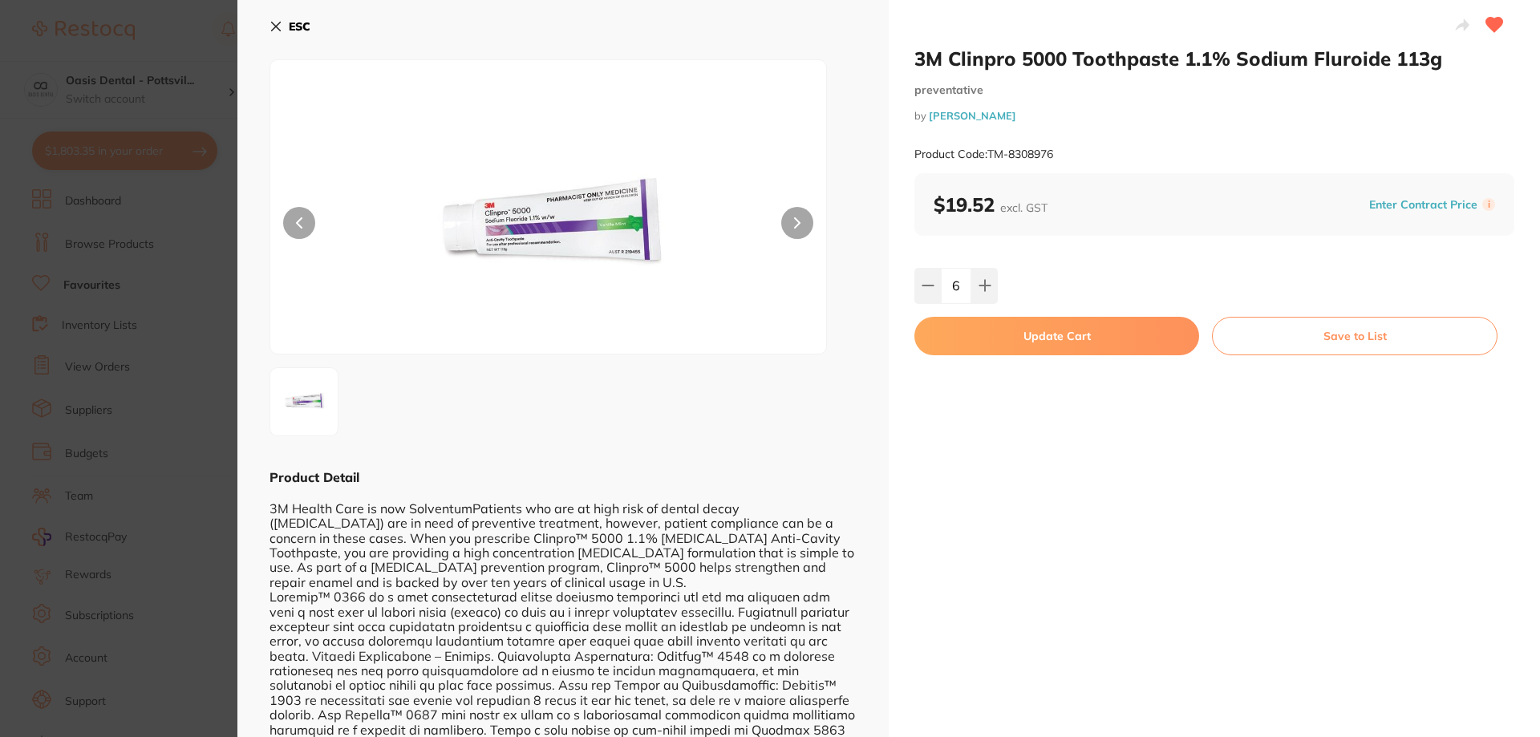
click at [1036, 340] on button "Update Cart" at bounding box center [1056, 336] width 285 height 38
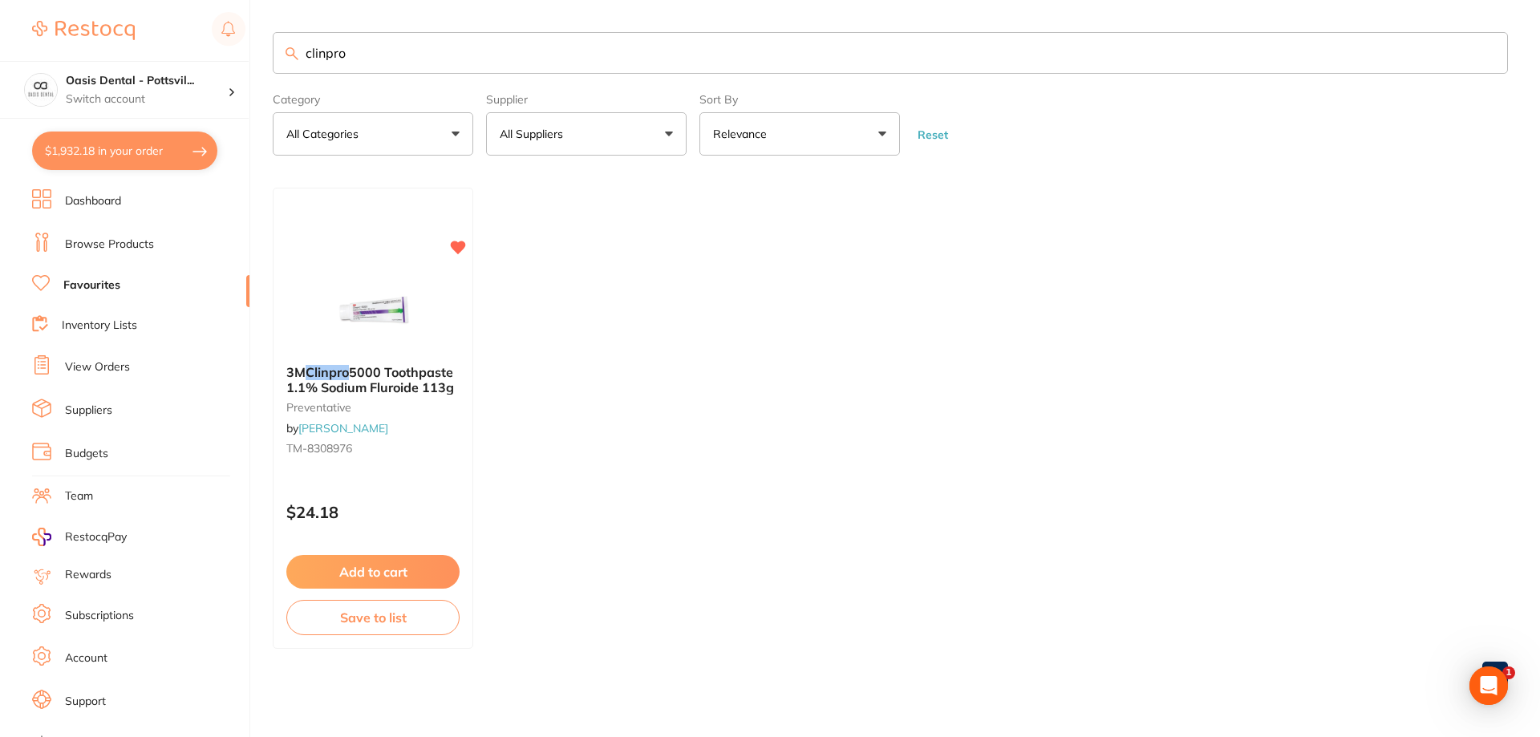
drag, startPoint x: 299, startPoint y: 48, endPoint x: 623, endPoint y: 69, distance: 324.6
click at [623, 69] on input "clinpro" at bounding box center [890, 53] width 1235 height 42
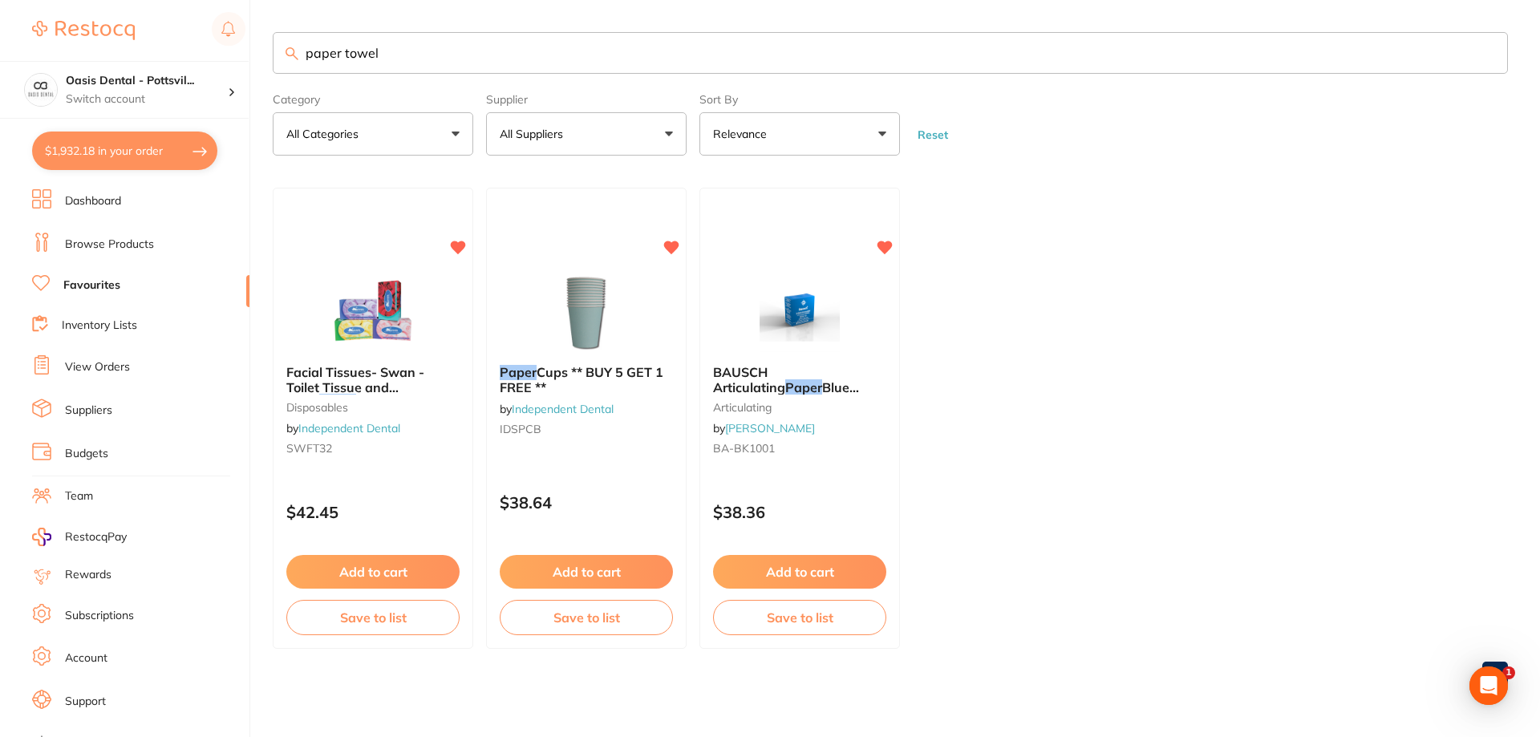
drag, startPoint x: 308, startPoint y: 49, endPoint x: 569, endPoint y: 48, distance: 260.6
click at [569, 48] on input "paper towel" at bounding box center [890, 53] width 1235 height 42
type input "t"
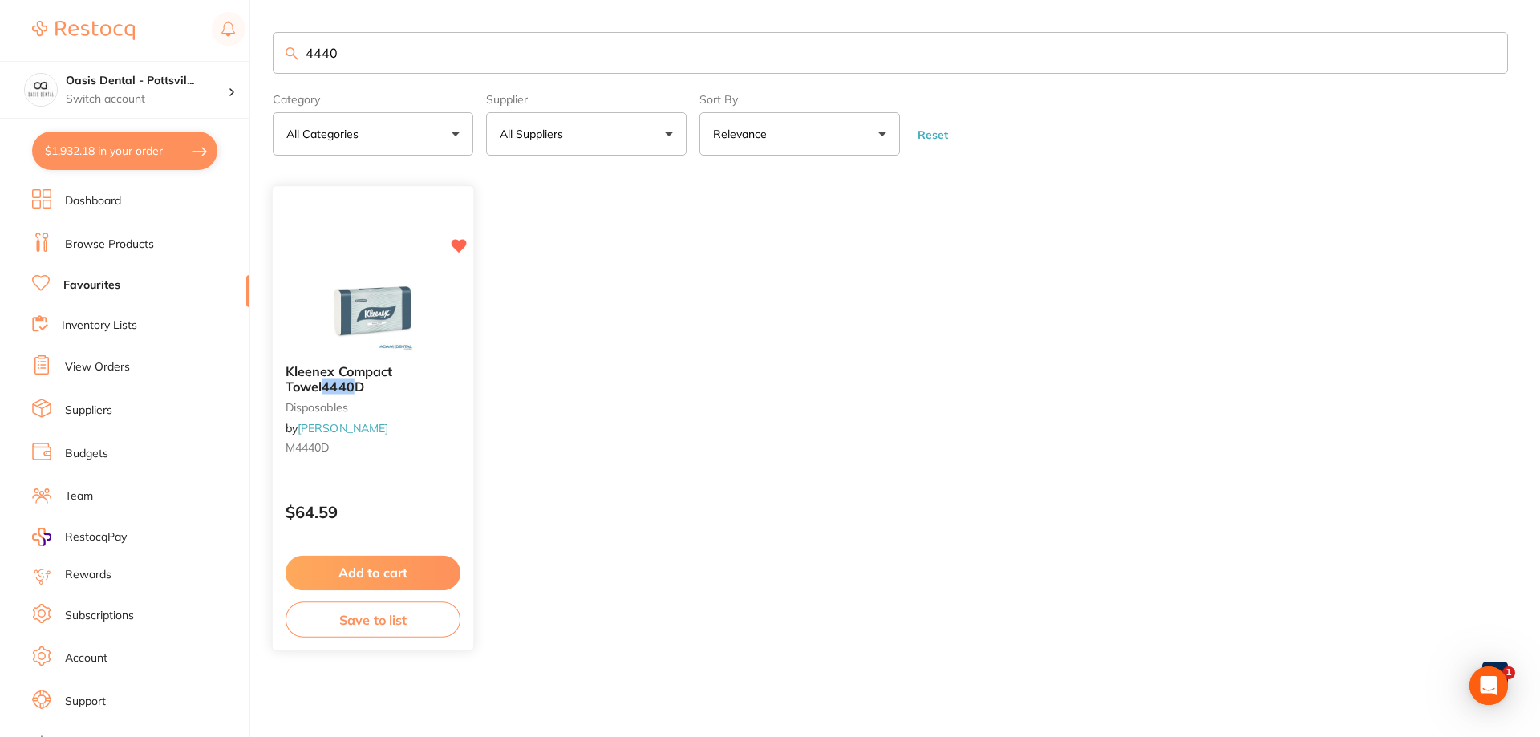
type input "4440"
click at [404, 442] on small "M4440D" at bounding box center [372, 448] width 175 height 13
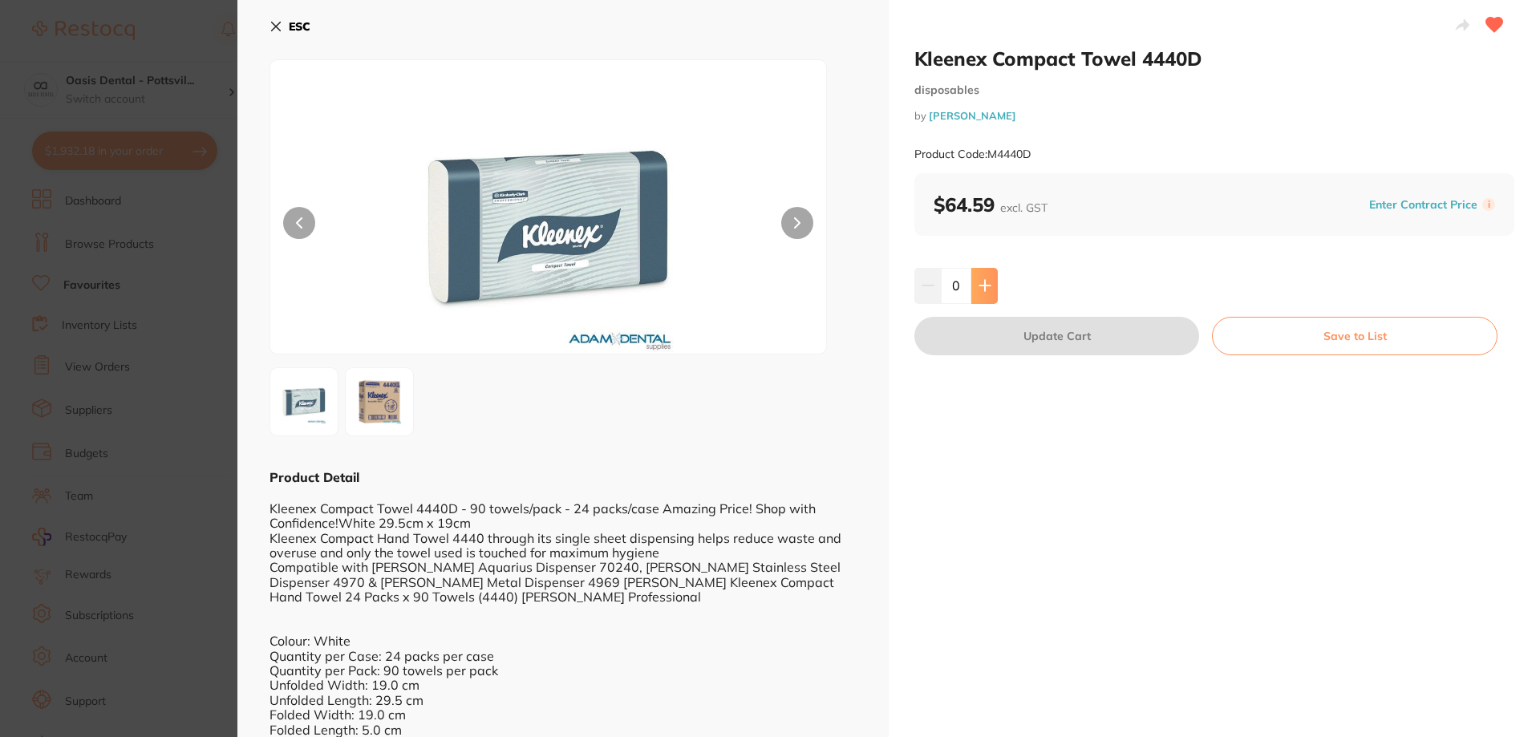
click at [985, 287] on icon at bounding box center [984, 285] width 13 height 13
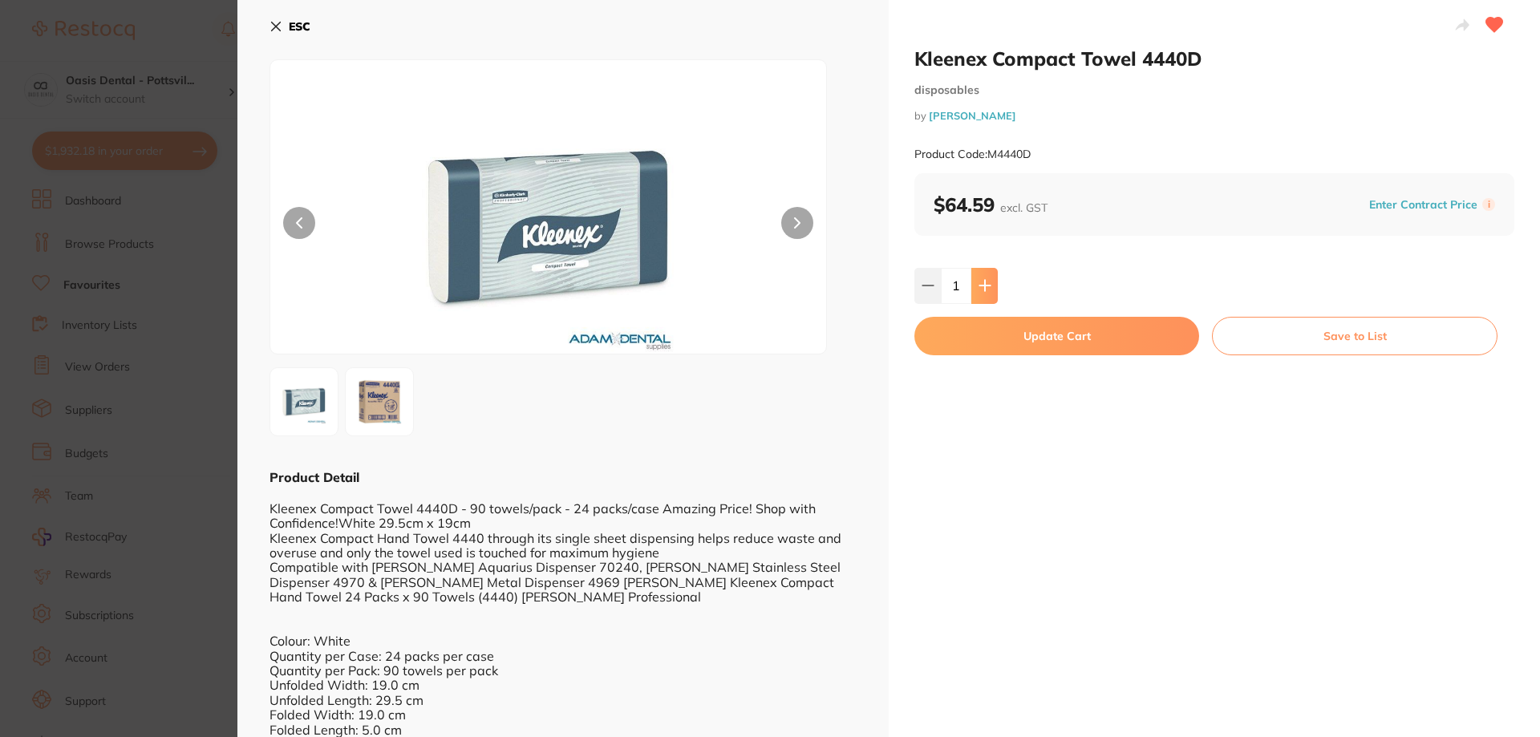
click at [984, 286] on icon at bounding box center [984, 286] width 10 height 10
click at [982, 285] on icon at bounding box center [984, 286] width 10 height 10
type input "3"
click at [1052, 346] on button "Update Cart" at bounding box center [1056, 336] width 285 height 38
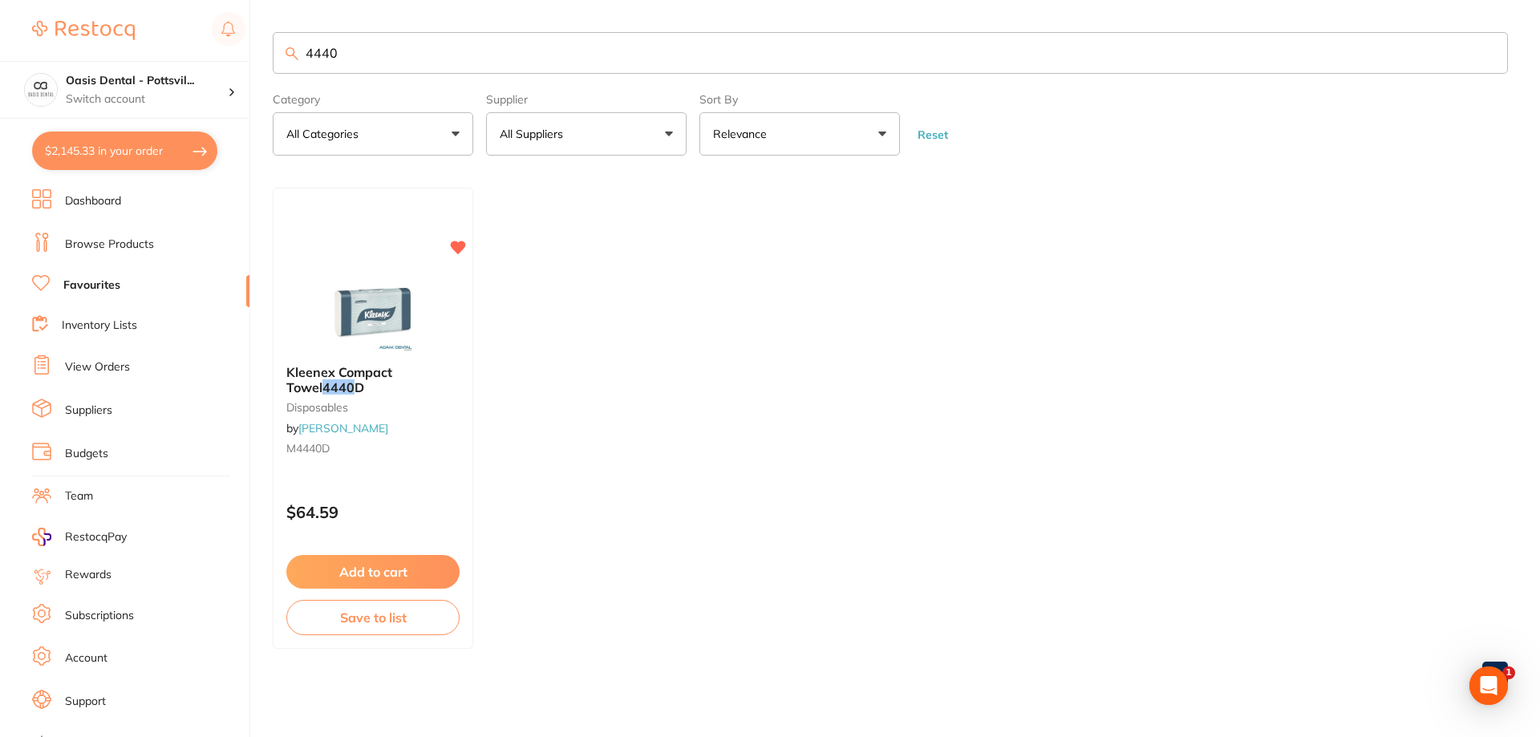
drag, startPoint x: 305, startPoint y: 52, endPoint x: 621, endPoint y: 68, distance: 317.2
click at [621, 68] on input "4440" at bounding box center [890, 53] width 1235 height 42
type input "wipes"
click at [436, 443] on small "RD-4154" at bounding box center [372, 448] width 173 height 13
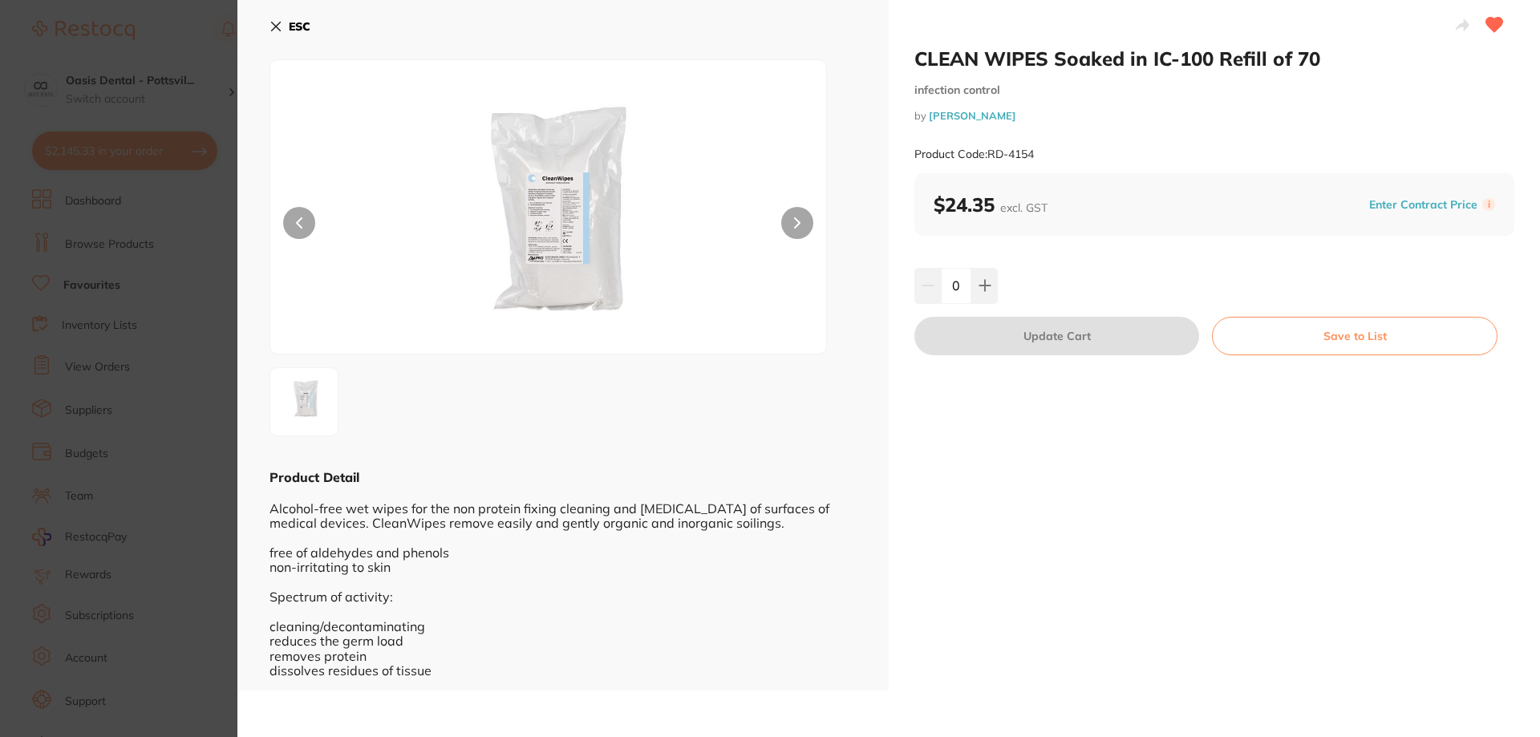
click at [951, 285] on input "0" at bounding box center [956, 285] width 30 height 35
click at [963, 289] on input "40" at bounding box center [956, 285] width 30 height 35
type input "40"
click at [1108, 302] on div "40" at bounding box center [1214, 285] width 600 height 35
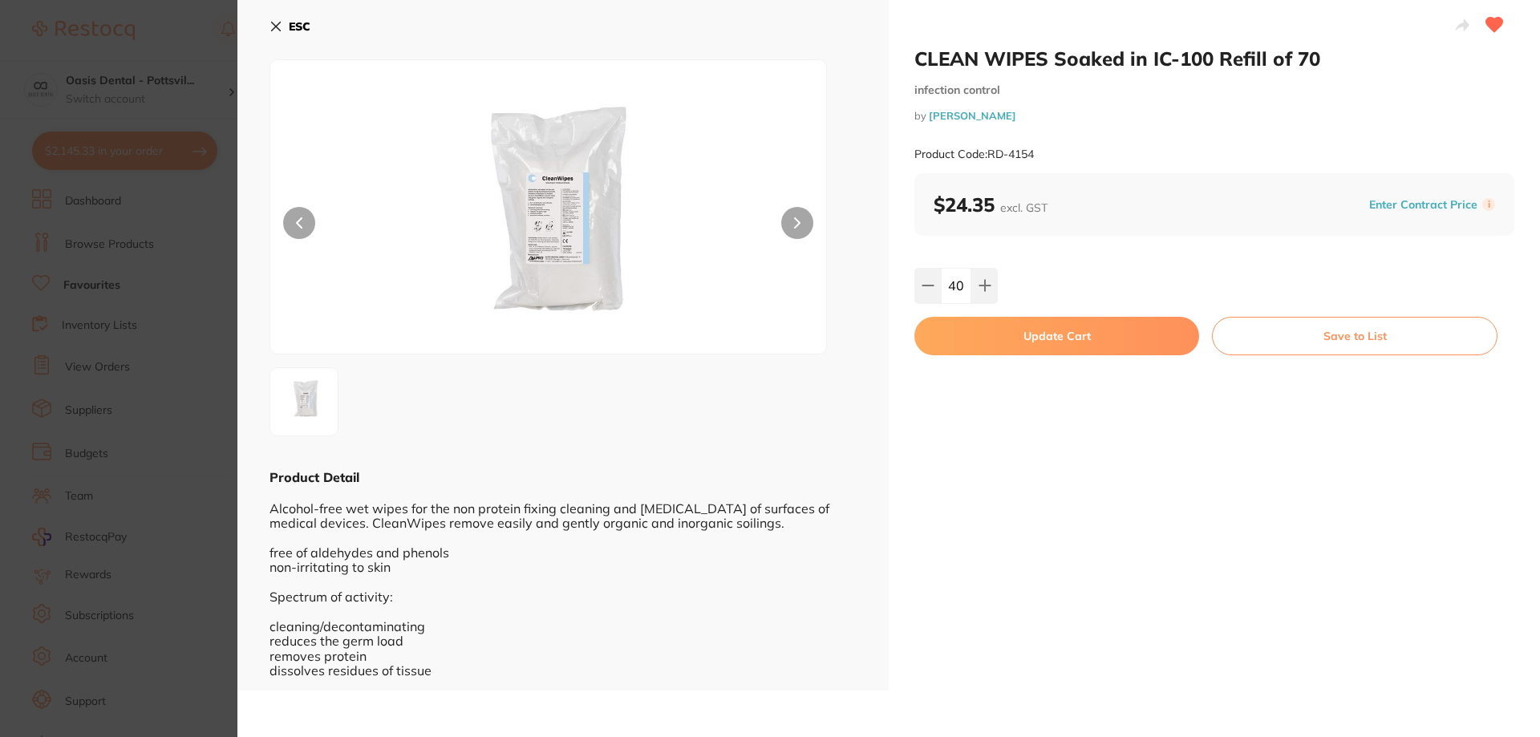
click at [1064, 338] on button "Update Cart" at bounding box center [1056, 336] width 285 height 38
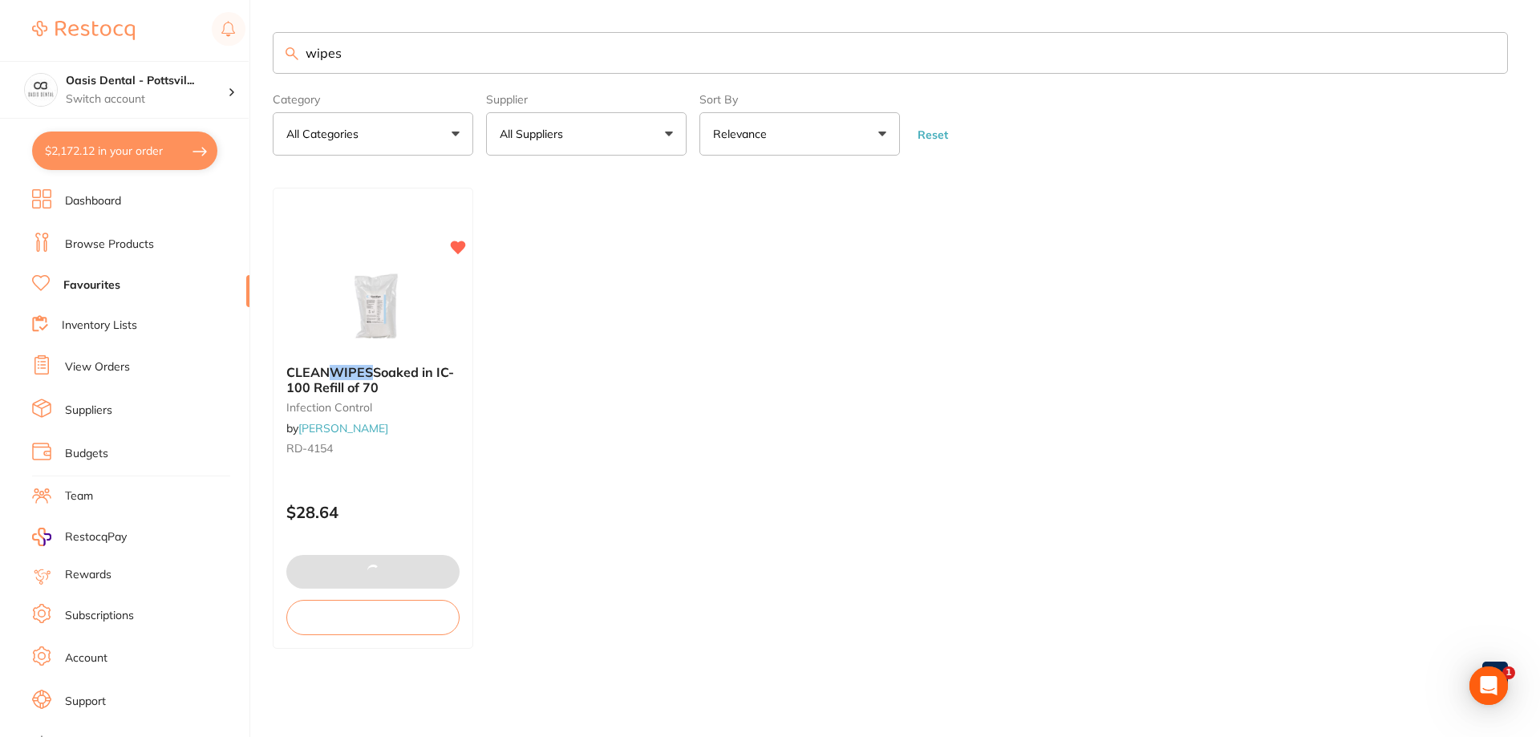
type input "40"
click at [119, 147] on button "$3,216.73 in your order" at bounding box center [124, 151] width 185 height 38
checkbox input "true"
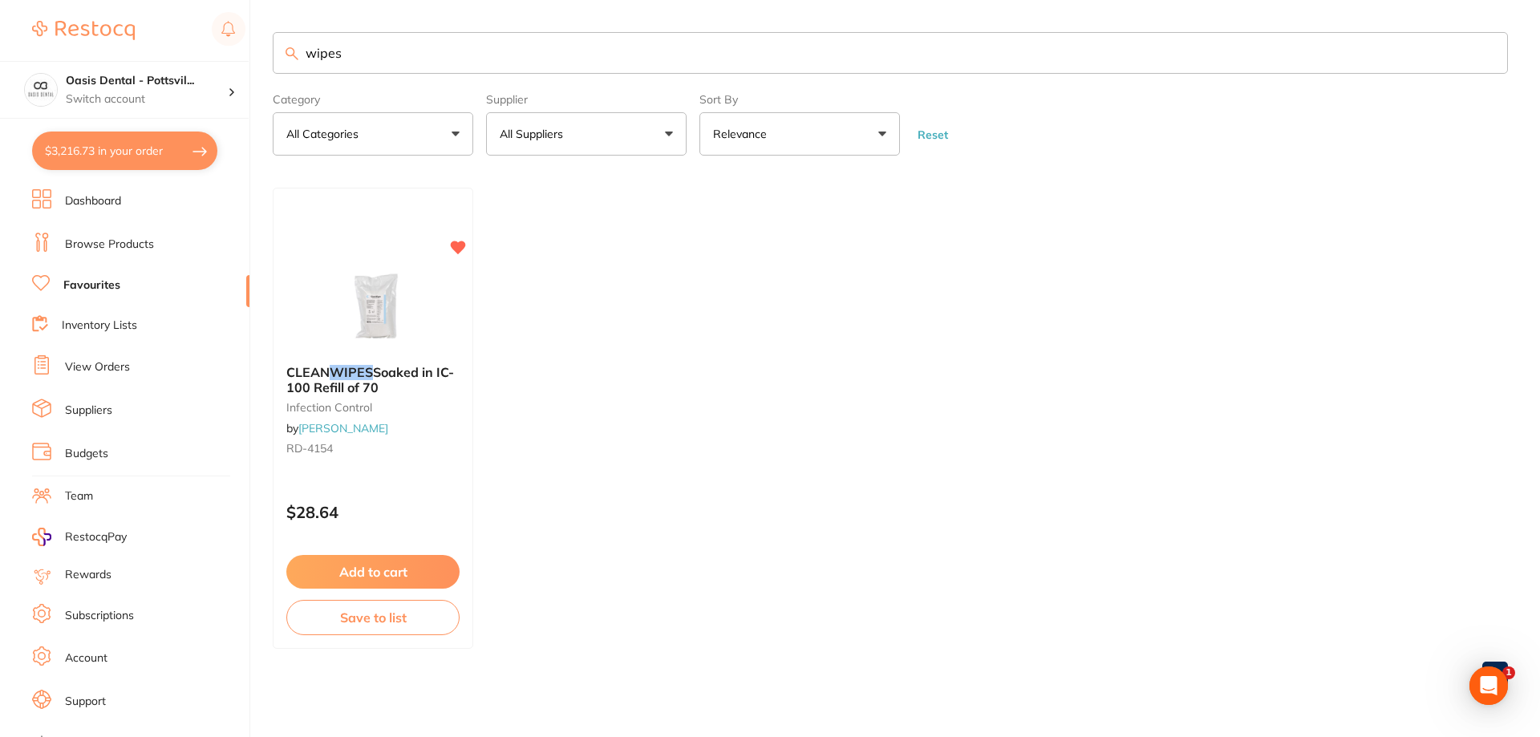
checkbox input "true"
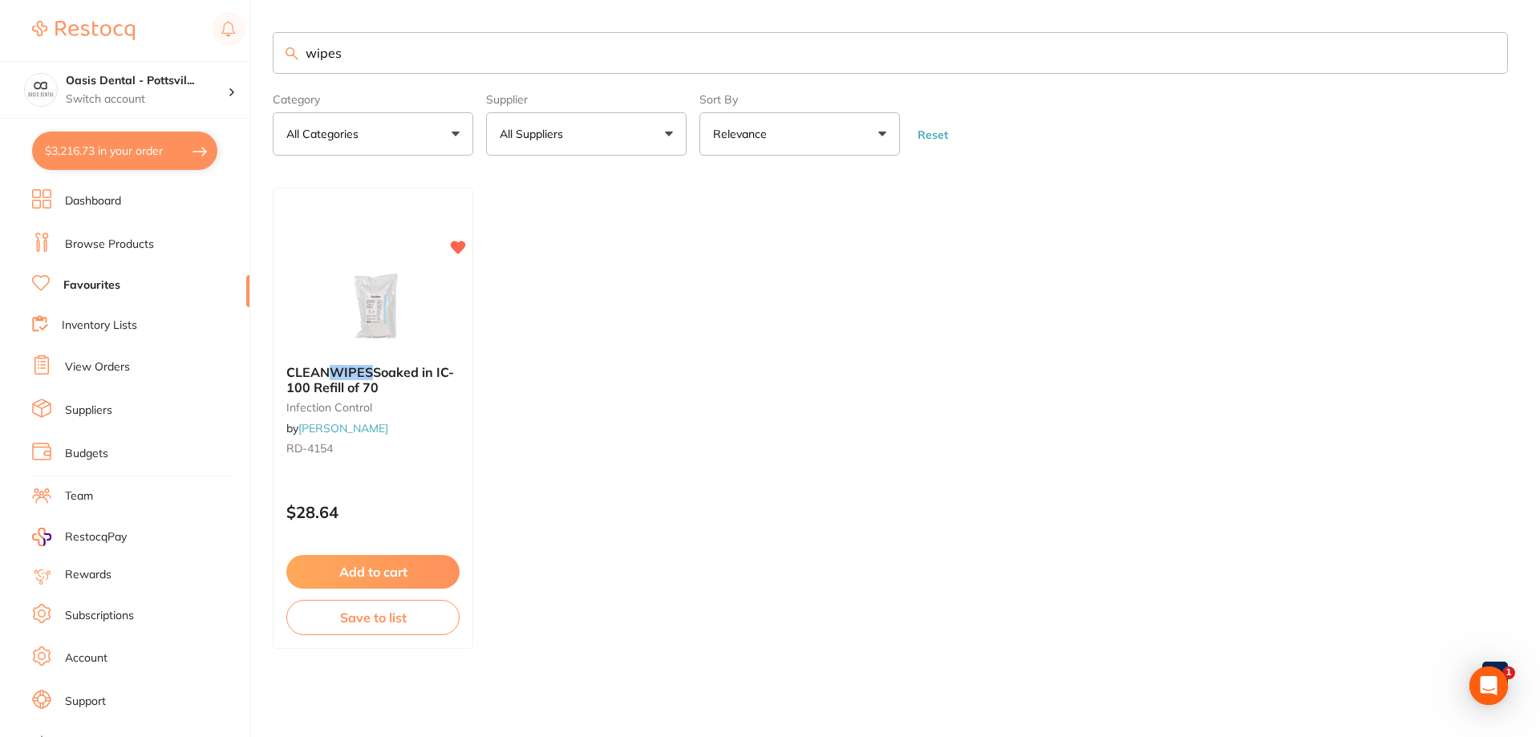
checkbox input "true"
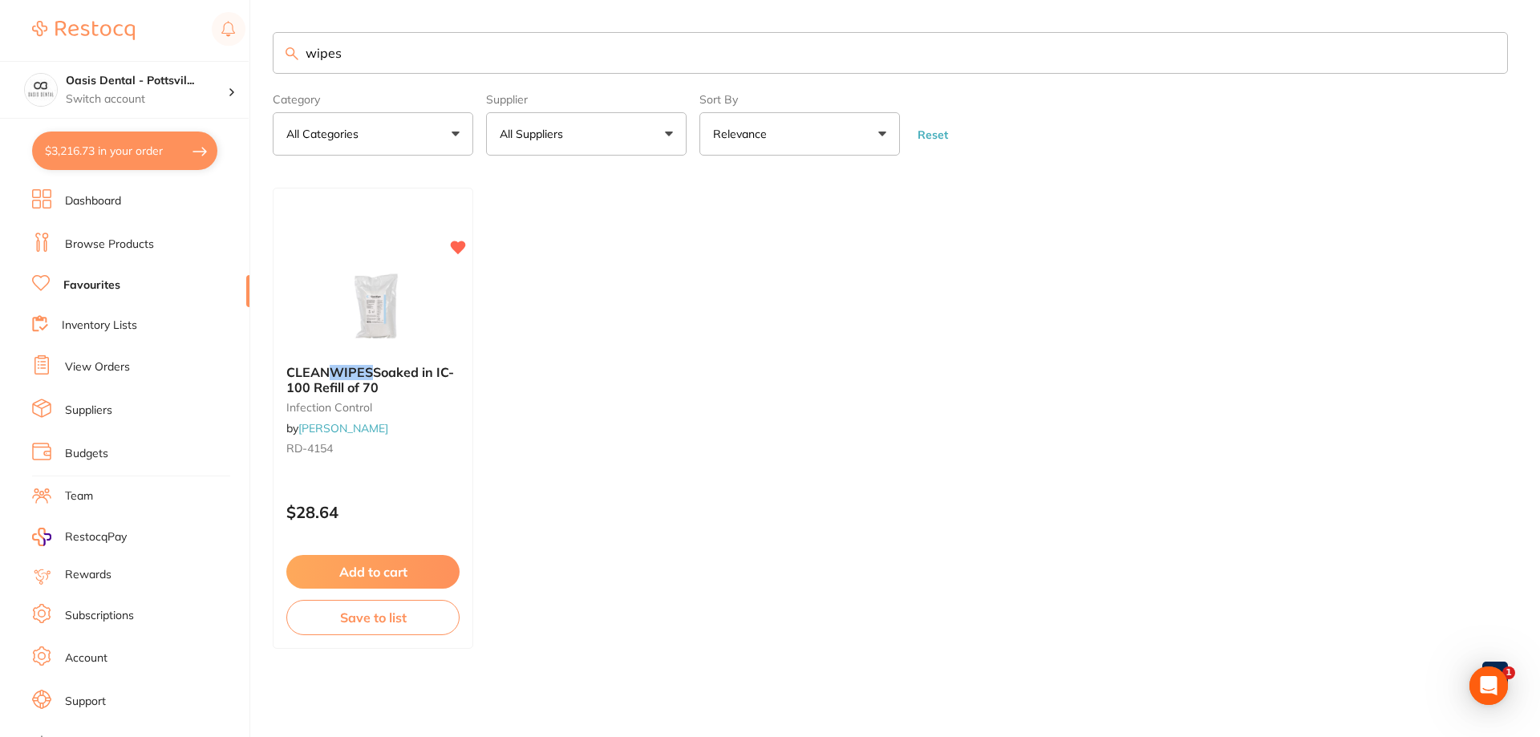
checkbox input "true"
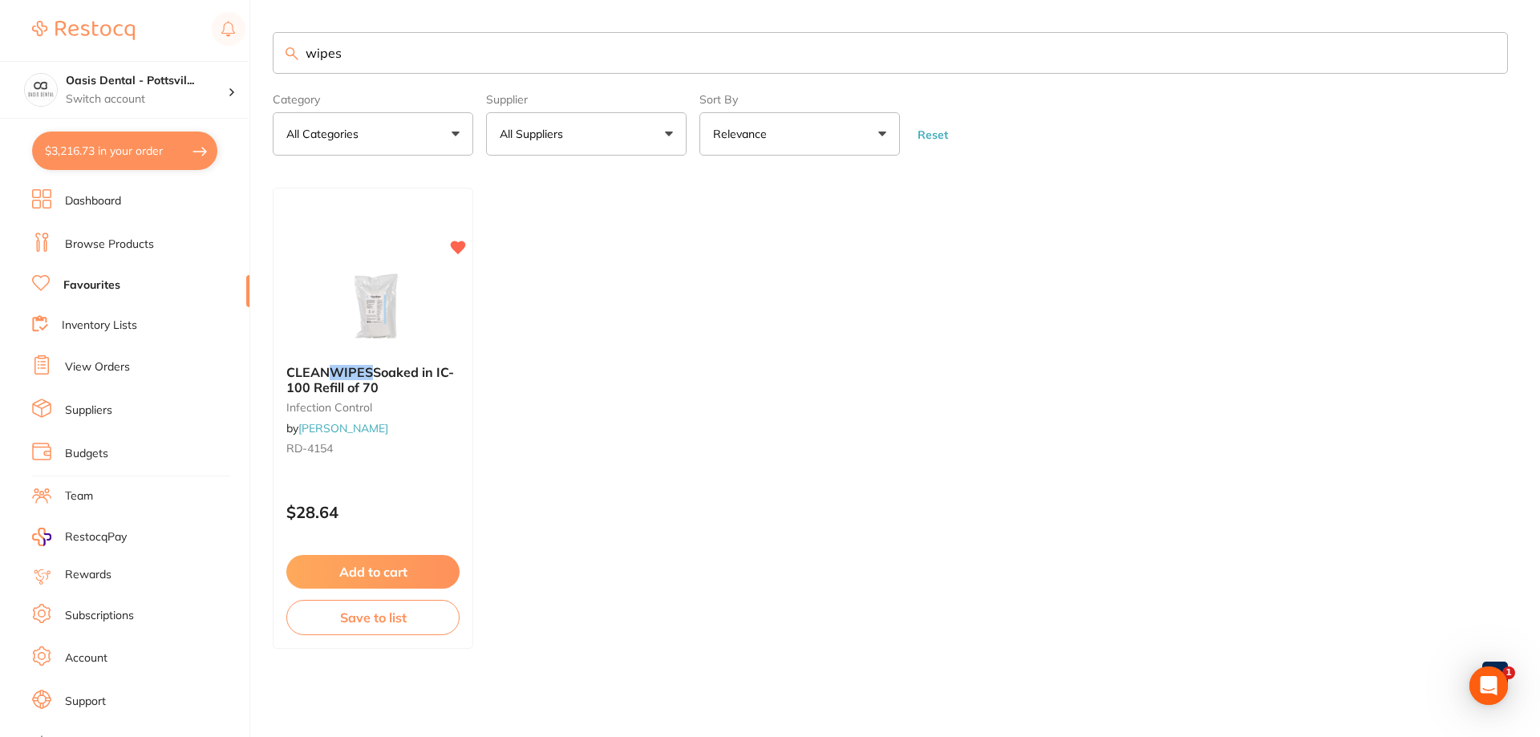
checkbox input "true"
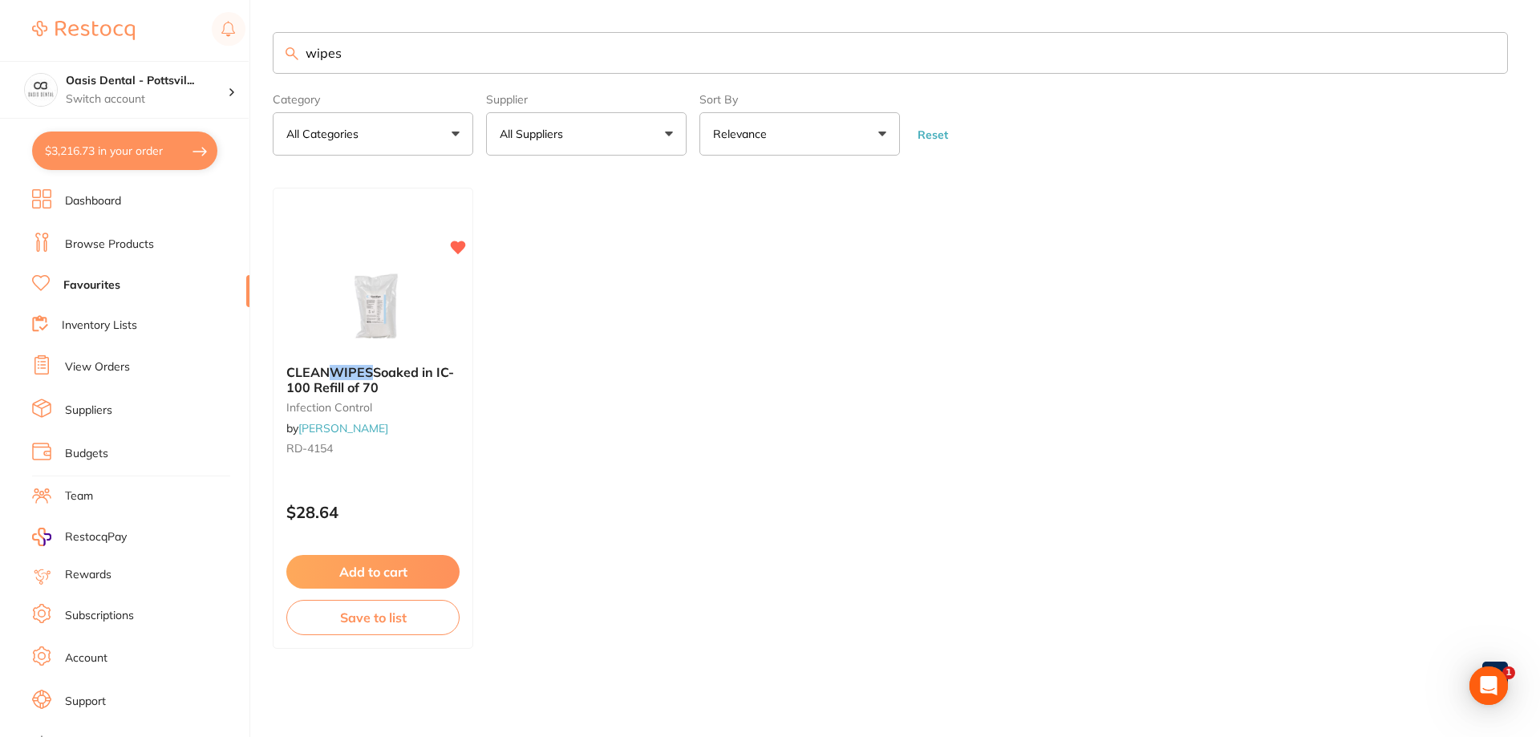
checkbox input "true"
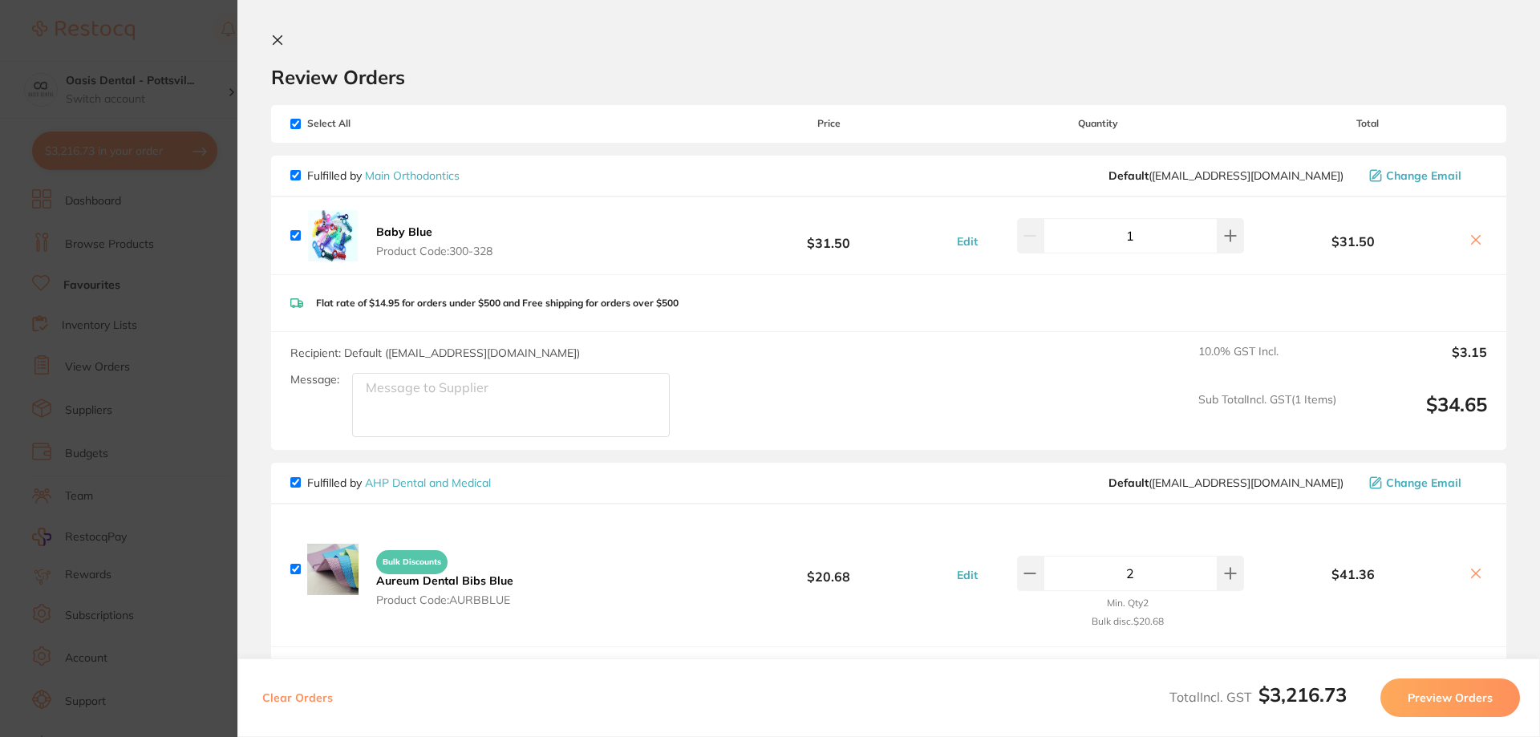
click at [273, 43] on icon at bounding box center [277, 40] width 13 height 13
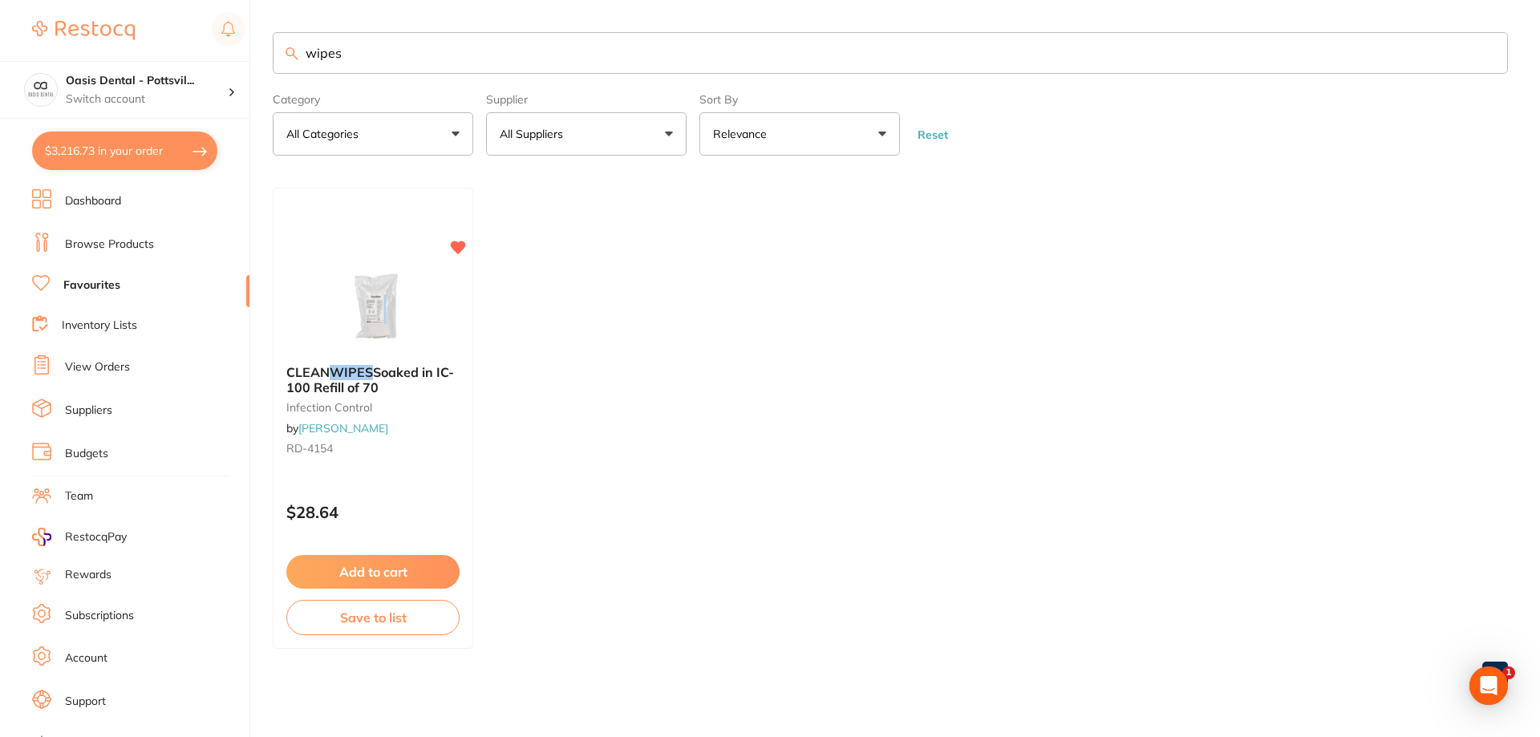
scroll to position [1, 0]
drag, startPoint x: 311, startPoint y: 52, endPoint x: 501, endPoint y: 67, distance: 190.6
click at [500, 67] on input "wipes" at bounding box center [890, 53] width 1235 height 42
type input "w"
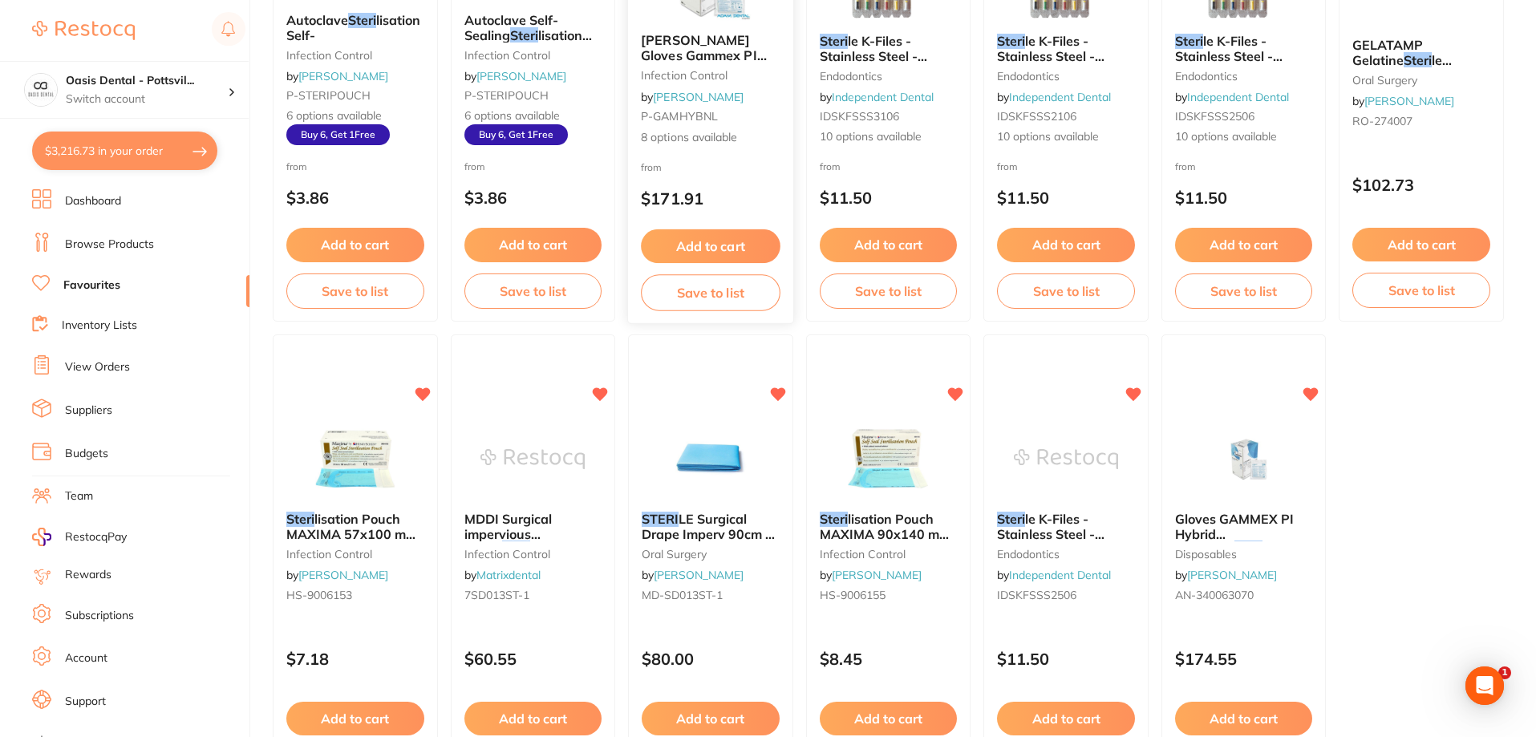
scroll to position [401, 0]
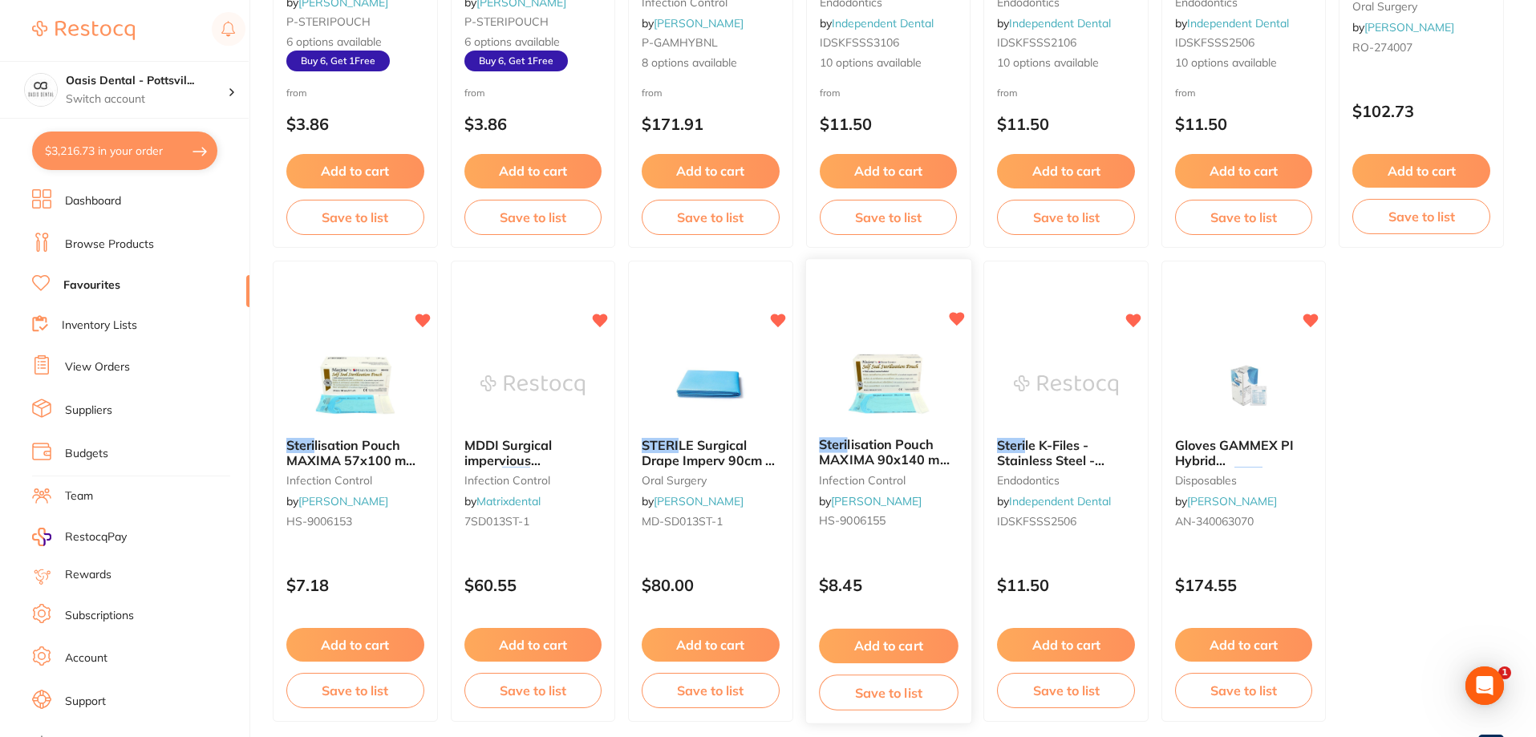
type input "steri"
click at [910, 648] on button "Add to cart" at bounding box center [889, 645] width 138 height 34
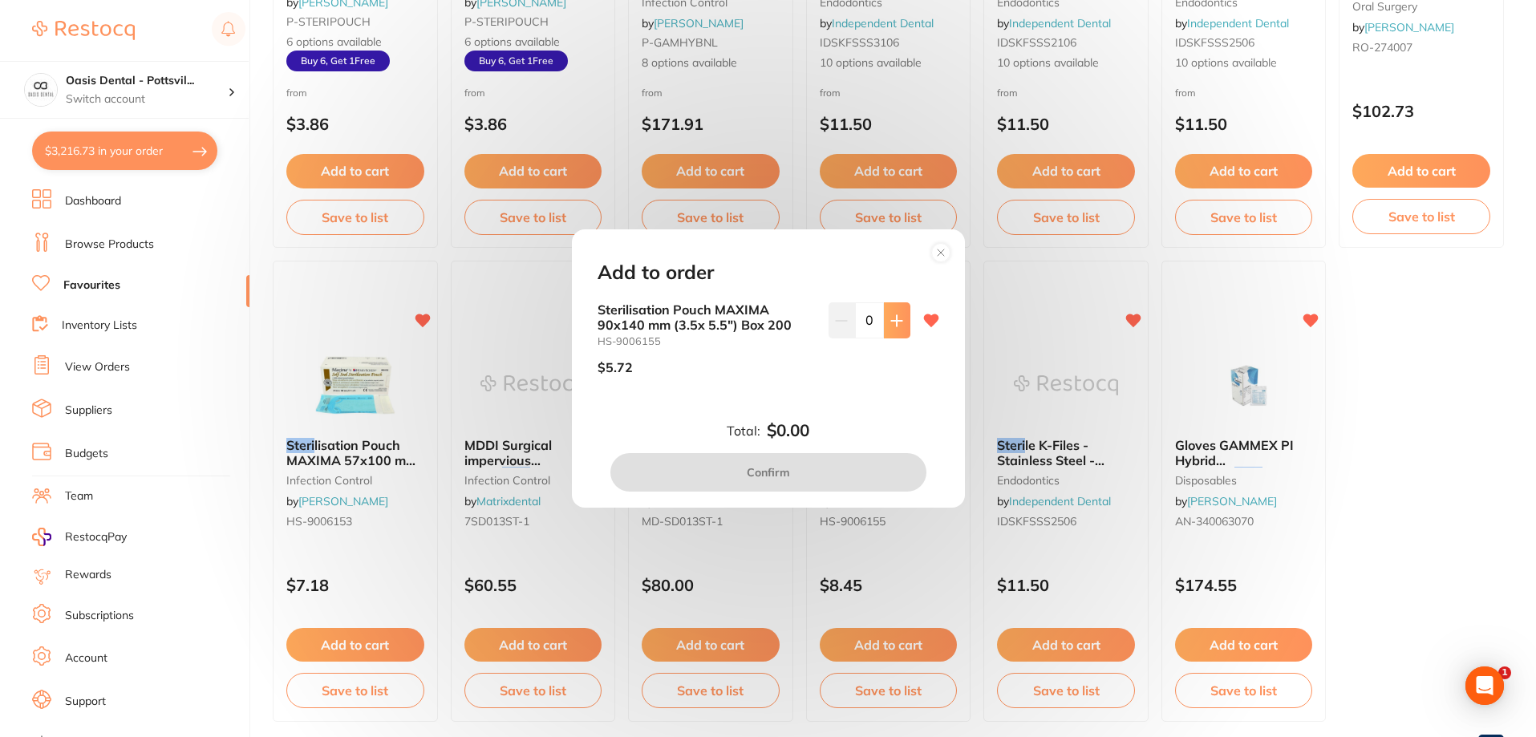
scroll to position [0, 0]
click at [888, 305] on button at bounding box center [897, 319] width 26 height 35
click at [887, 306] on button at bounding box center [897, 319] width 26 height 35
click at [887, 310] on button at bounding box center [897, 319] width 26 height 35
click at [890, 317] on icon at bounding box center [896, 320] width 13 height 13
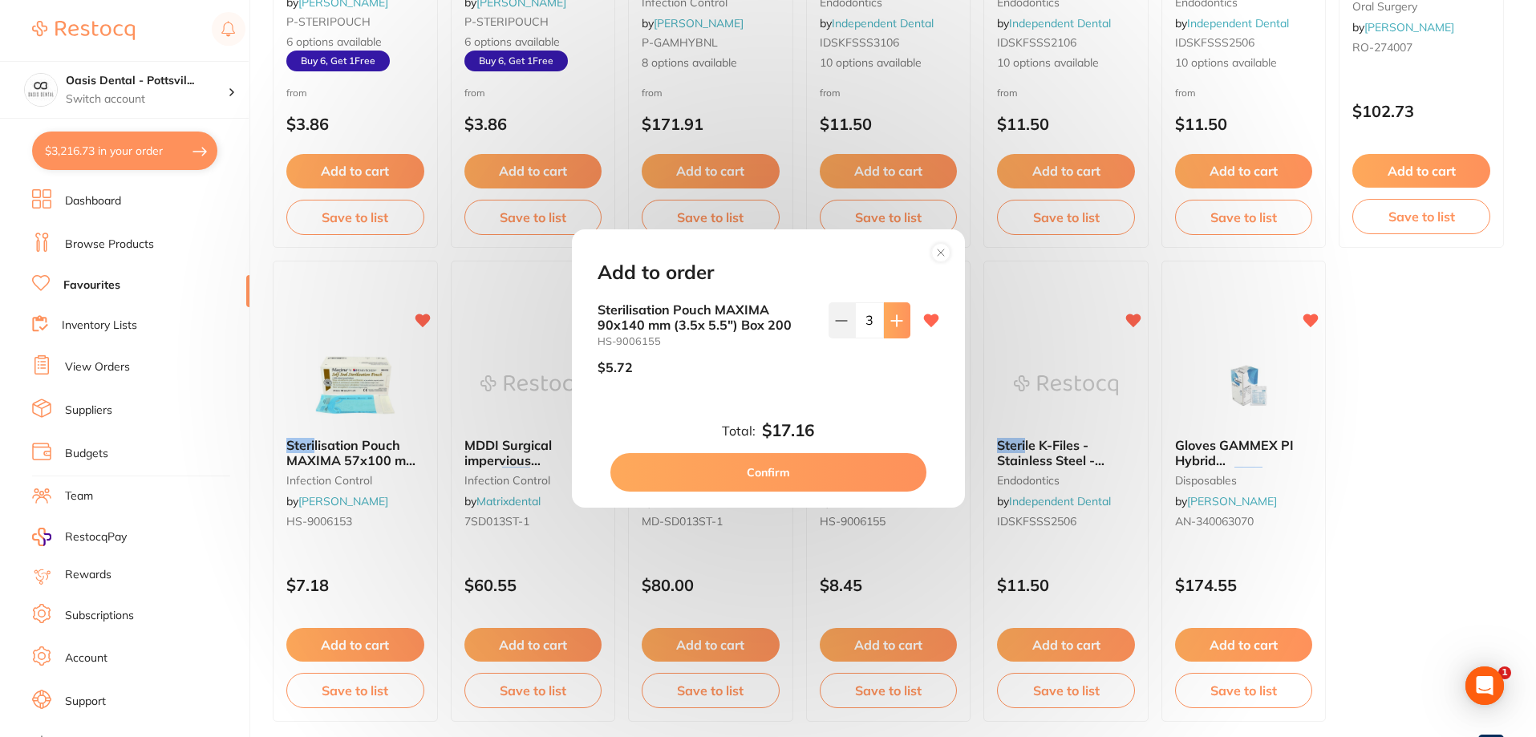
type input "4"
click at [772, 470] on button "Confirm" at bounding box center [768, 472] width 316 height 38
checkbox input "false"
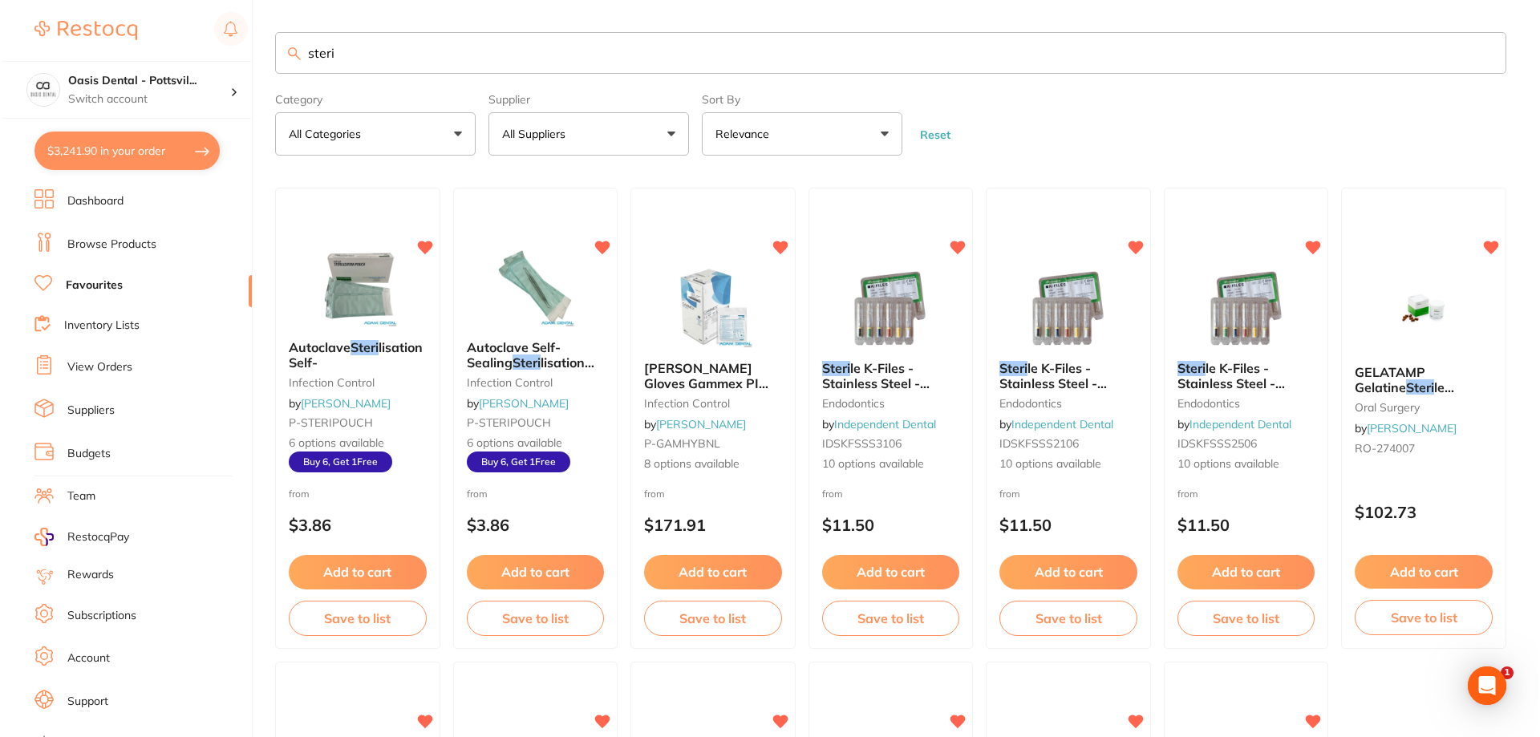
scroll to position [1, 0]
drag, startPoint x: 300, startPoint y: 58, endPoint x: 490, endPoint y: 75, distance: 190.8
click at [488, 72] on input "steri" at bounding box center [888, 53] width 1231 height 42
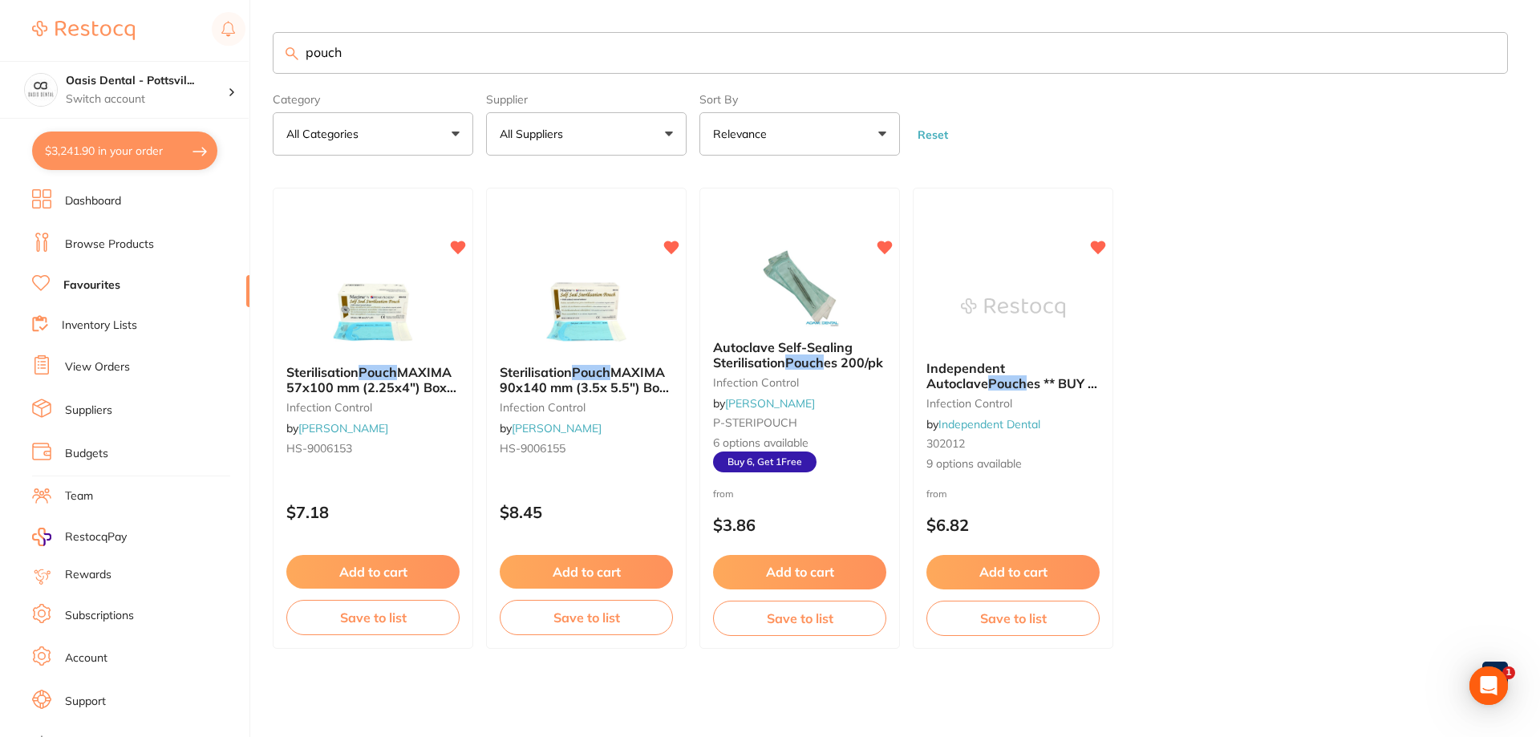
scroll to position [0, 0]
type input "pouch"
click at [1077, 461] on span "9 options available" at bounding box center [1012, 465] width 175 height 16
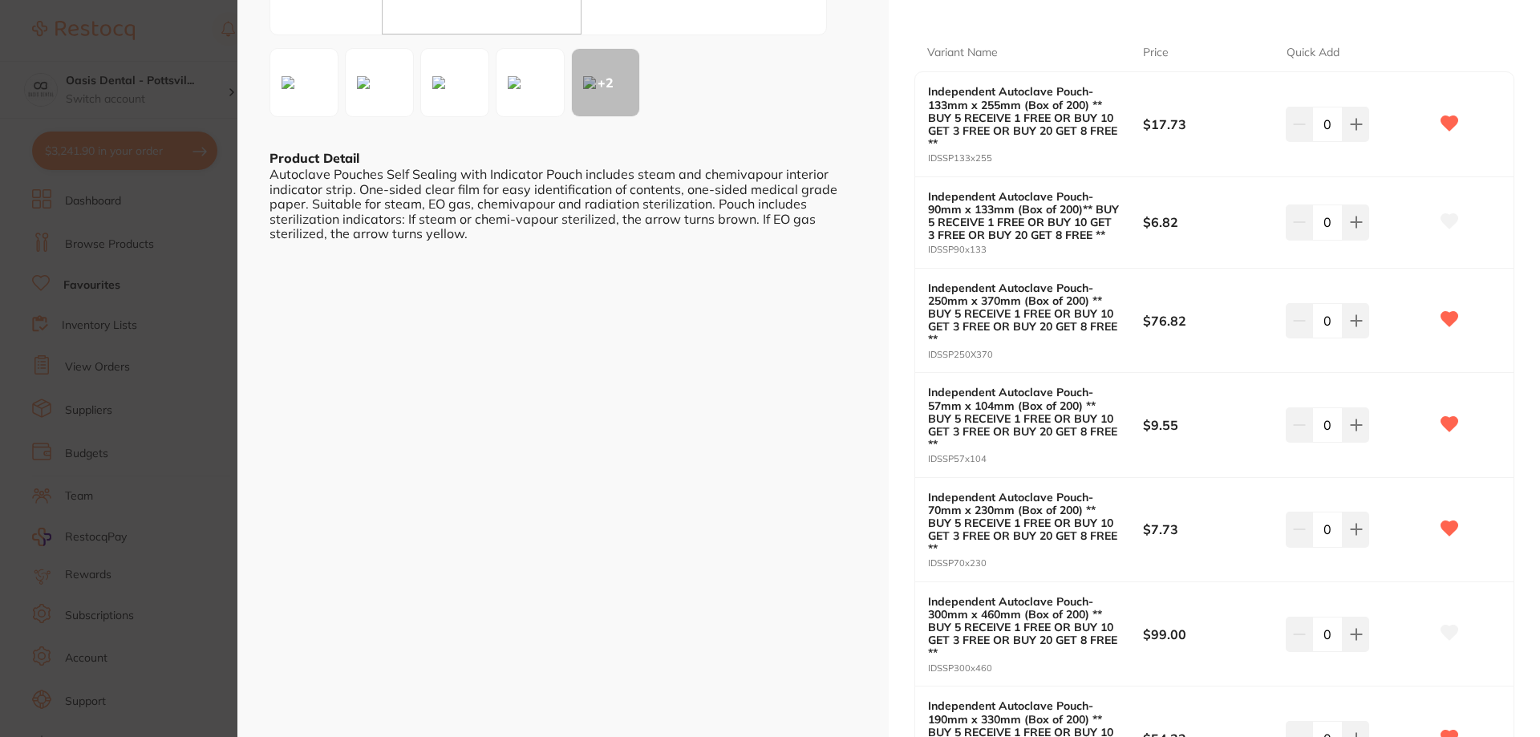
scroll to position [321, 0]
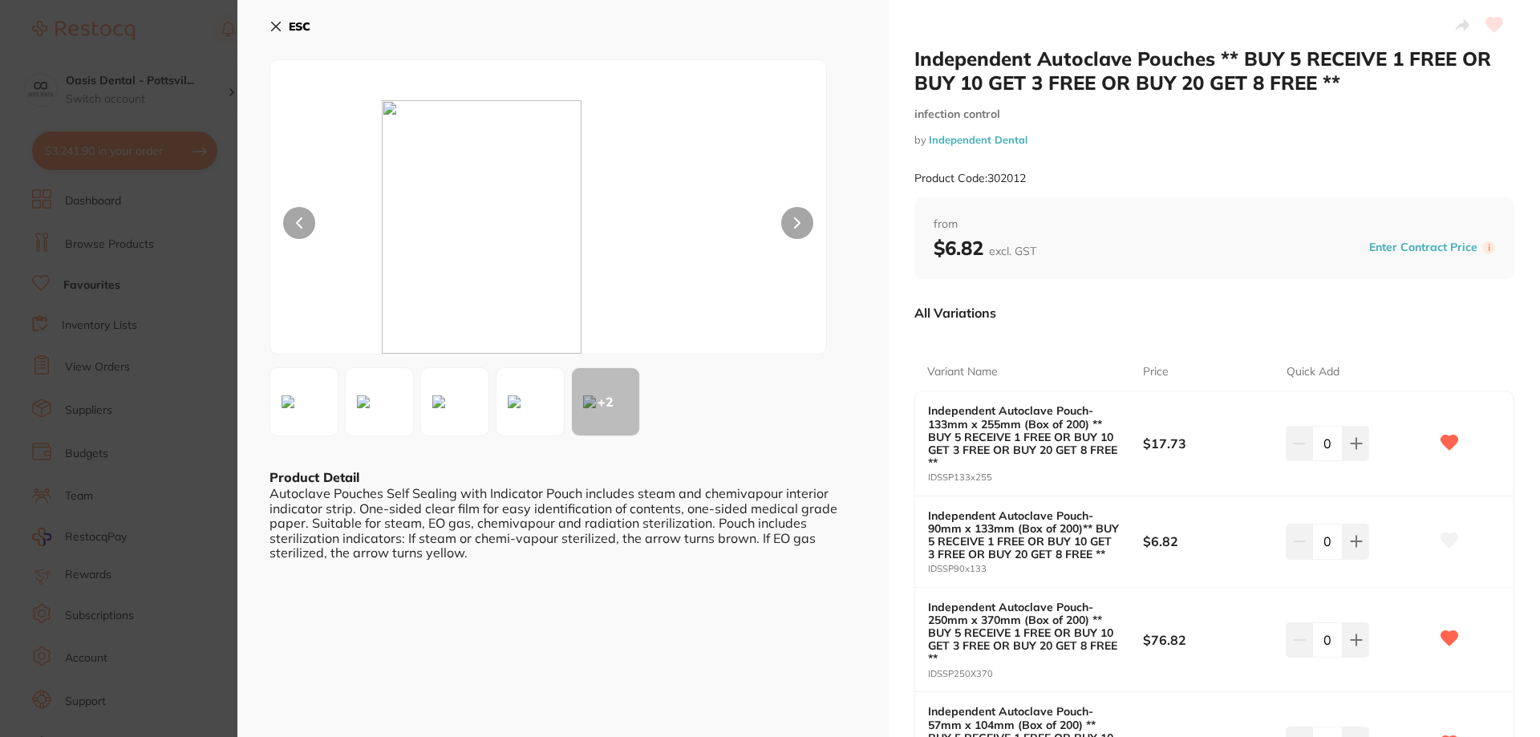
scroll to position [321, 0]
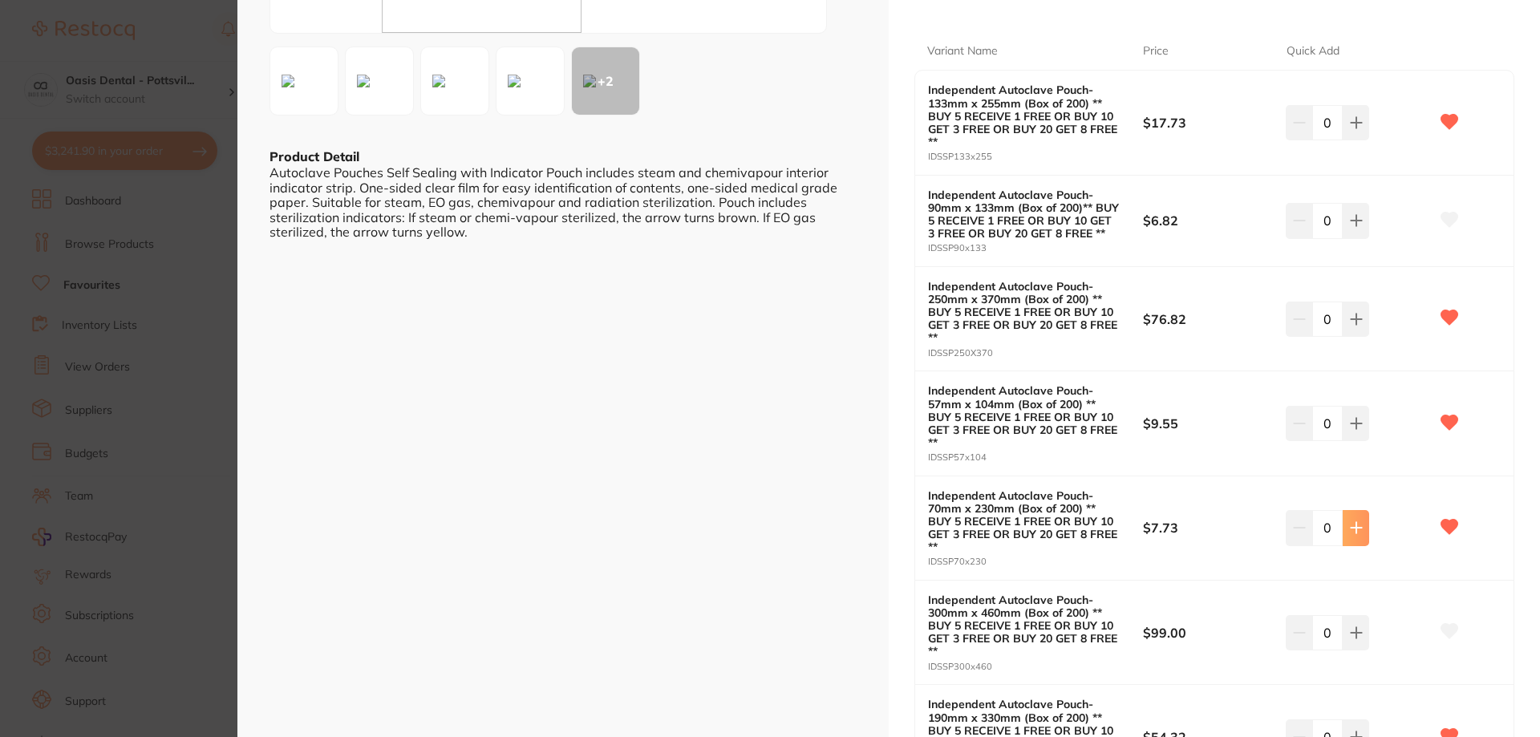
click at [1353, 128] on icon at bounding box center [1355, 122] width 10 height 10
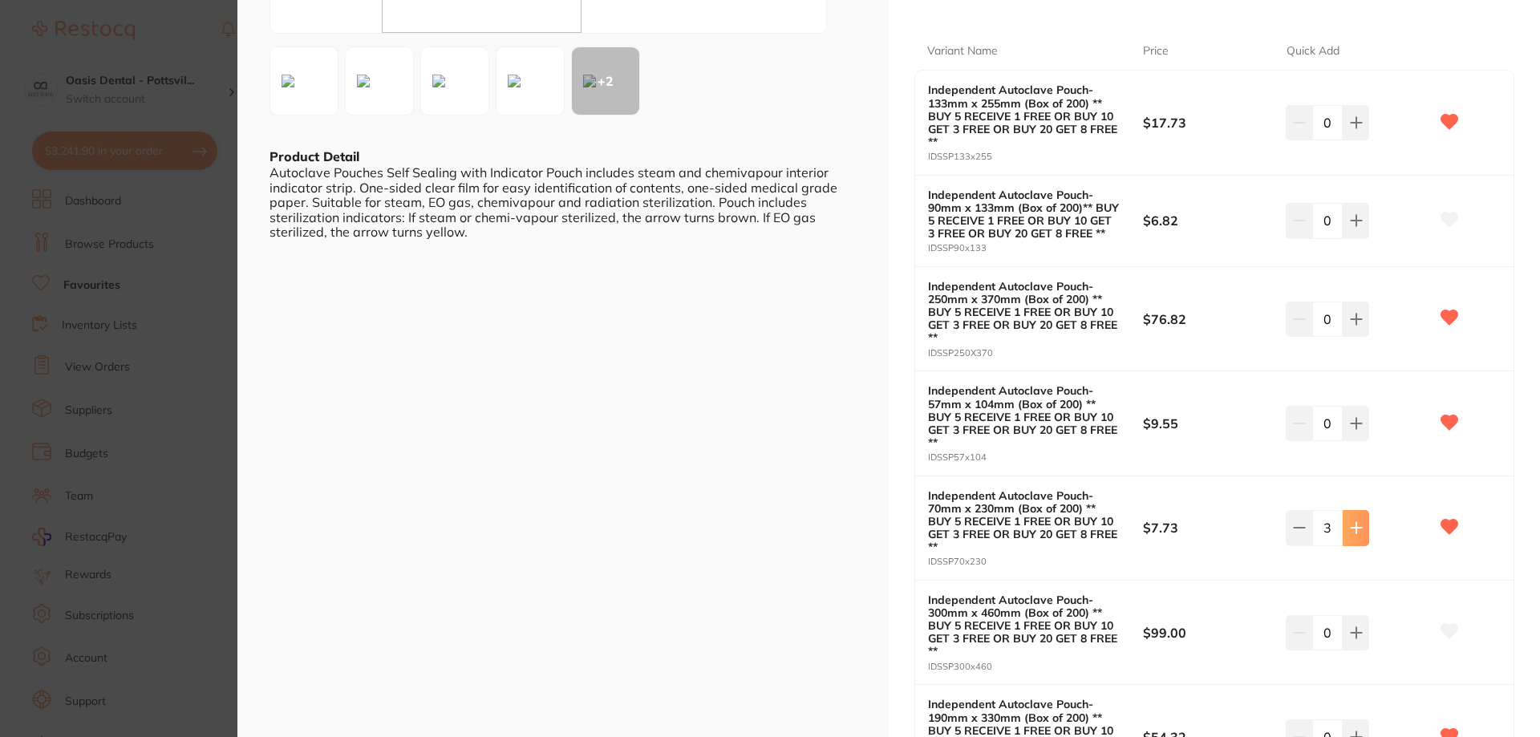
click at [1353, 128] on icon at bounding box center [1355, 122] width 10 height 10
click at [1352, 128] on icon at bounding box center [1355, 122] width 10 height 10
type input "8"
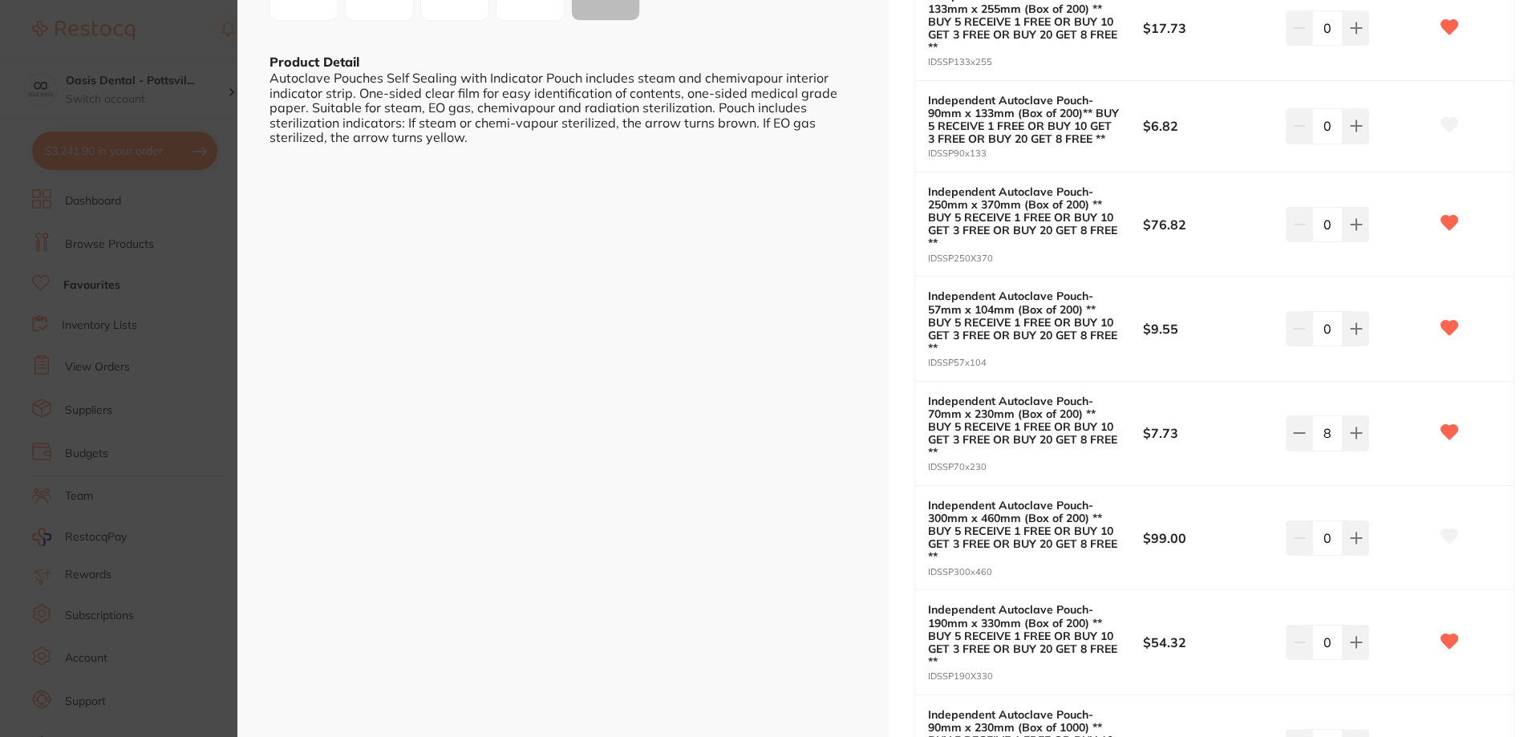
scroll to position [722, 0]
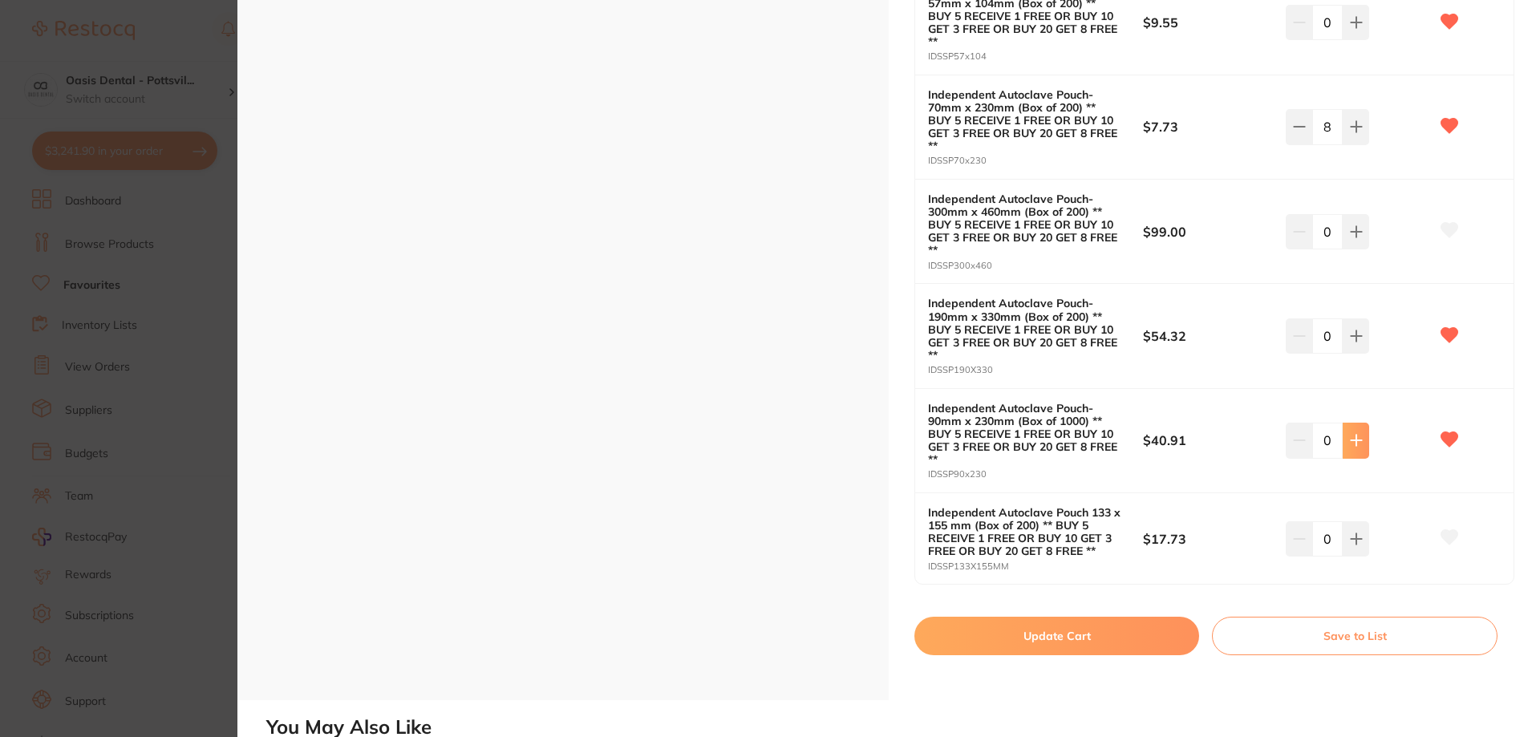
type input "2"
click at [1062, 635] on button "Update Cart" at bounding box center [1056, 636] width 285 height 38
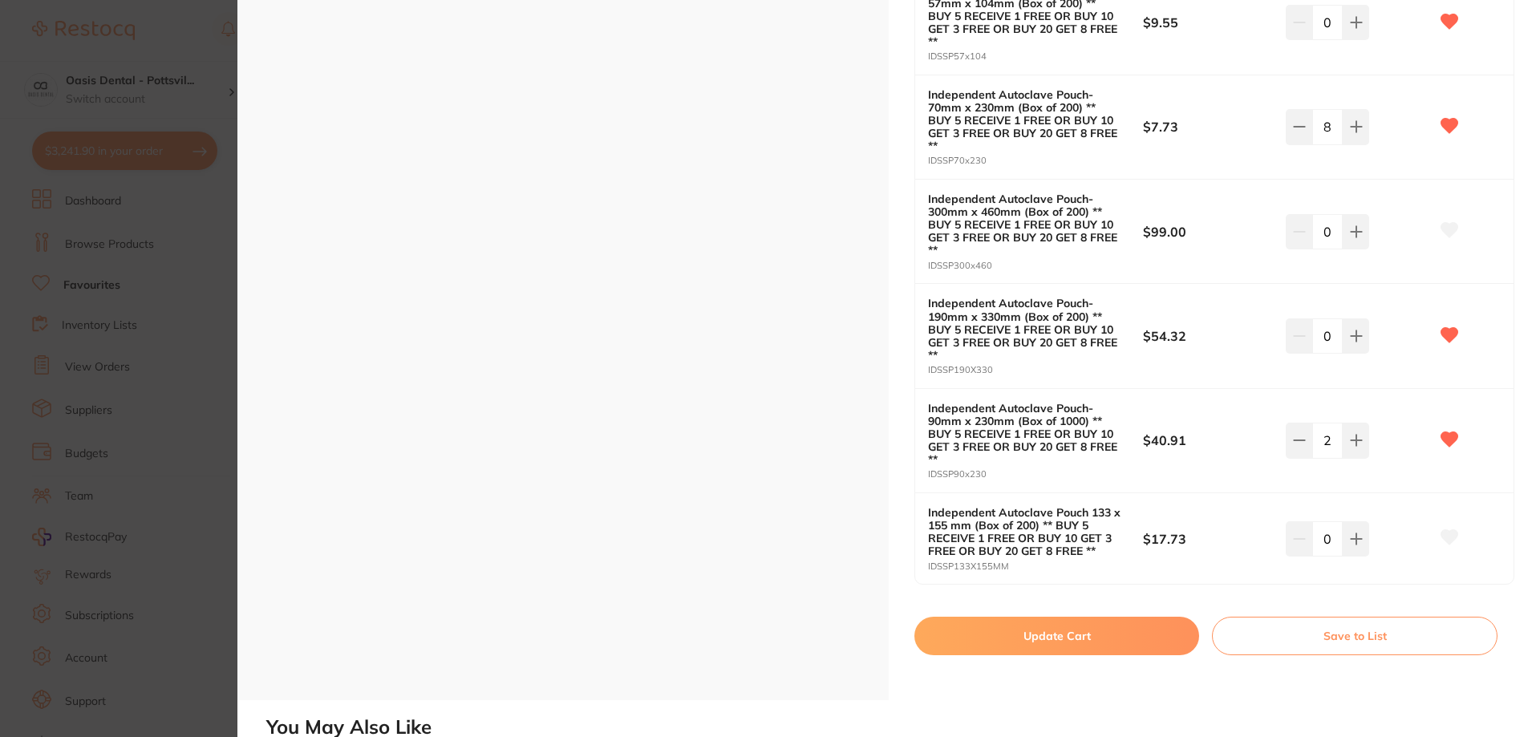
checkbox input "false"
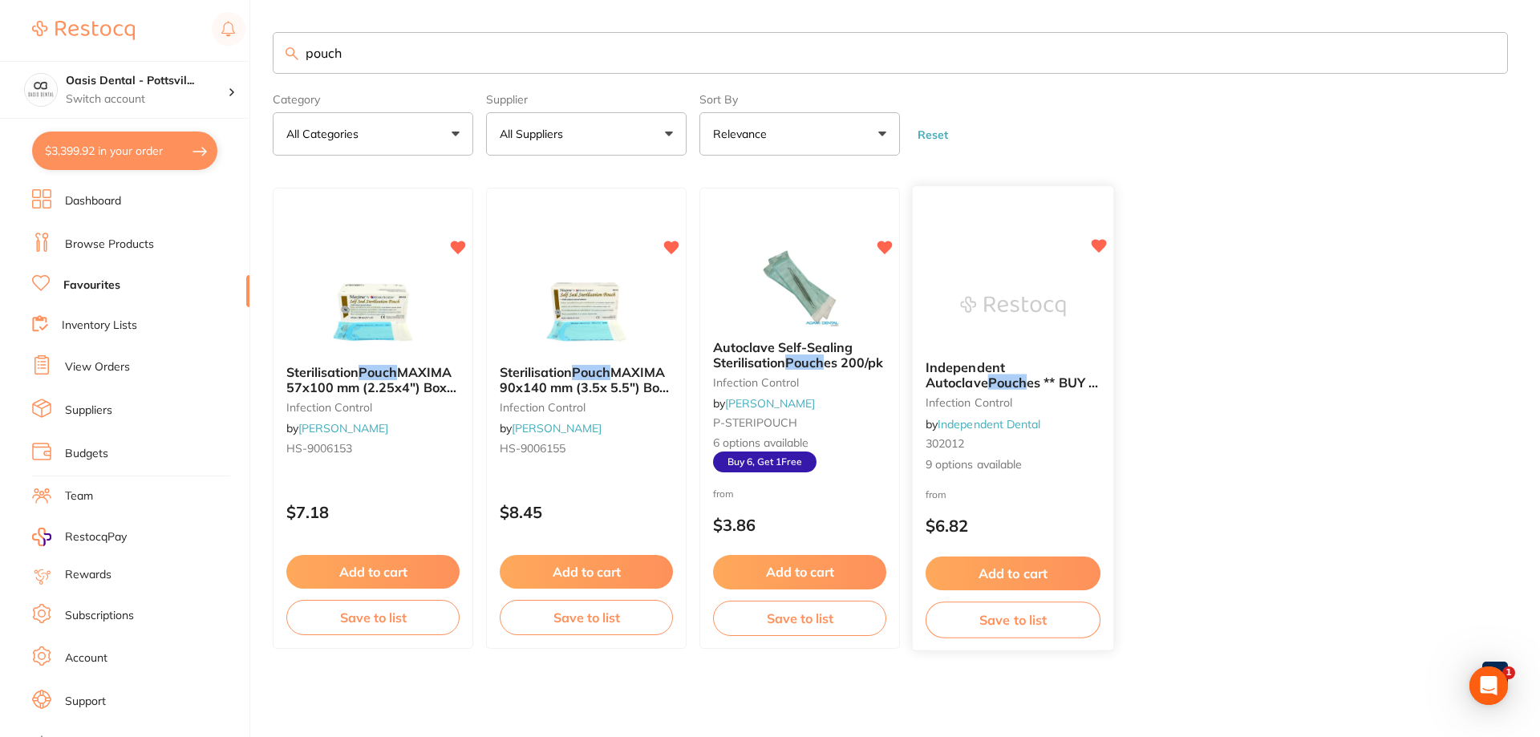
click at [1063, 481] on div "Independent Autoclave Pouch es ** BUY 5 RECEIVE 1 FREE OR BUY 10 GET 3 FREE OR …" at bounding box center [1013, 416] width 200 height 139
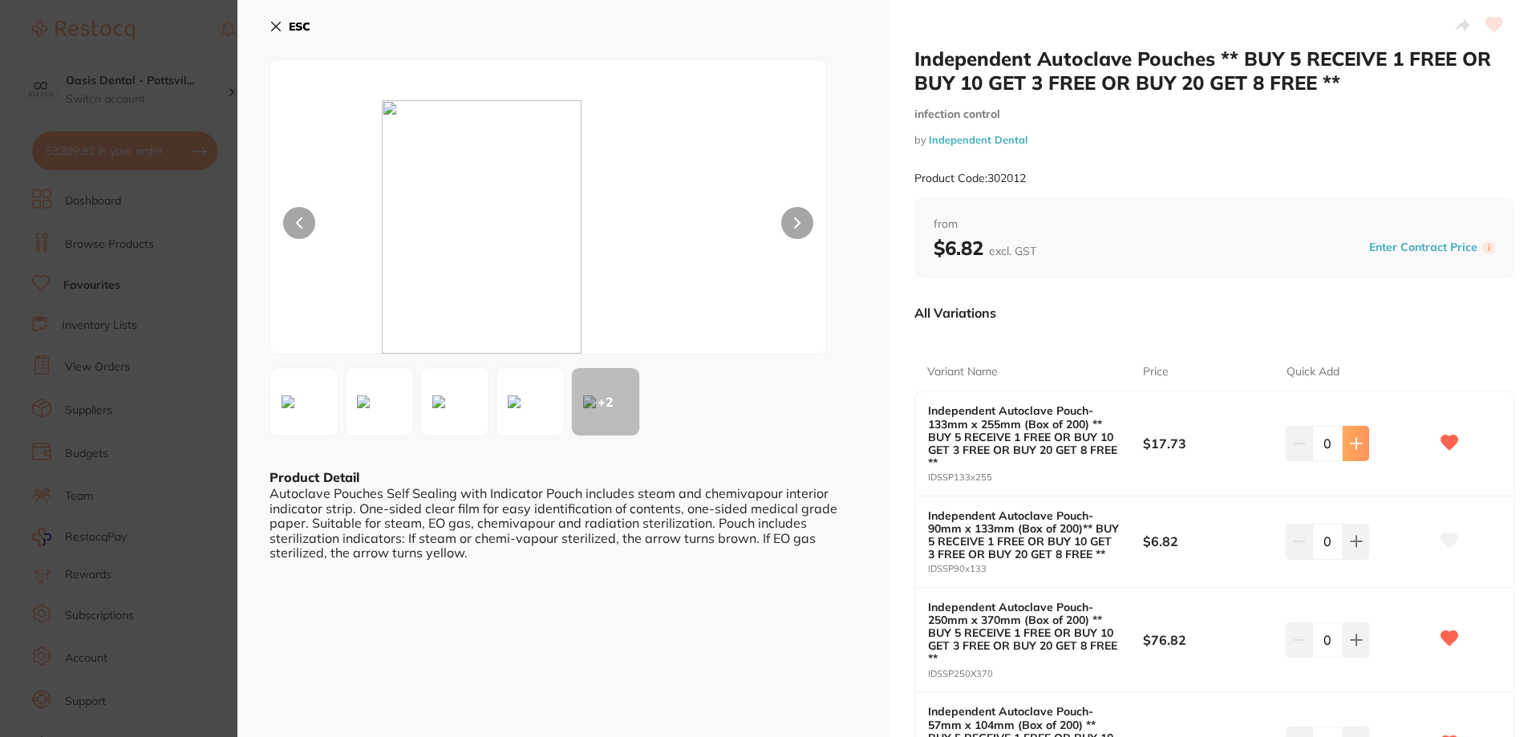
click at [1356, 443] on icon at bounding box center [1355, 443] width 10 height 10
type input "1"
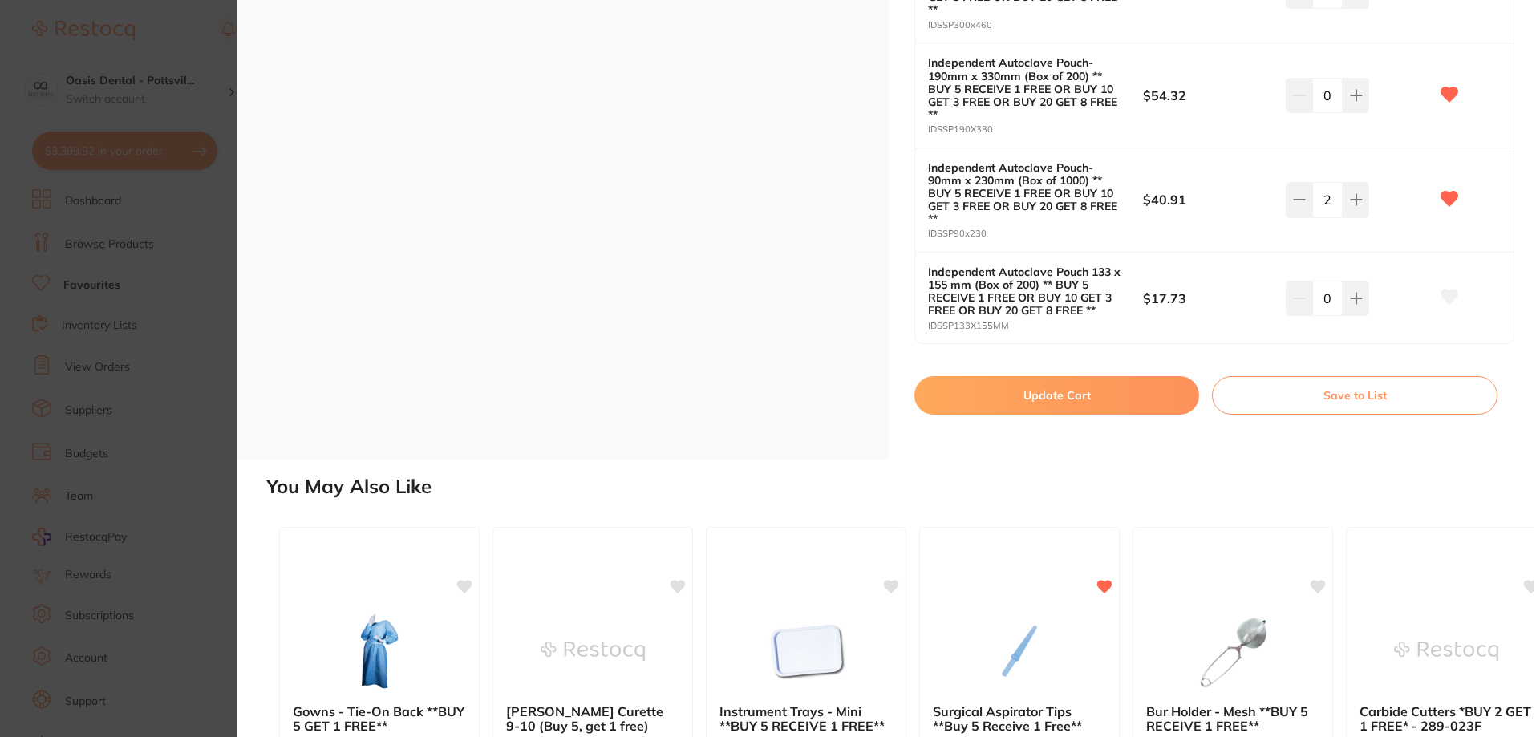
scroll to position [1123, 0]
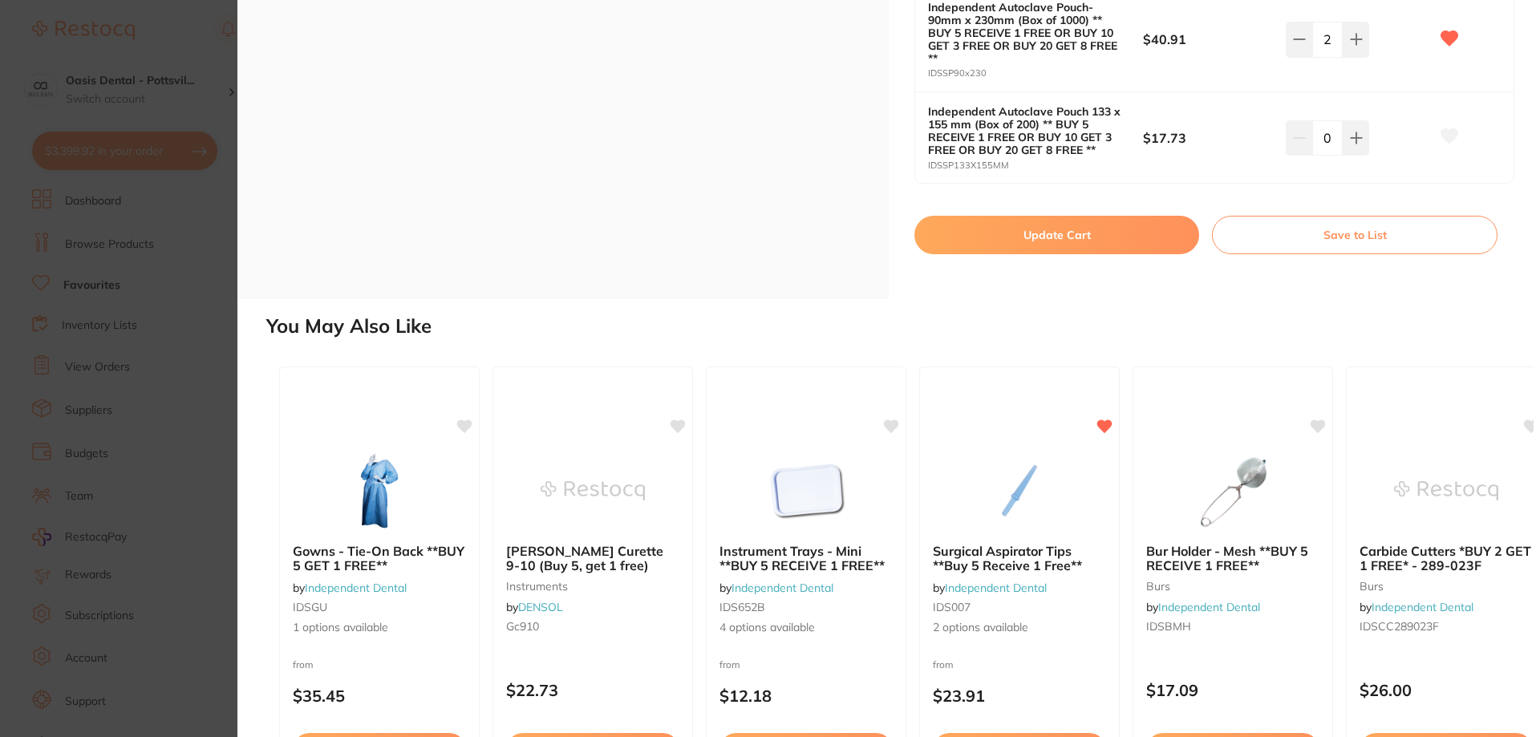
click at [1047, 237] on button "Update Cart" at bounding box center [1056, 235] width 285 height 38
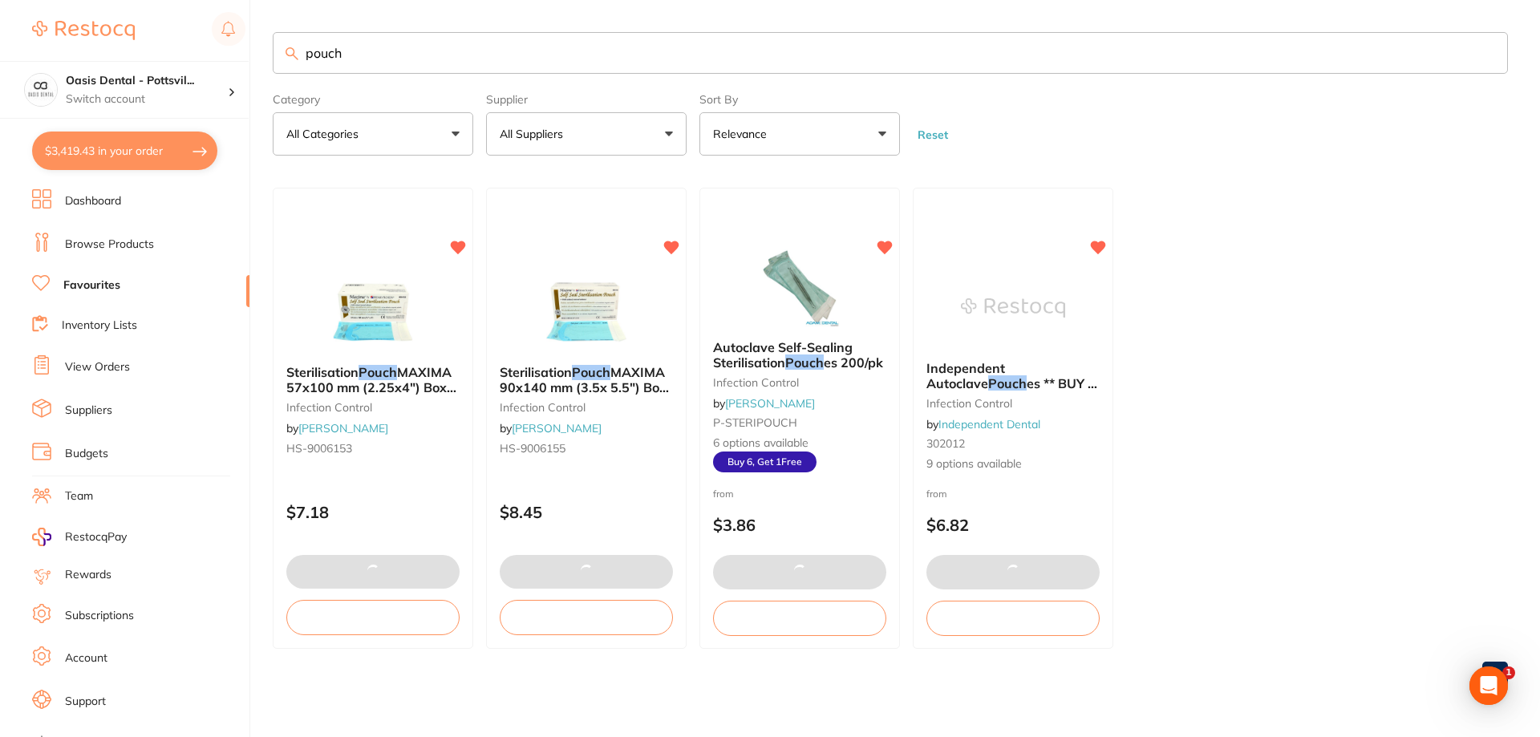
click at [89, 150] on button "$3,419.43 in your order" at bounding box center [124, 151] width 185 height 38
checkbox input "true"
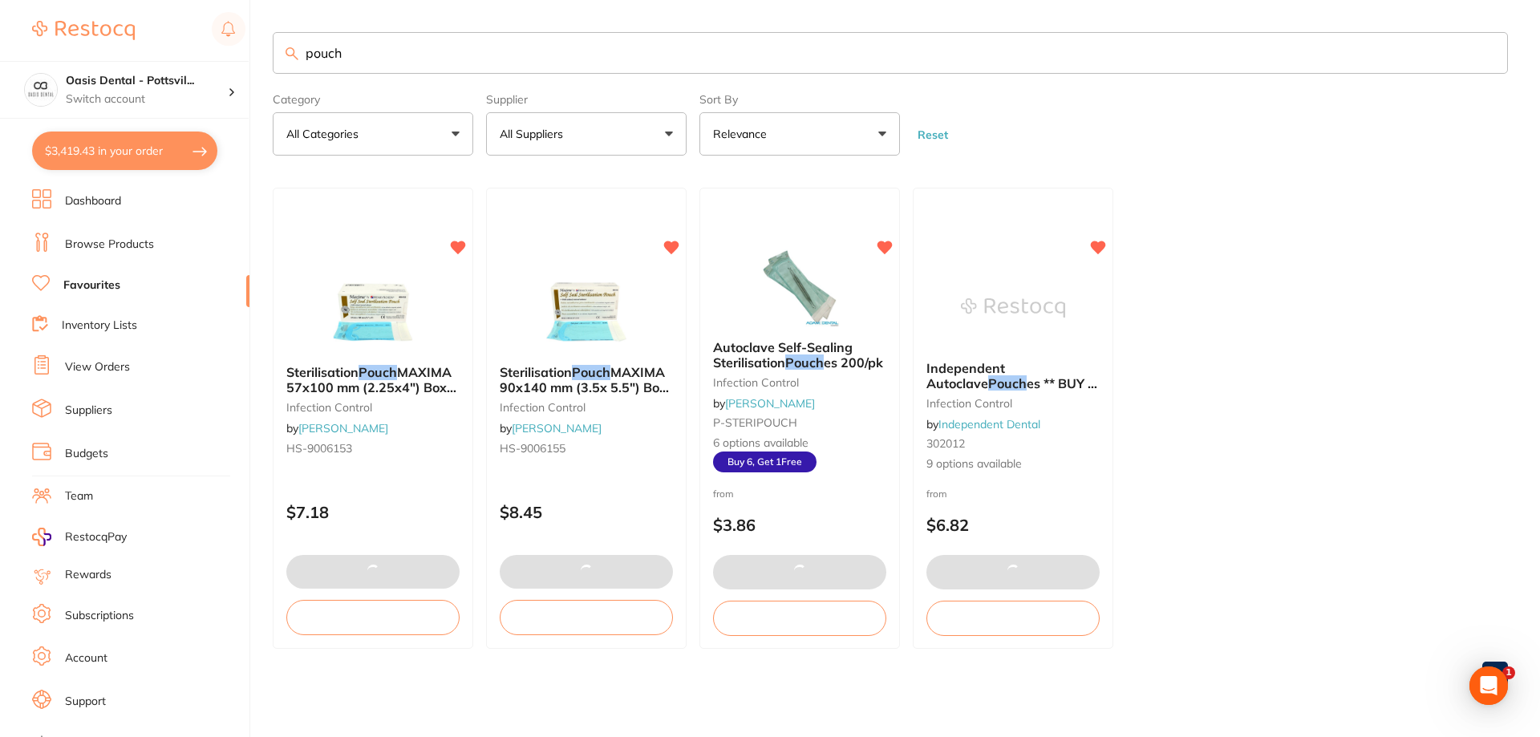
checkbox input "true"
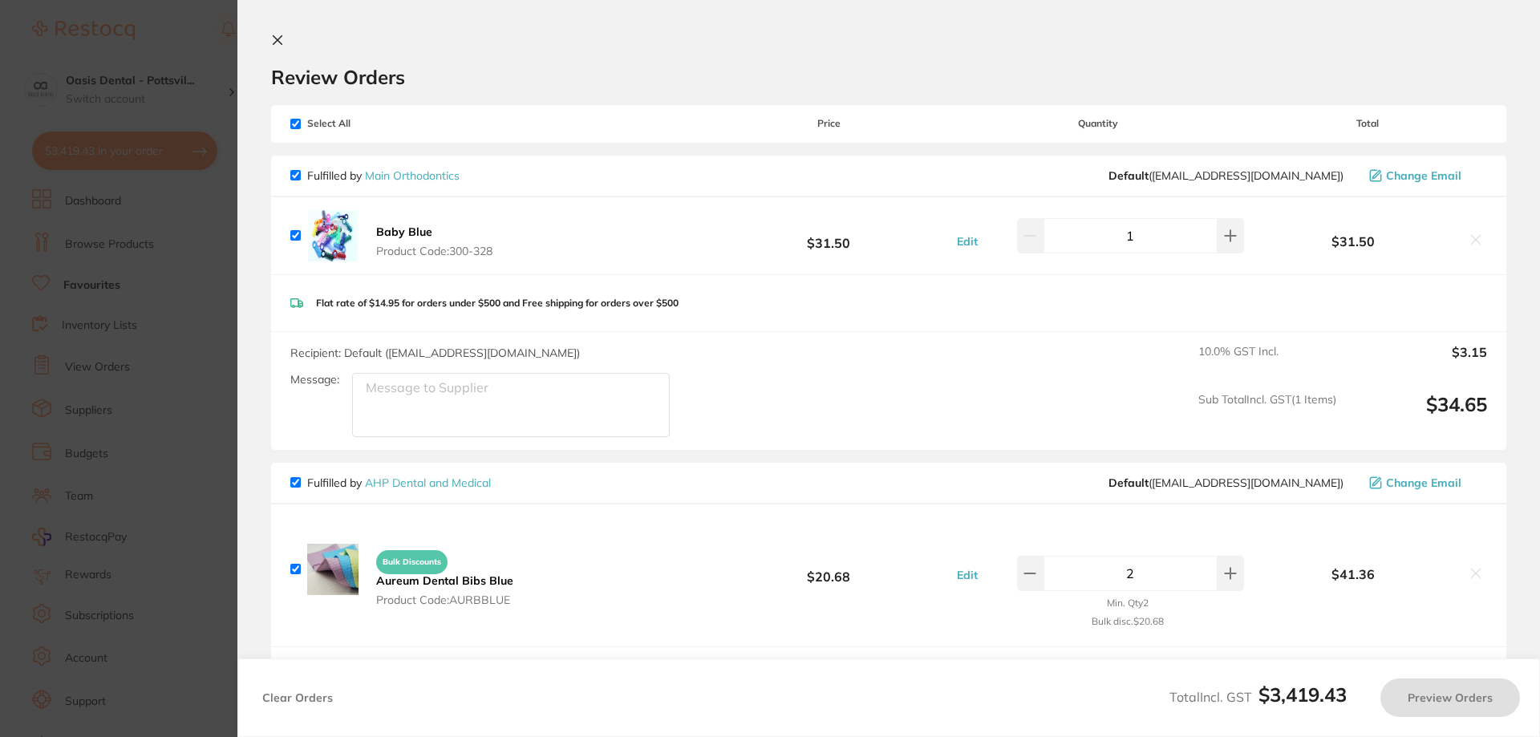
checkbox input "true"
click at [274, 38] on icon at bounding box center [277, 40] width 13 height 13
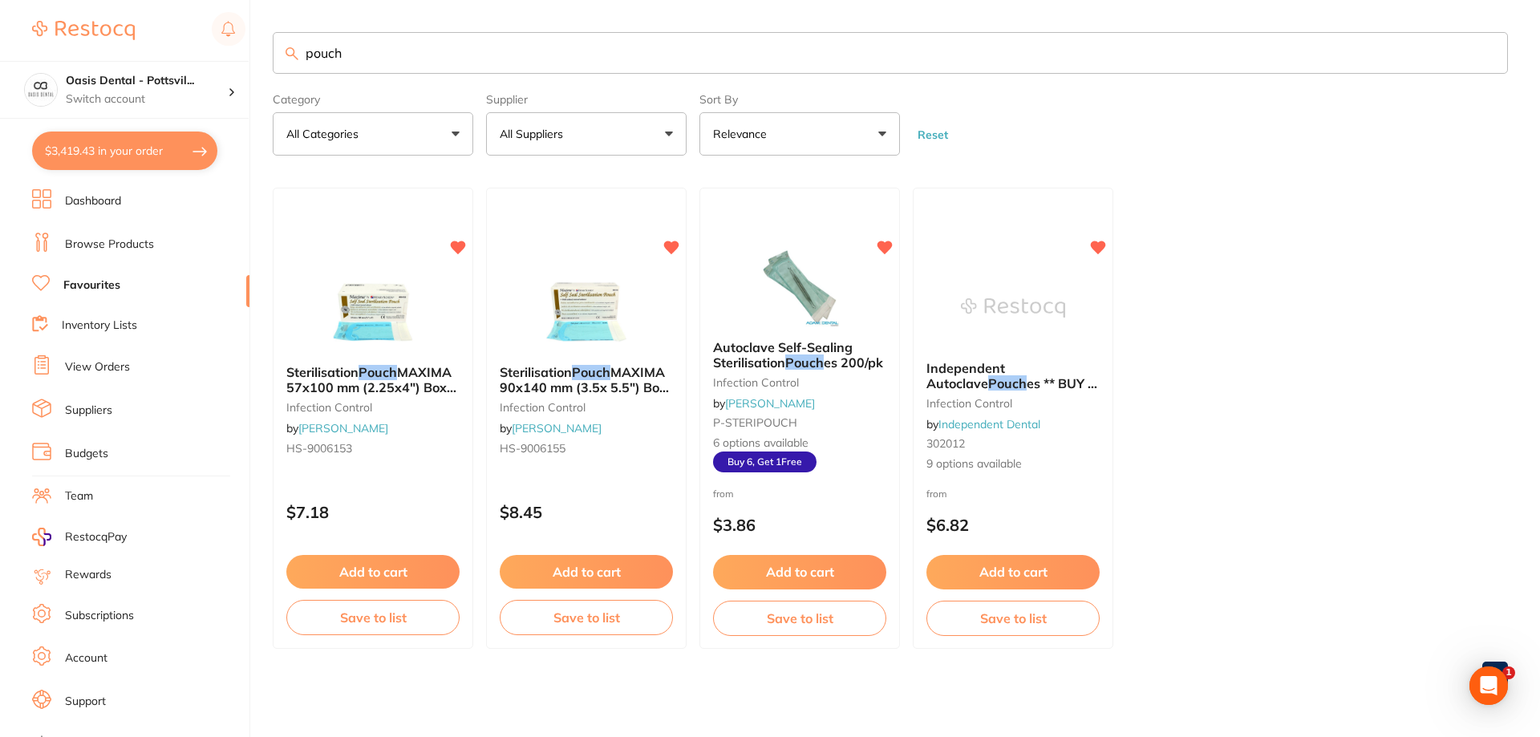
click at [156, 160] on button "$3,419.43 in your order" at bounding box center [124, 151] width 185 height 38
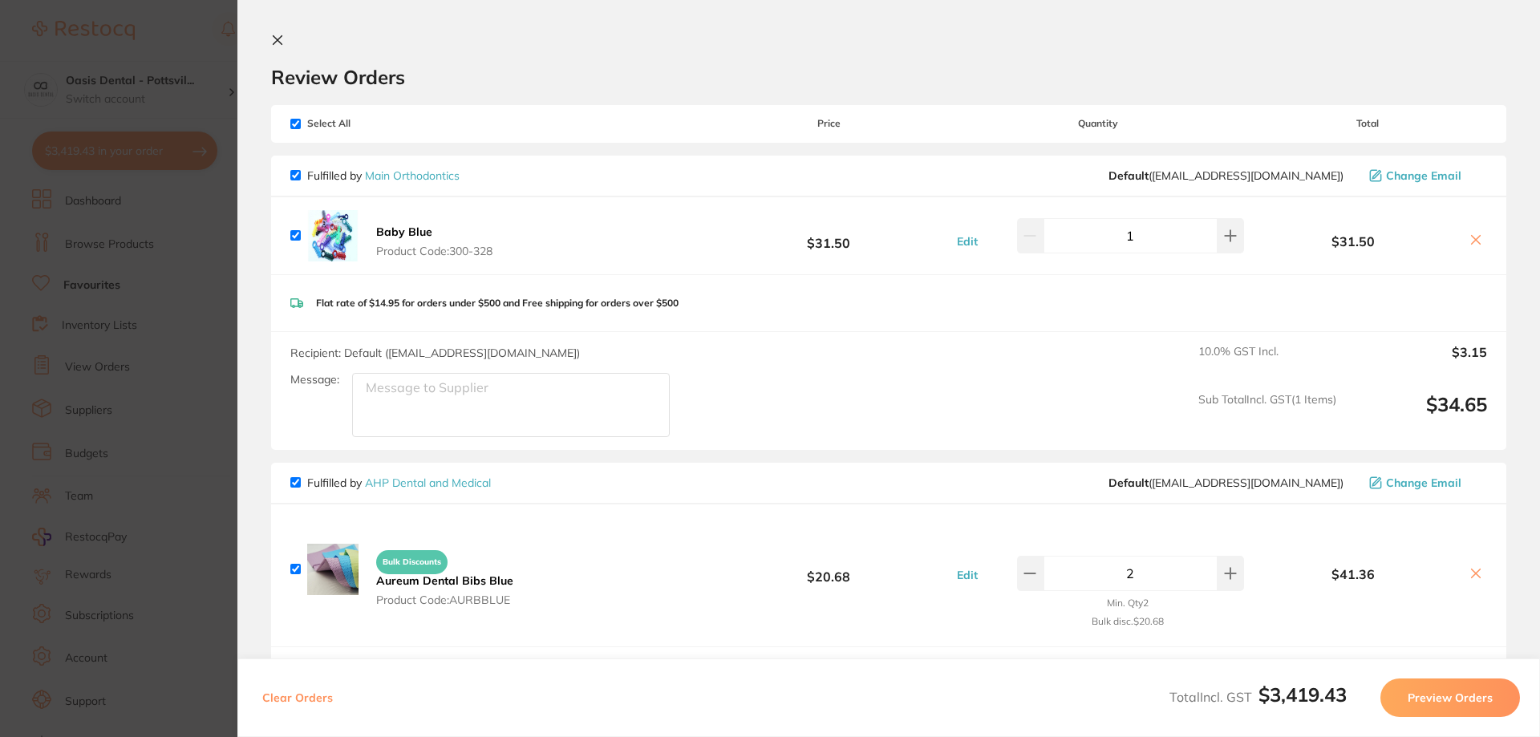
click at [298, 123] on input "checkbox" at bounding box center [295, 124] width 10 height 10
checkbox input "false"
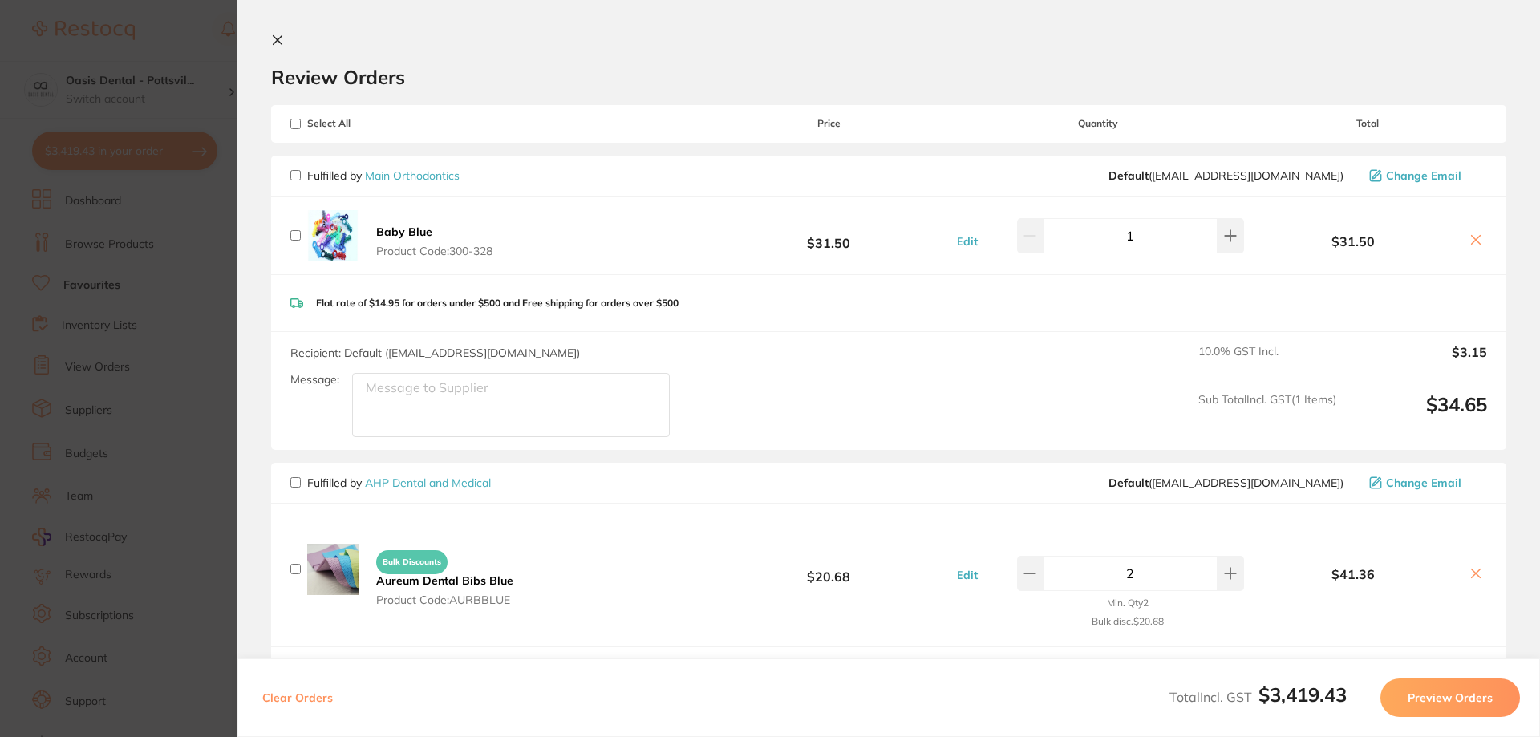
checkbox input "false"
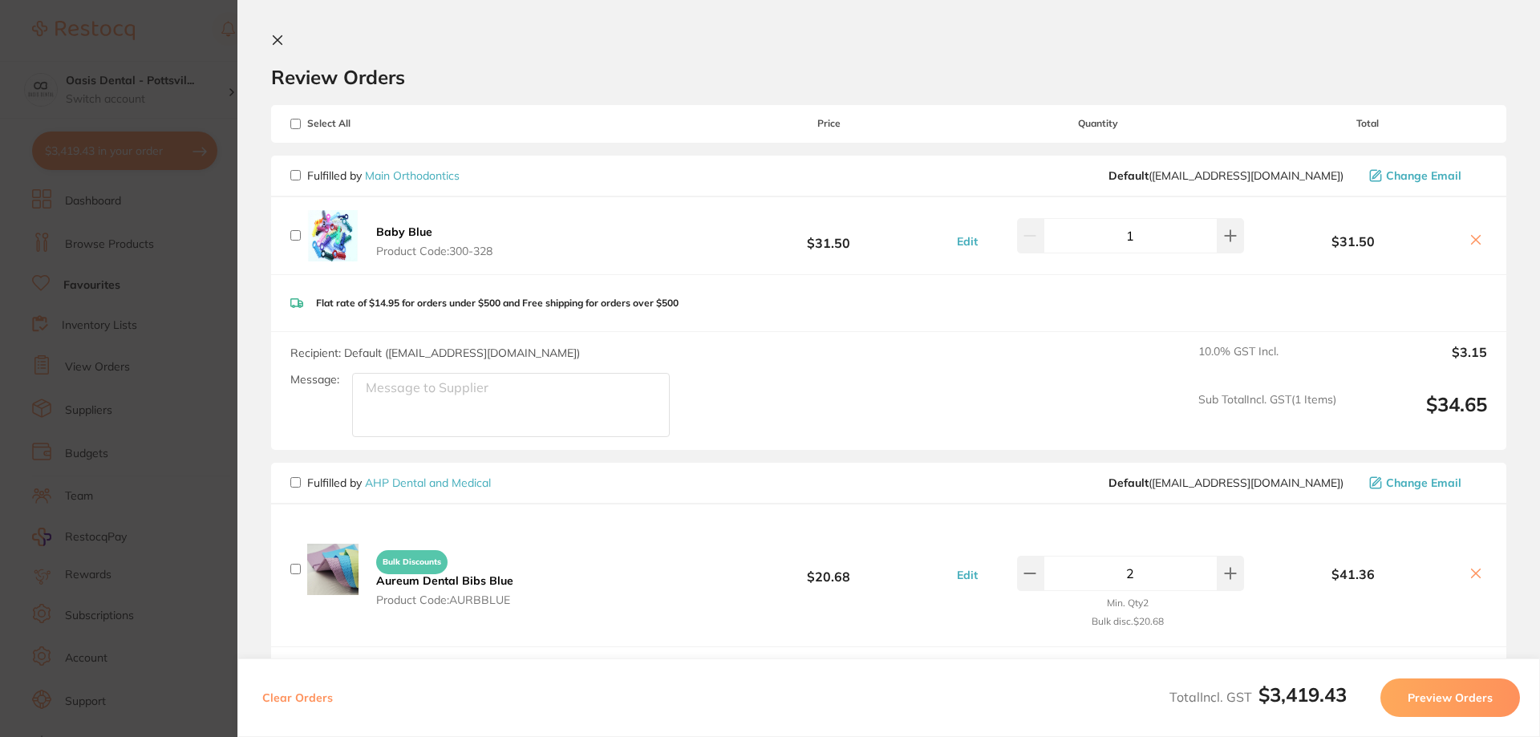
checkbox input "false"
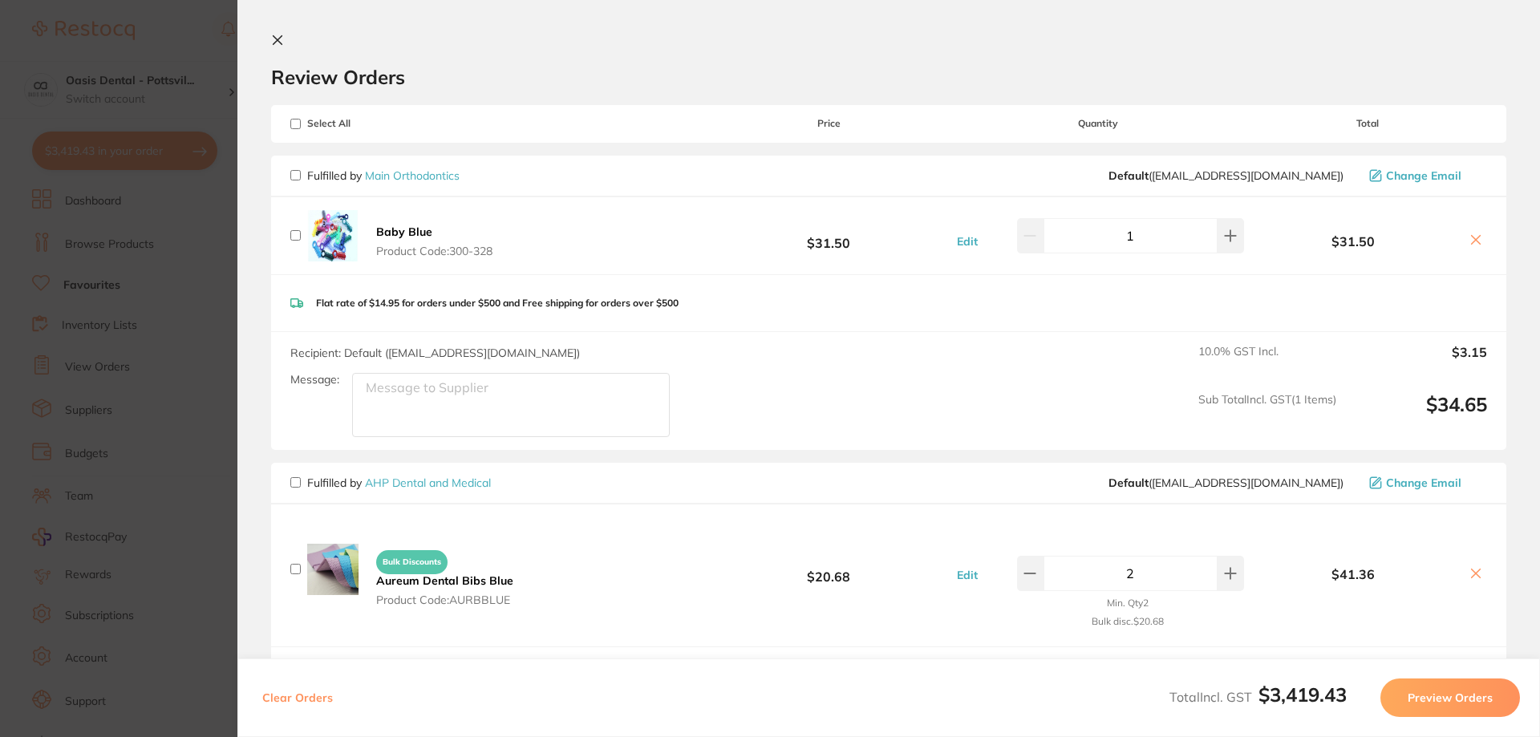
checkbox input "false"
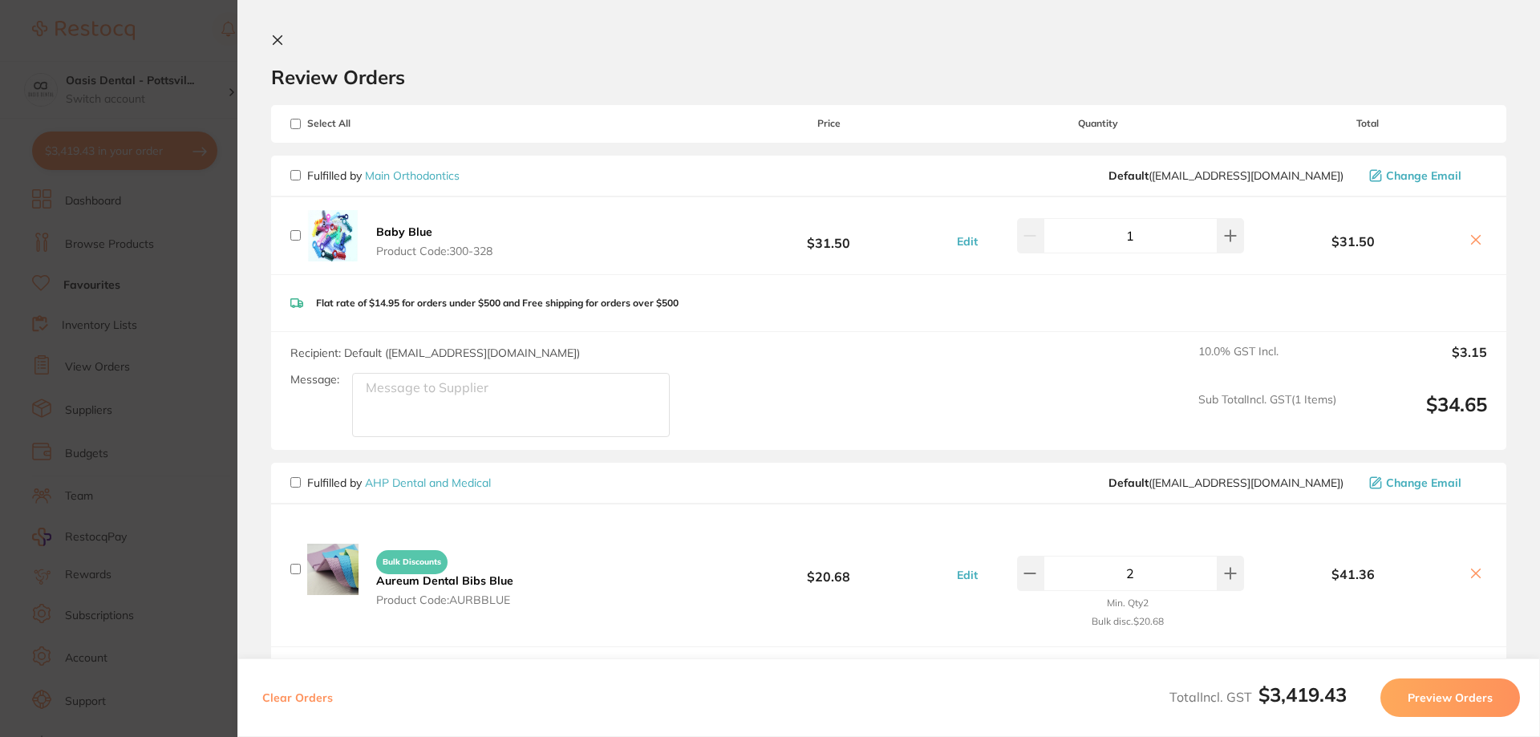
checkbox input "false"
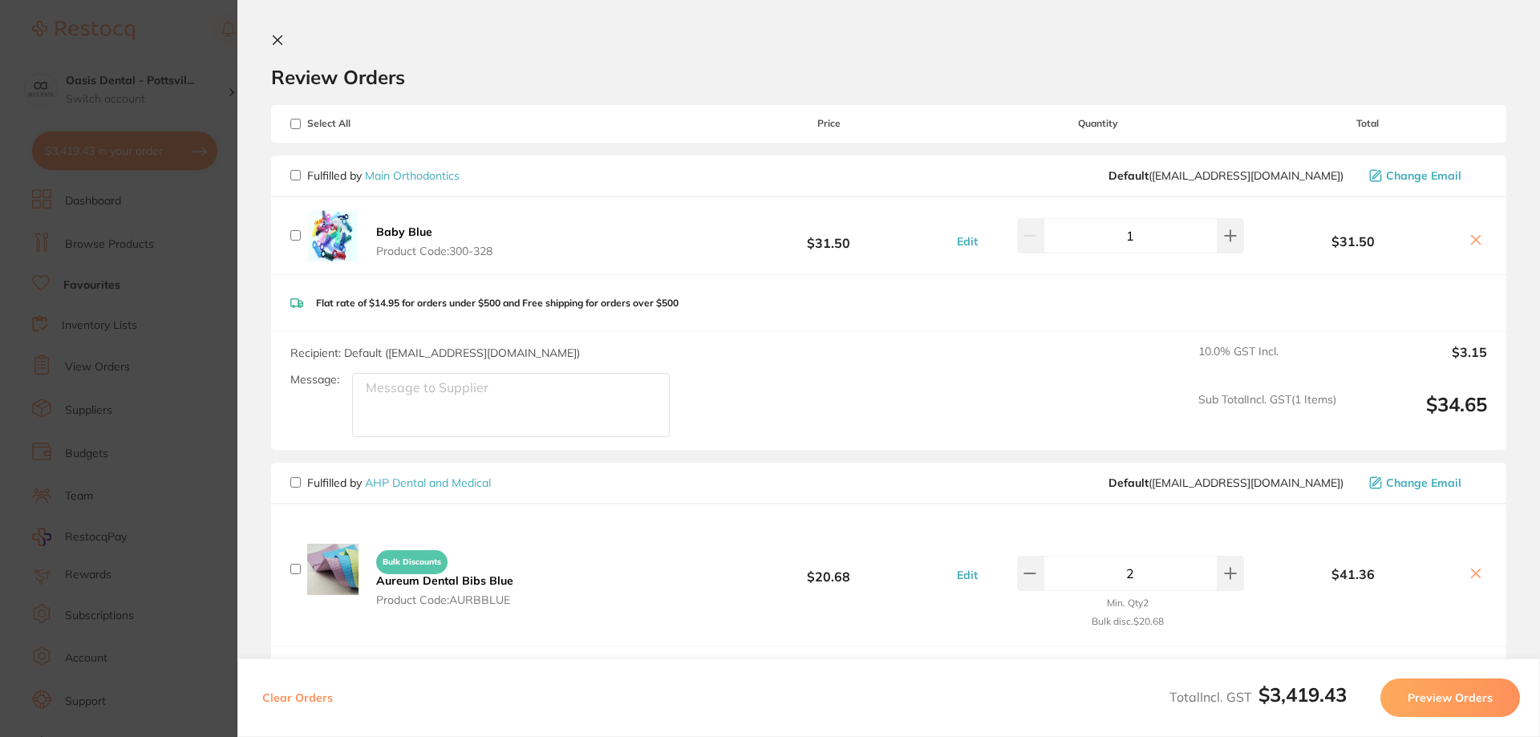
checkbox input "false"
click at [295, 176] on input "checkbox" at bounding box center [295, 175] width 10 height 10
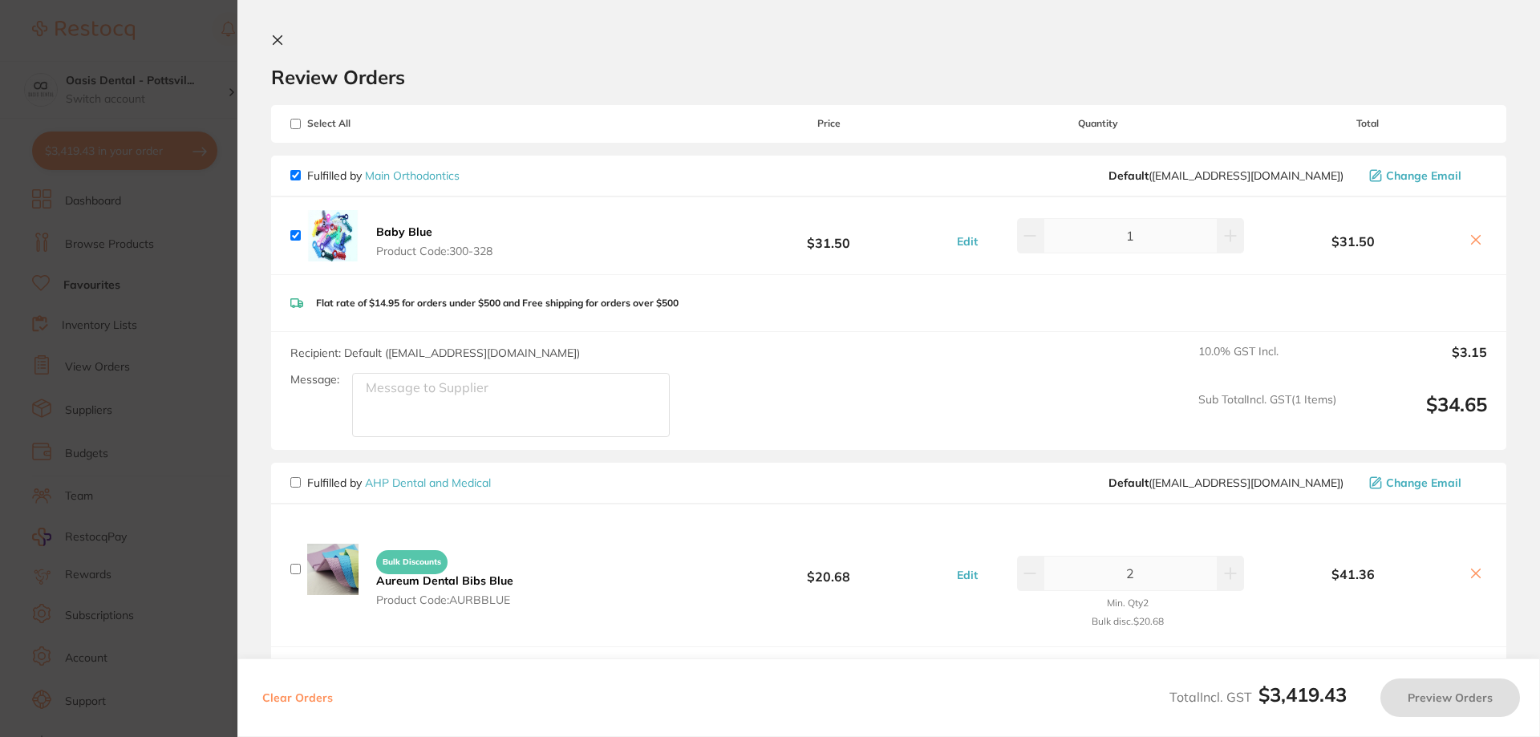
checkbox input "true"
click at [1449, 698] on button "Preview Orders" at bounding box center [1450, 697] width 140 height 38
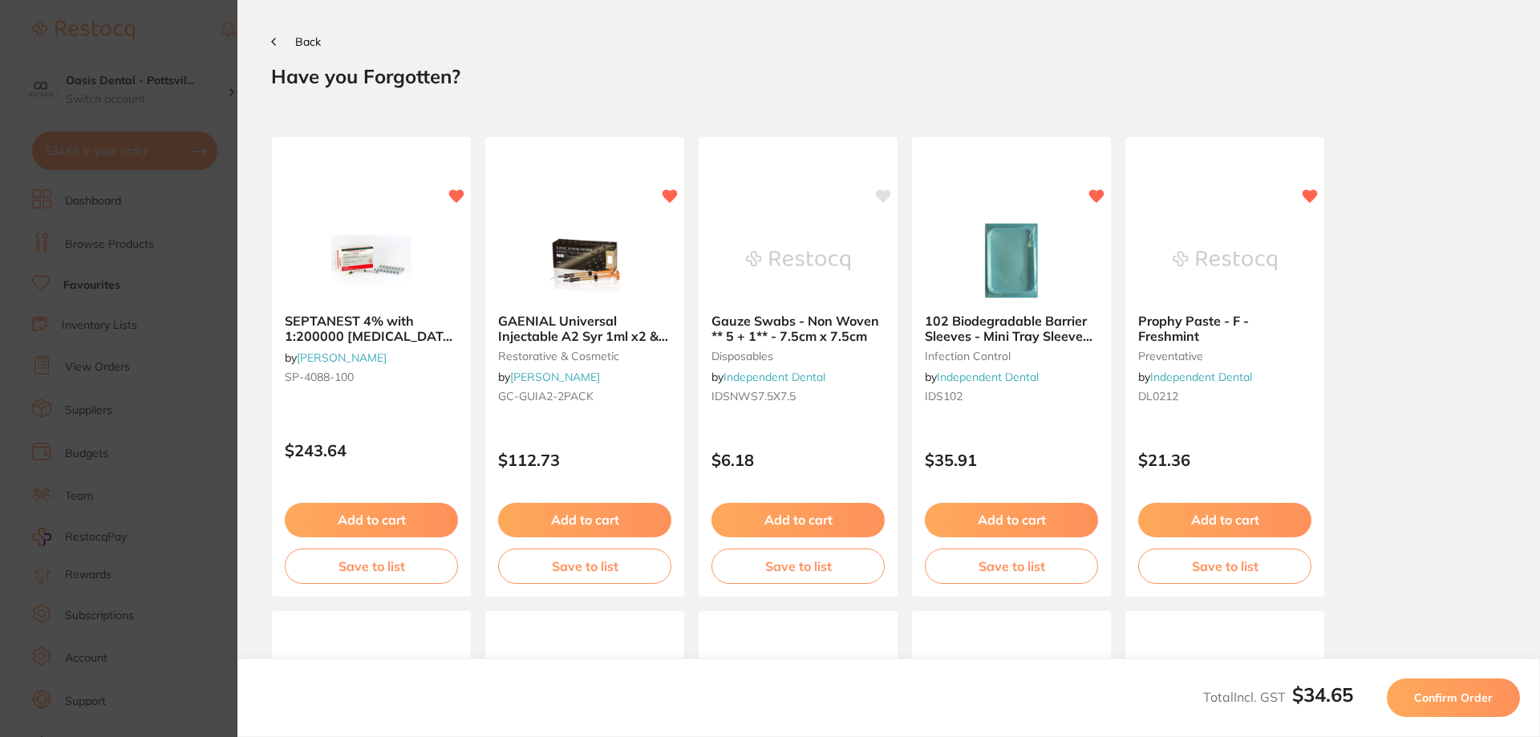
click at [1438, 698] on span "Confirm Order" at bounding box center [1453, 697] width 79 height 14
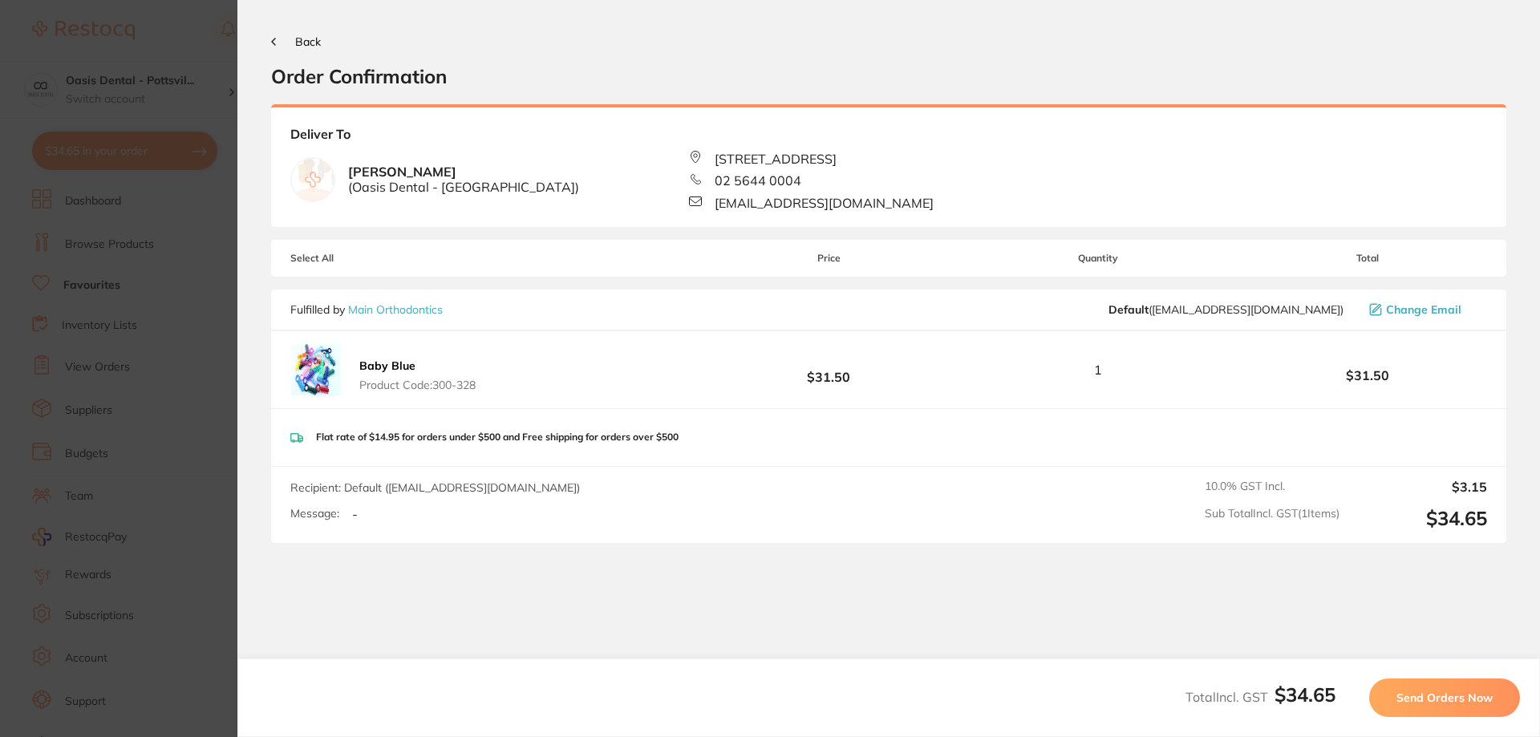
click at [1423, 698] on span "Send Orders Now" at bounding box center [1444, 697] width 96 height 14
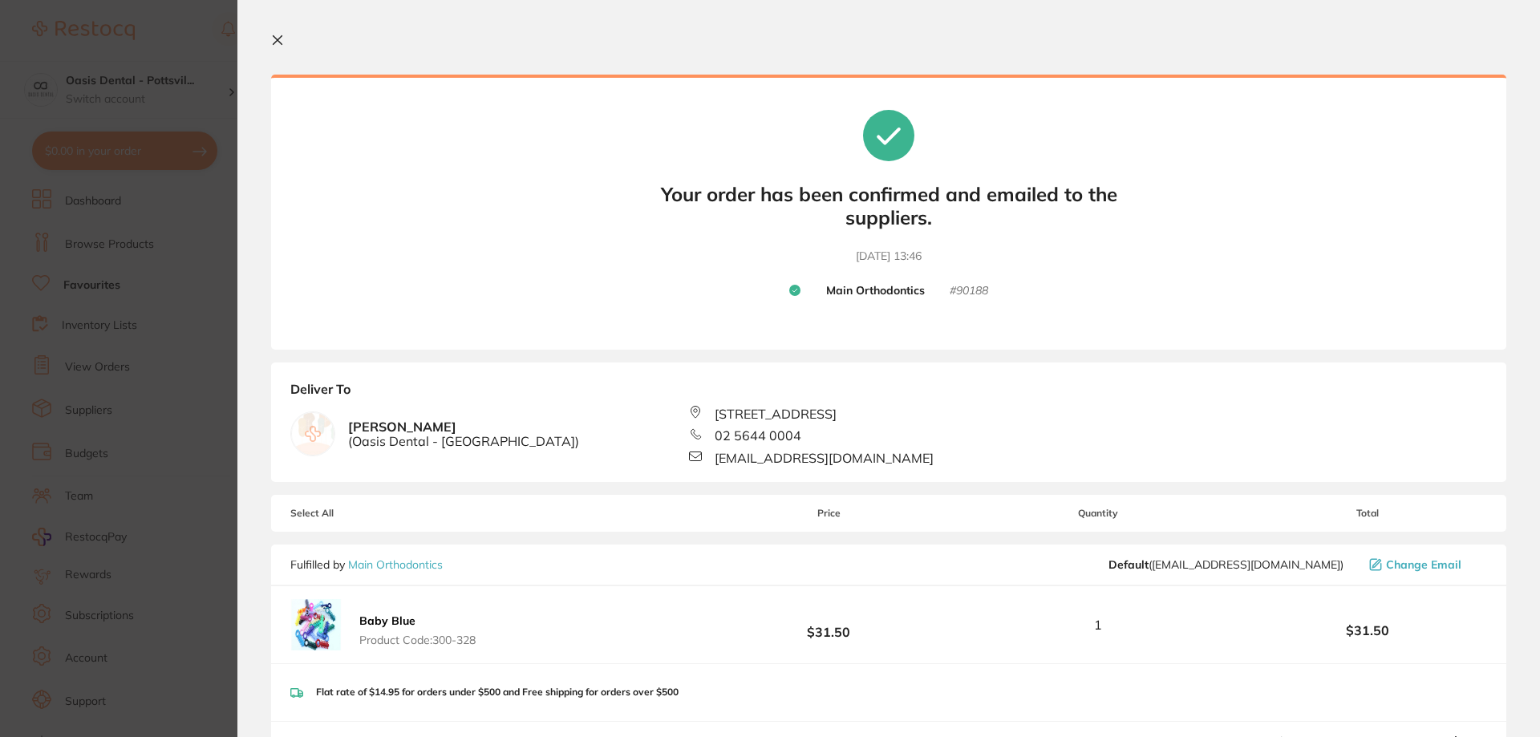
click at [280, 39] on icon at bounding box center [277, 40] width 13 height 13
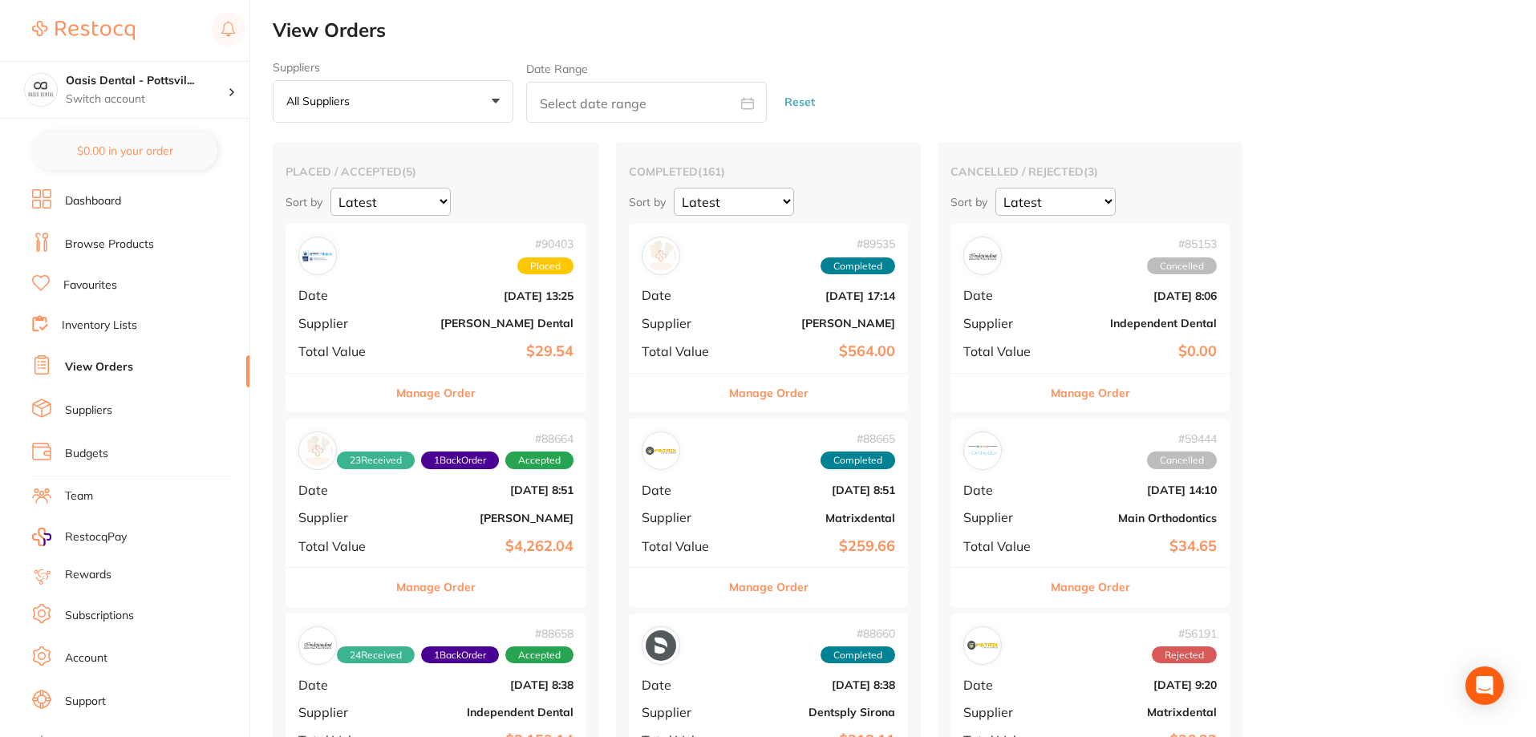
checkbox input "false"
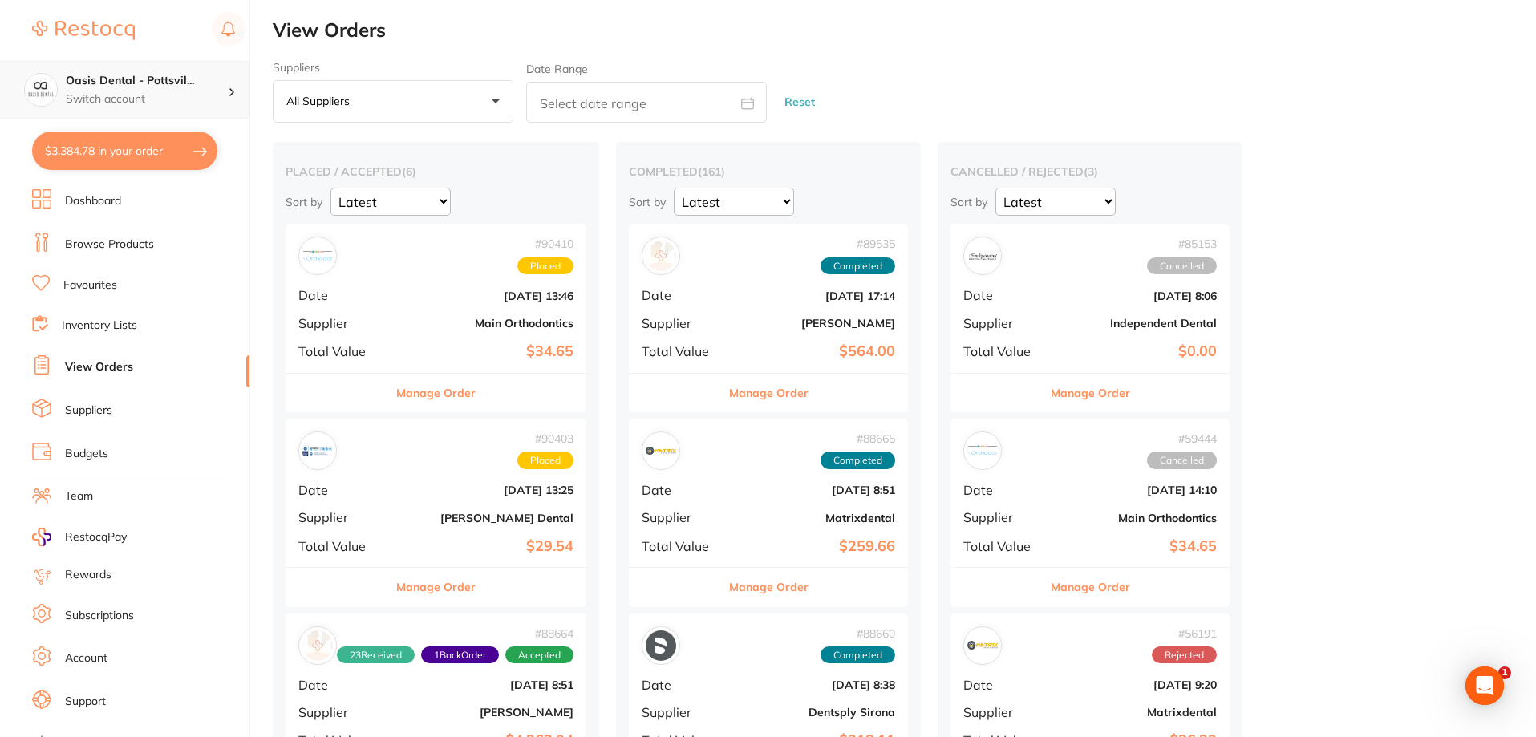
click at [107, 87] on h4 "Oasis Dental - Pottsvil..." at bounding box center [147, 81] width 162 height 16
click at [124, 140] on h4 "Oasis Dental - [GEOGRAPHIC_DATA]" at bounding box center [138, 138] width 152 height 31
